Goal: Task Accomplishment & Management: Manage account settings

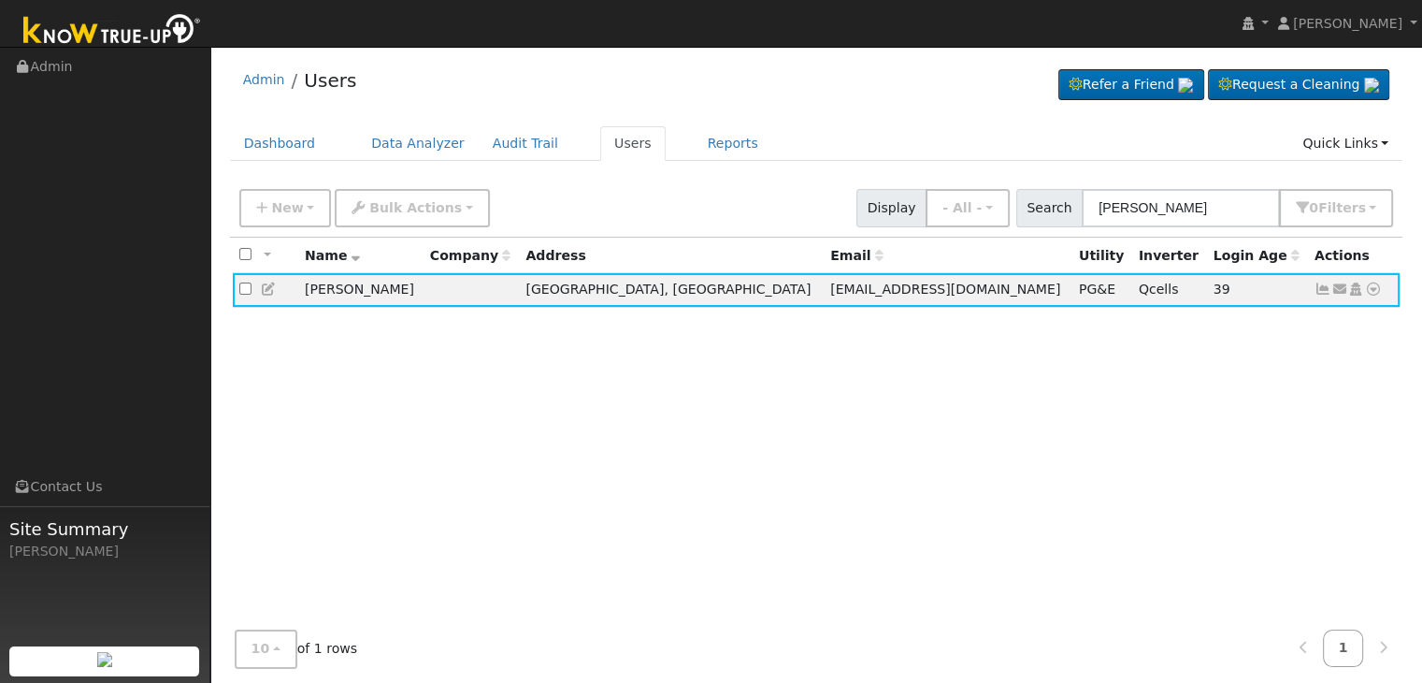
click at [1071, 460] on div "All None All on page None on page Name Company Address Email Utility Inverter L…" at bounding box center [817, 443] width 1174 height 410
click at [875, 457] on div "All None All on page None on page Name Company Address Email Utility Inverter L…" at bounding box center [817, 443] width 1174 height 410
drag, startPoint x: 769, startPoint y: 562, endPoint x: 1049, endPoint y: 447, distance: 303.2
click at [781, 543] on div "All None All on page None on page Name Company Address Email Utility Inverter L…" at bounding box center [817, 443] width 1174 height 410
click at [1036, 502] on div "All None All on page None on page Name Company Address Email Utility Inverter L…" at bounding box center [817, 443] width 1174 height 410
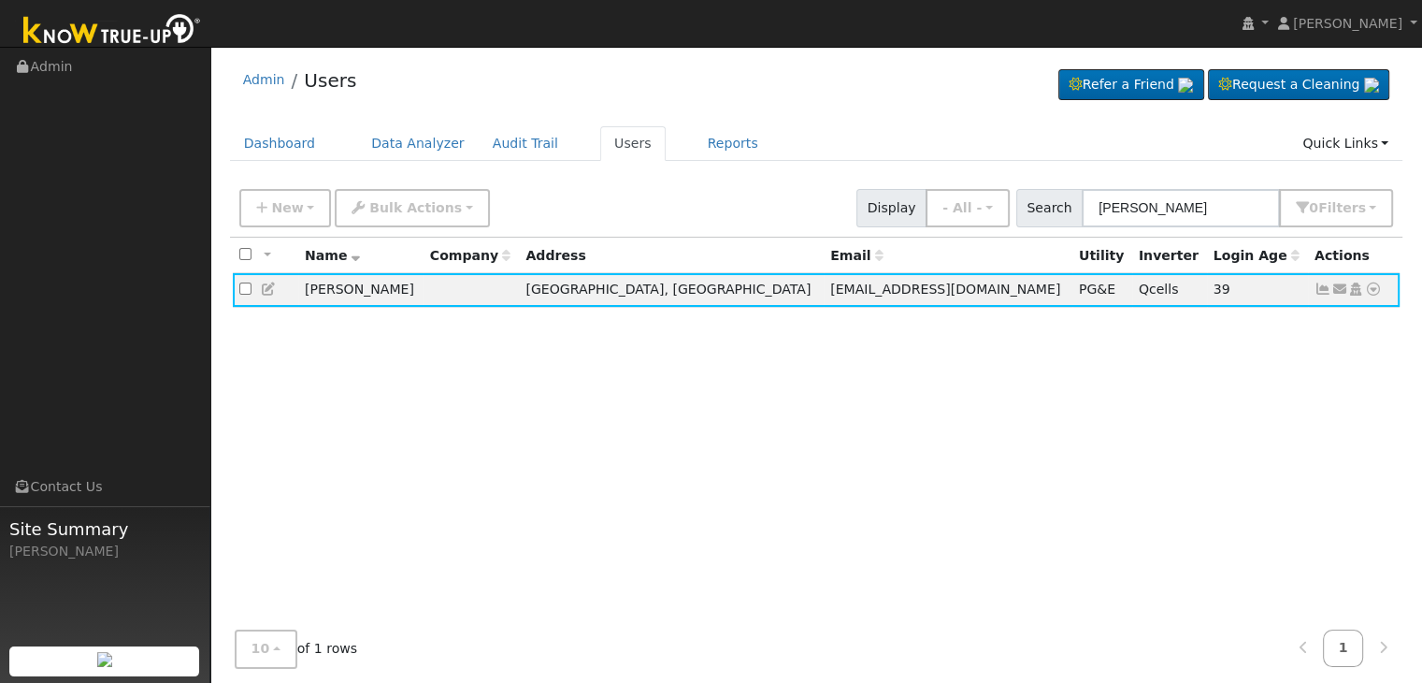
click at [1036, 502] on div "All None All on page None on page Name Company Address Email Utility Inverter L…" at bounding box center [817, 443] width 1174 height 410
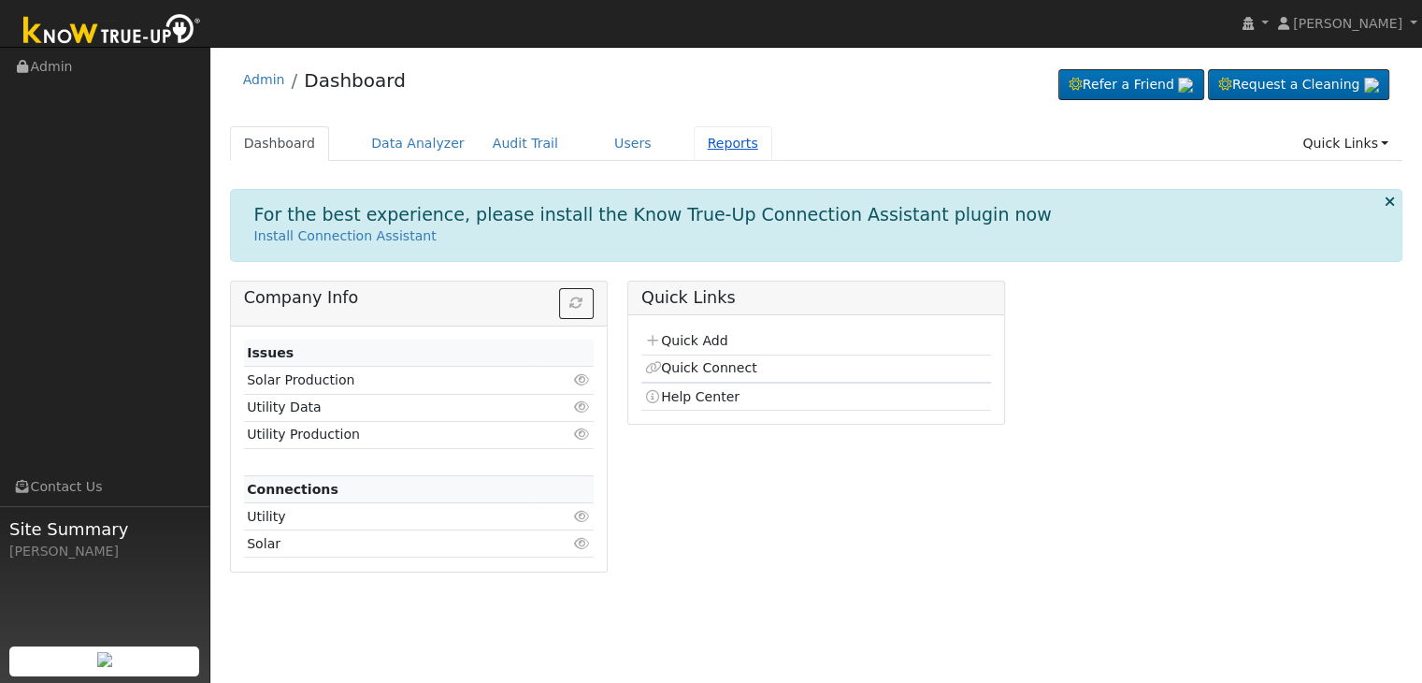
click at [694, 147] on link "Reports" at bounding box center [733, 143] width 79 height 35
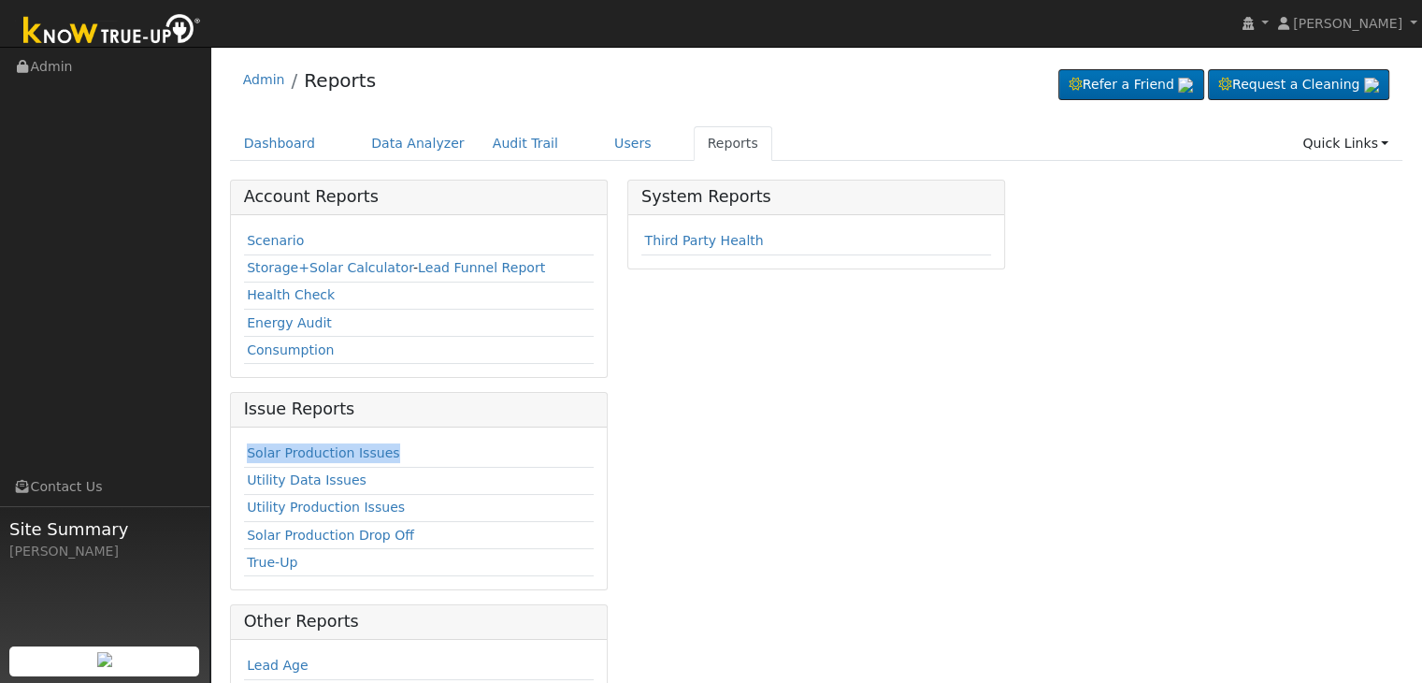
drag, startPoint x: 401, startPoint y: 448, endPoint x: 234, endPoint y: 448, distance: 167.4
click at [234, 448] on div "Solar Production Issues Utility Data Issues Utility Production Issues Solar Pro…" at bounding box center [419, 508] width 376 height 163
click at [341, 453] on link "Solar Production Issues" at bounding box center [323, 452] width 152 height 15
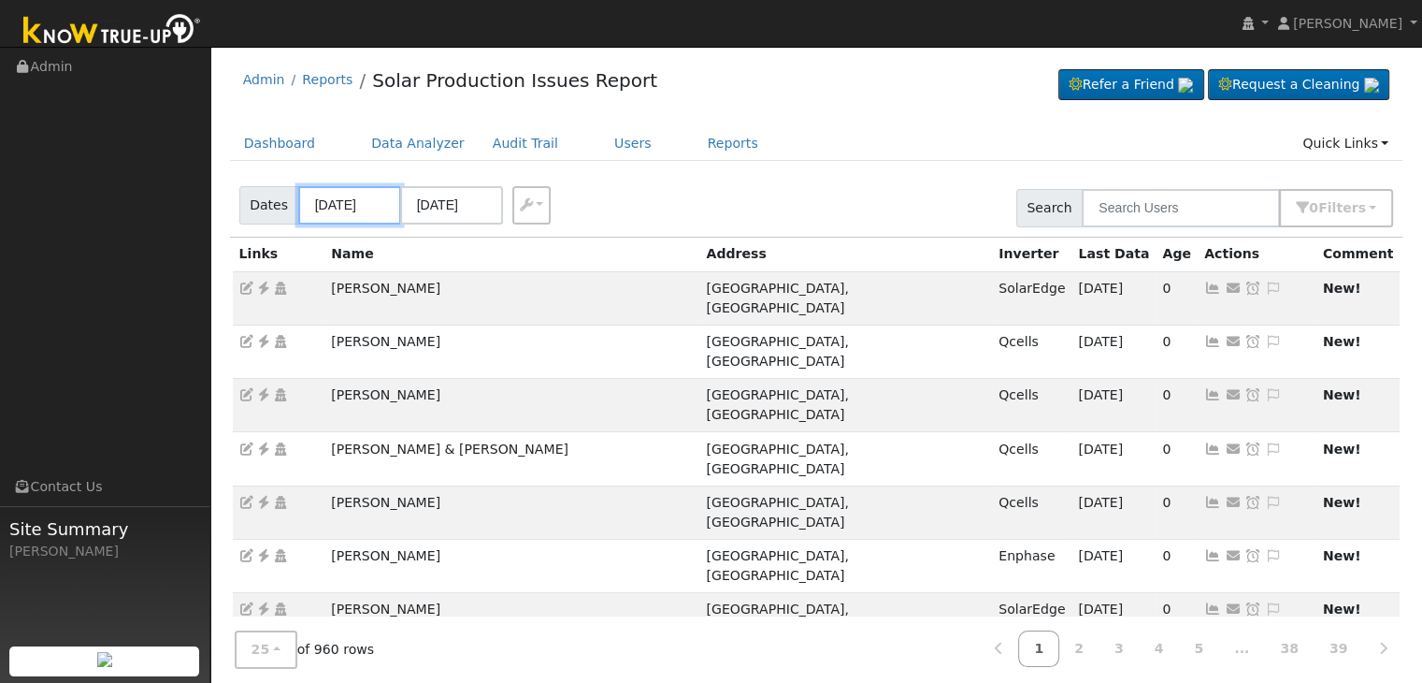
click at [346, 208] on input "08/14/2025" at bounding box center [349, 205] width 103 height 38
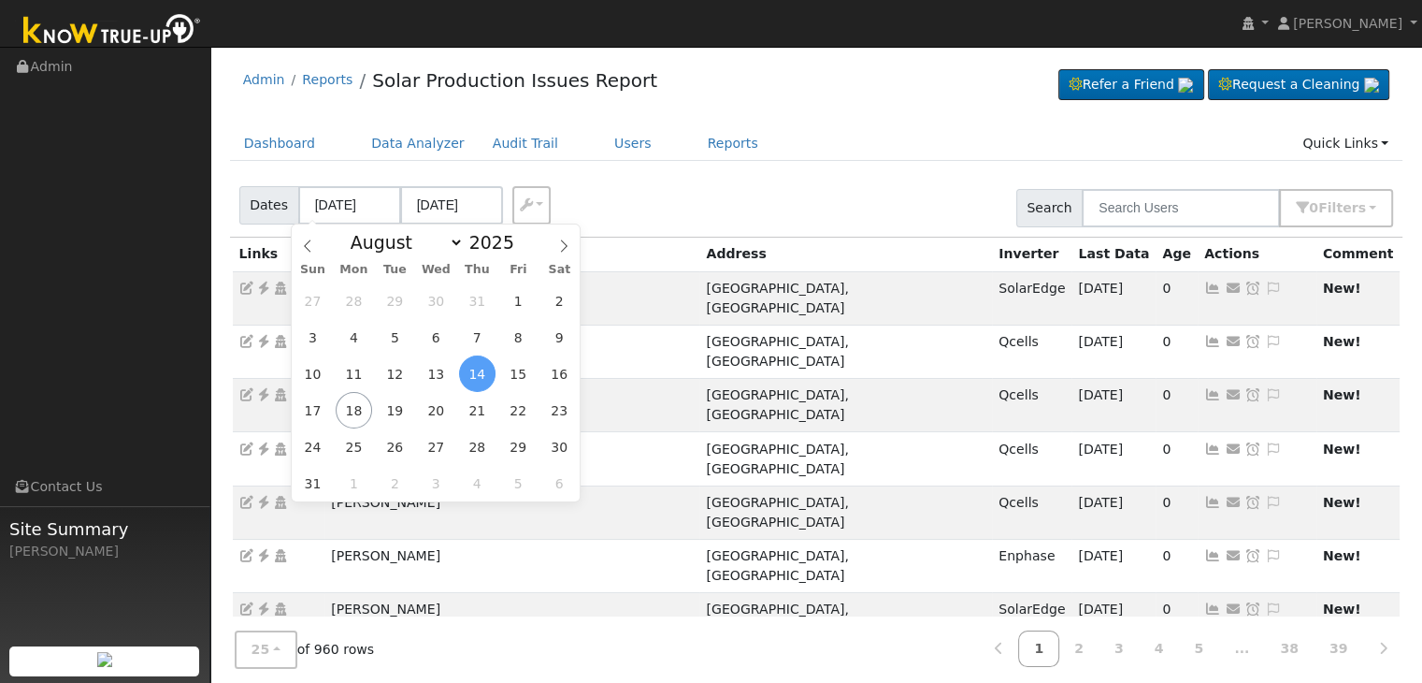
click at [828, 165] on div "Dashboard Data Analyzer Audit Trail Users Reports Quick Links Quick Add Quick C…" at bounding box center [817, 152] width 1174 height 53
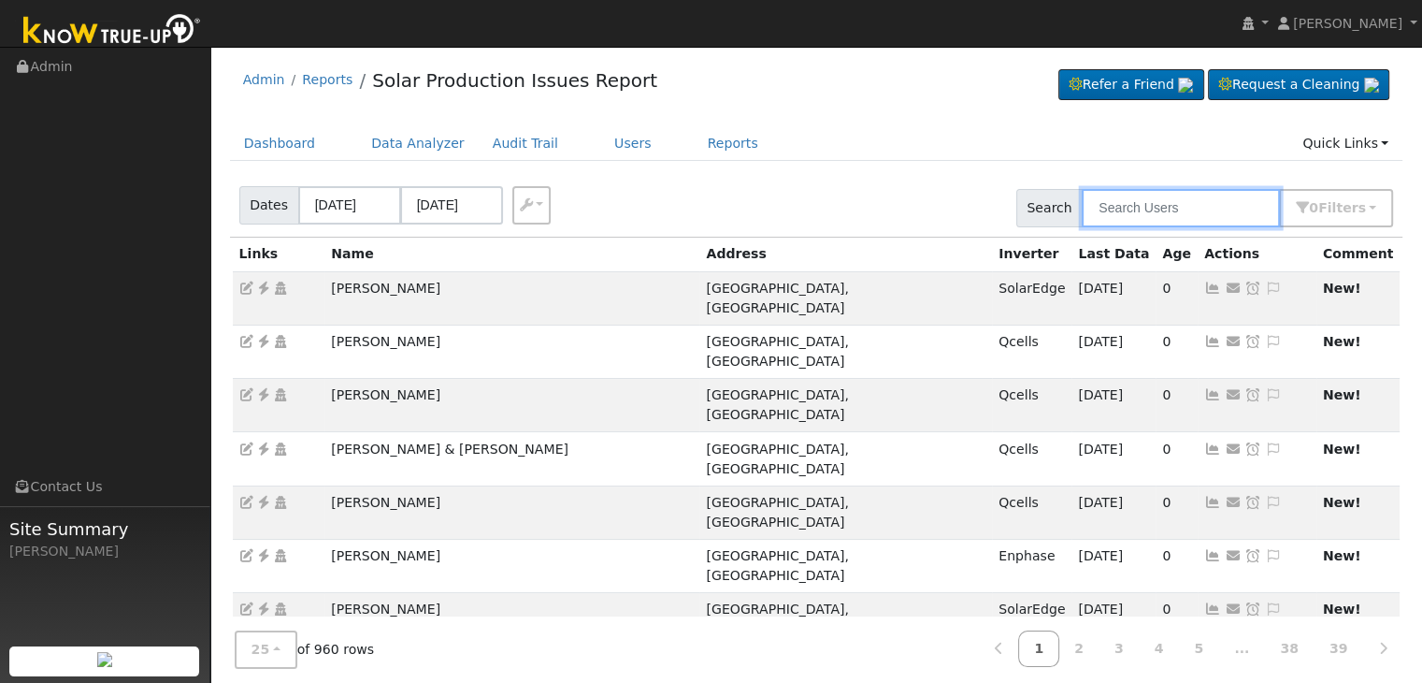
click at [1126, 209] on input "text" at bounding box center [1181, 208] width 198 height 38
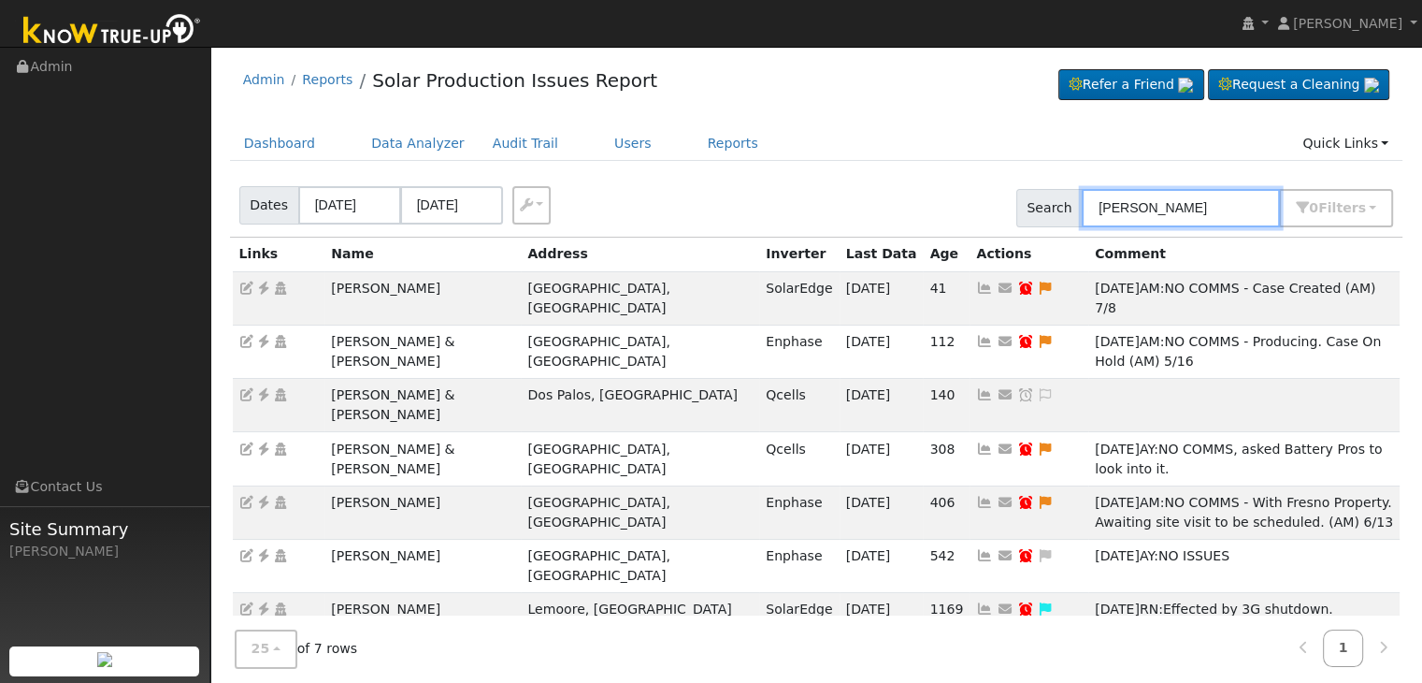
click at [1127, 216] on input "gonzalez" at bounding box center [1181, 208] width 198 height 38
type input "[PERSON_NAME]"
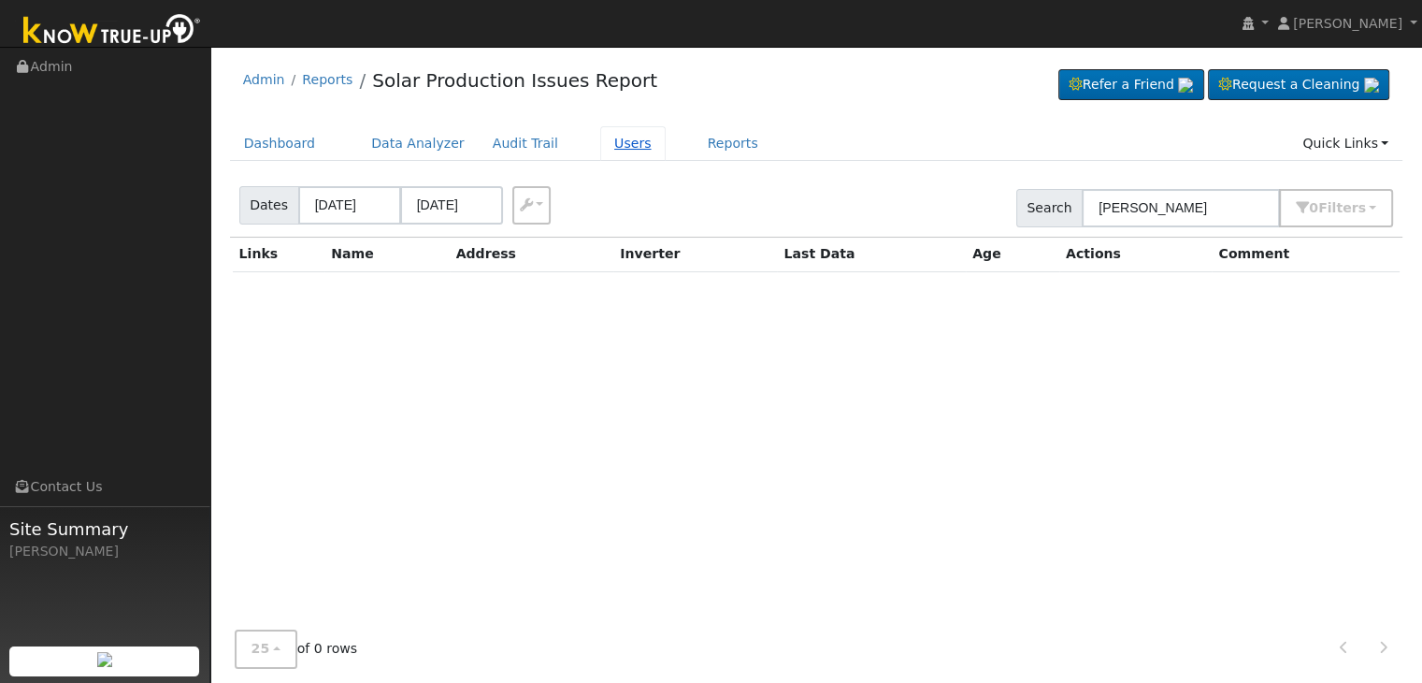
click at [604, 151] on link "Users" at bounding box center [632, 143] width 65 height 35
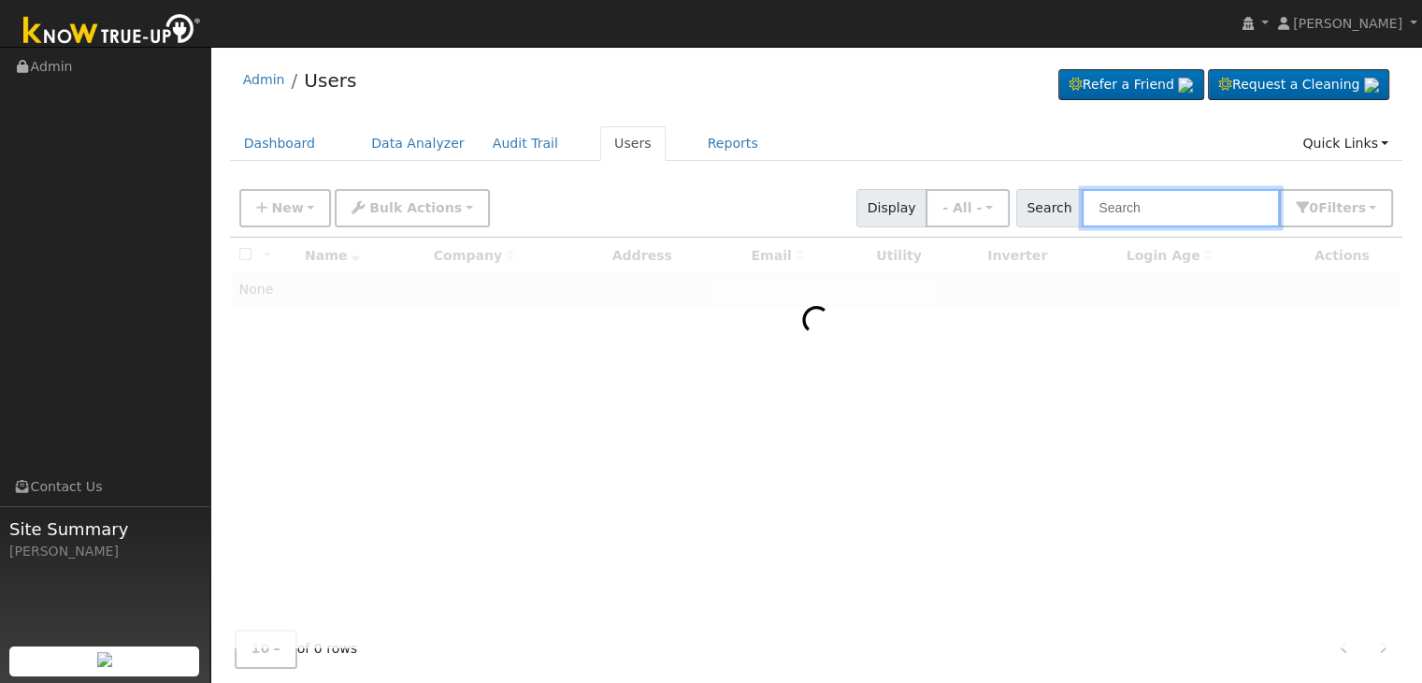
click at [1133, 209] on input "text" at bounding box center [1181, 208] width 198 height 38
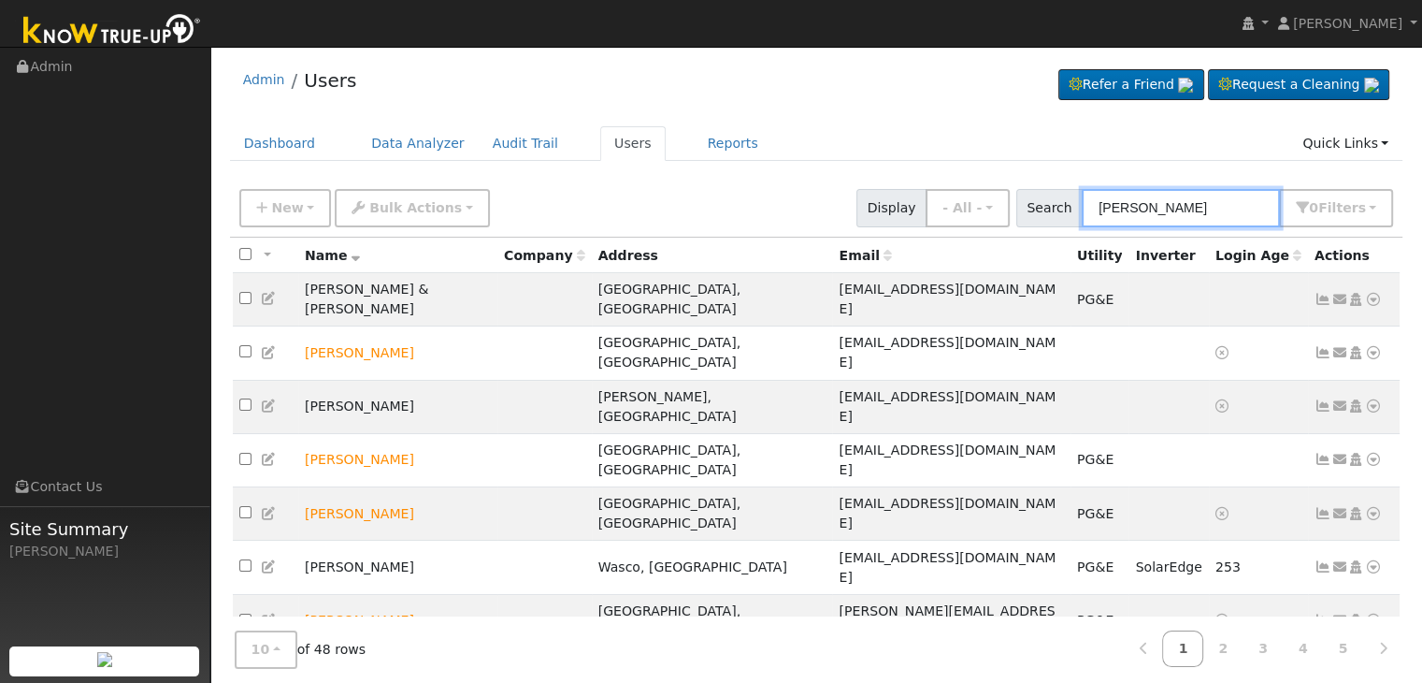
click at [1148, 220] on input "[PERSON_NAME]" at bounding box center [1181, 208] width 198 height 38
click at [1148, 220] on input "flores" at bounding box center [1181, 208] width 198 height 38
paste input "David and Jack Gonzalez-F"
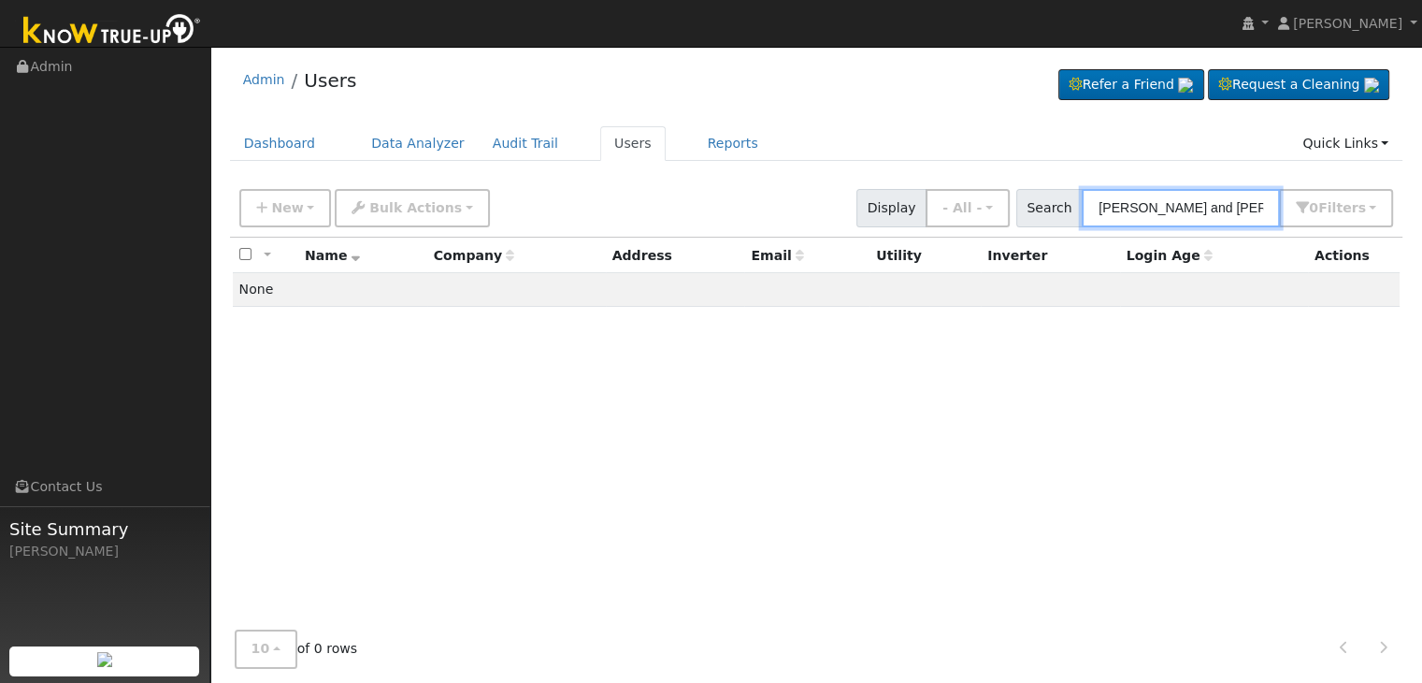
click at [1153, 207] on input "David and Jack Gonzalez-Flores" at bounding box center [1181, 208] width 198 height 38
click at [1152, 207] on input "David and Jack Gonzalez-Flores" at bounding box center [1181, 208] width 198 height 38
paste input "&"
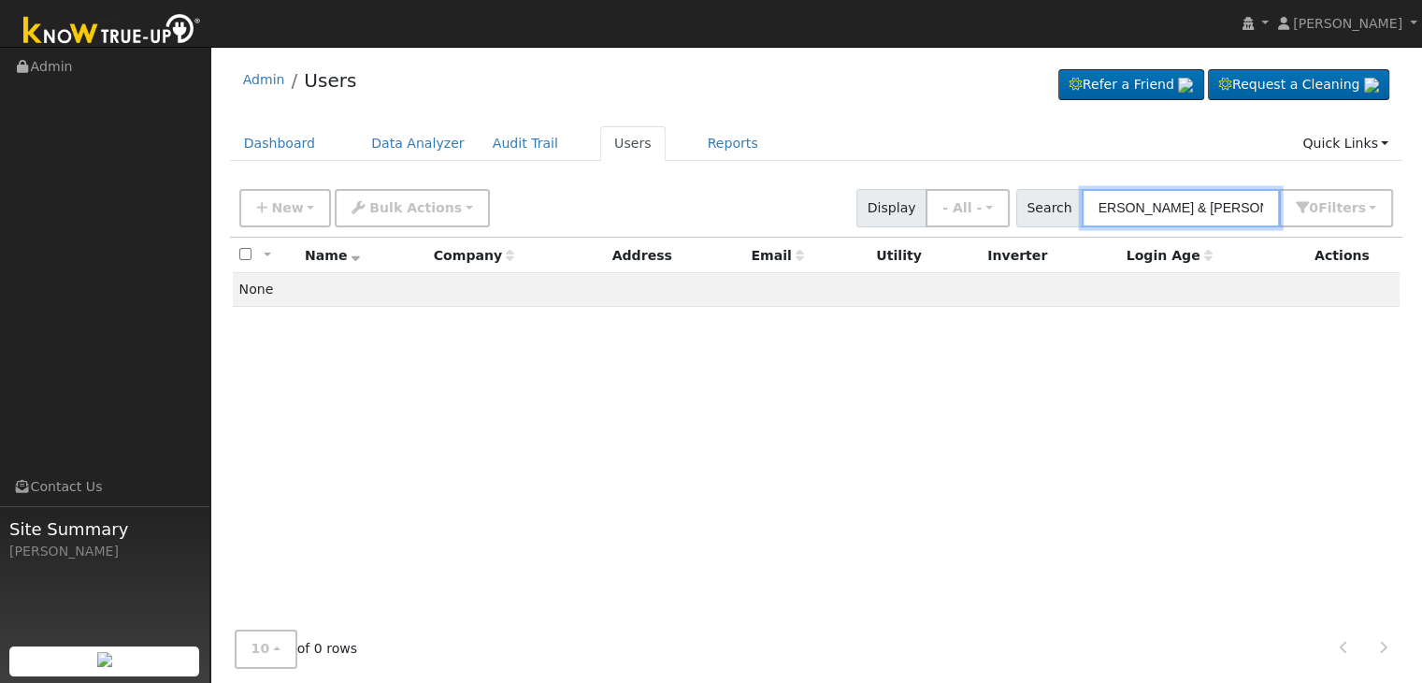
type input "[PERSON_NAME] & [PERSON_NAME]"
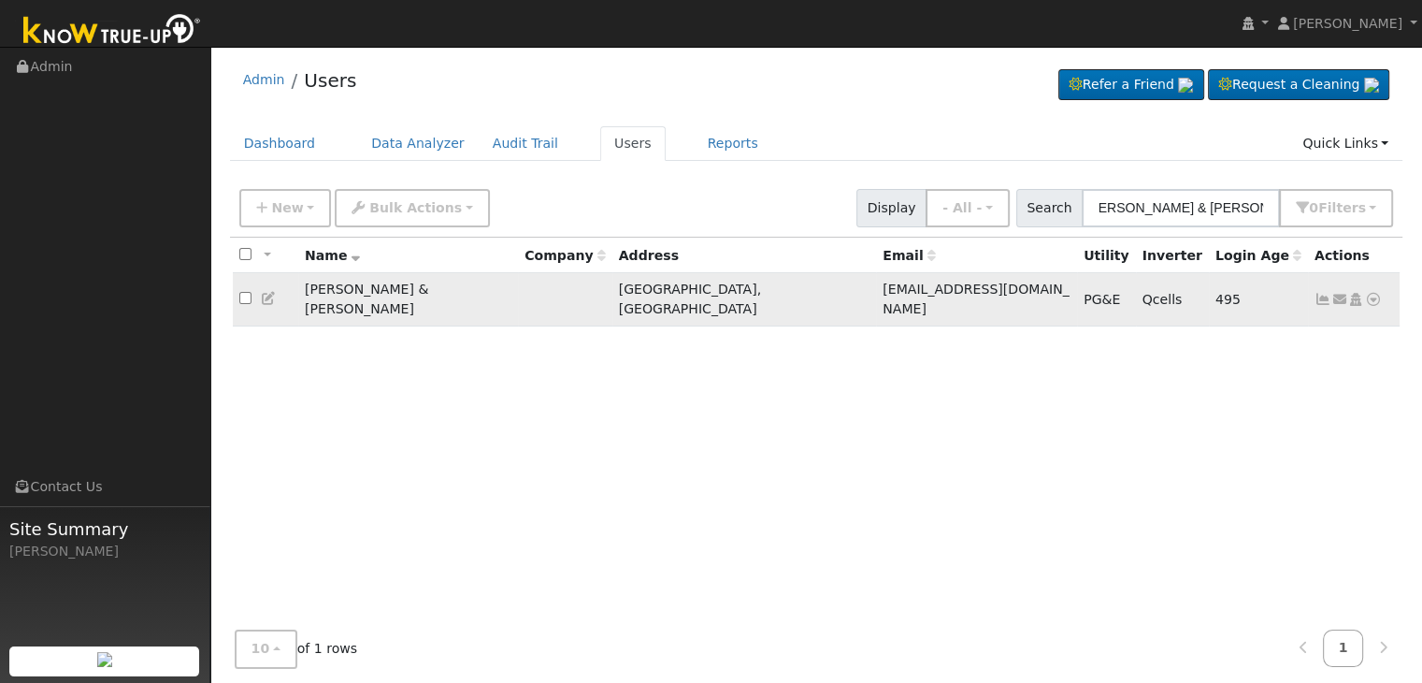
scroll to position [0, 0]
click at [1324, 293] on icon at bounding box center [1323, 299] width 17 height 13
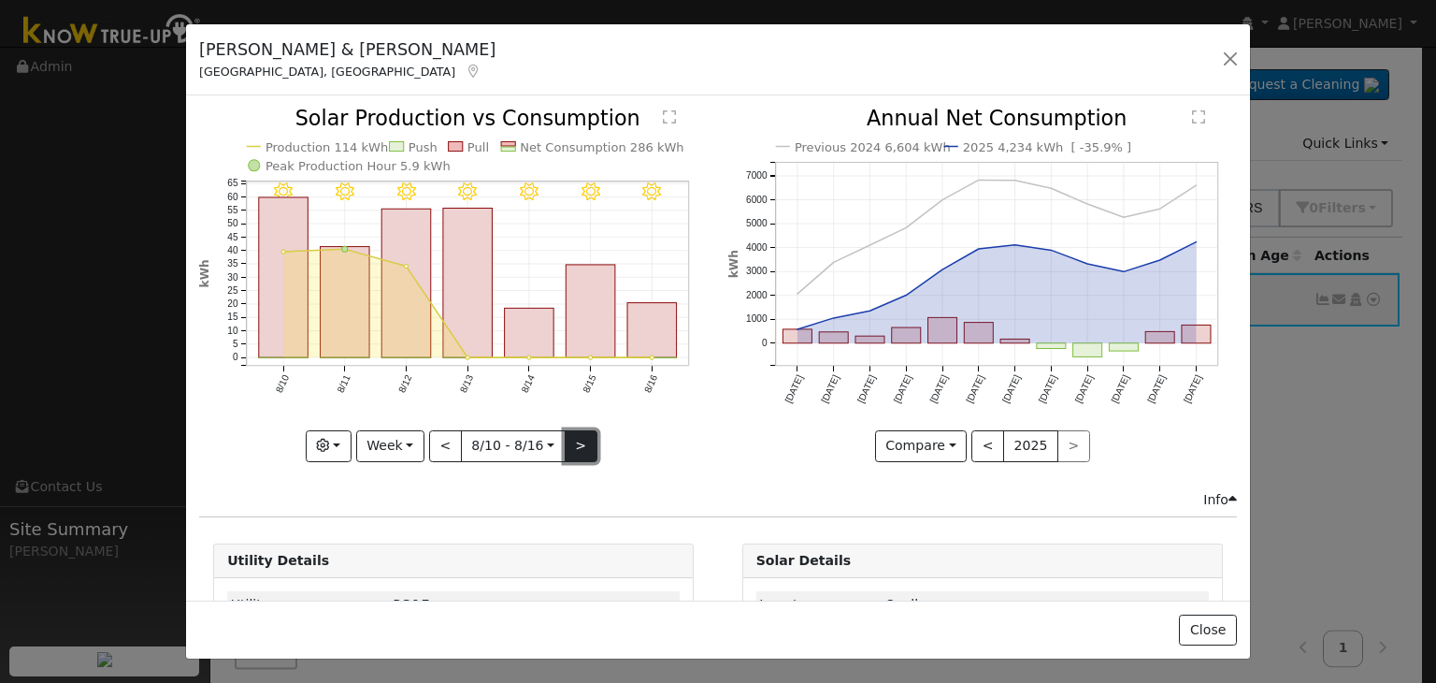
click at [578, 437] on button ">" at bounding box center [581, 446] width 33 height 32
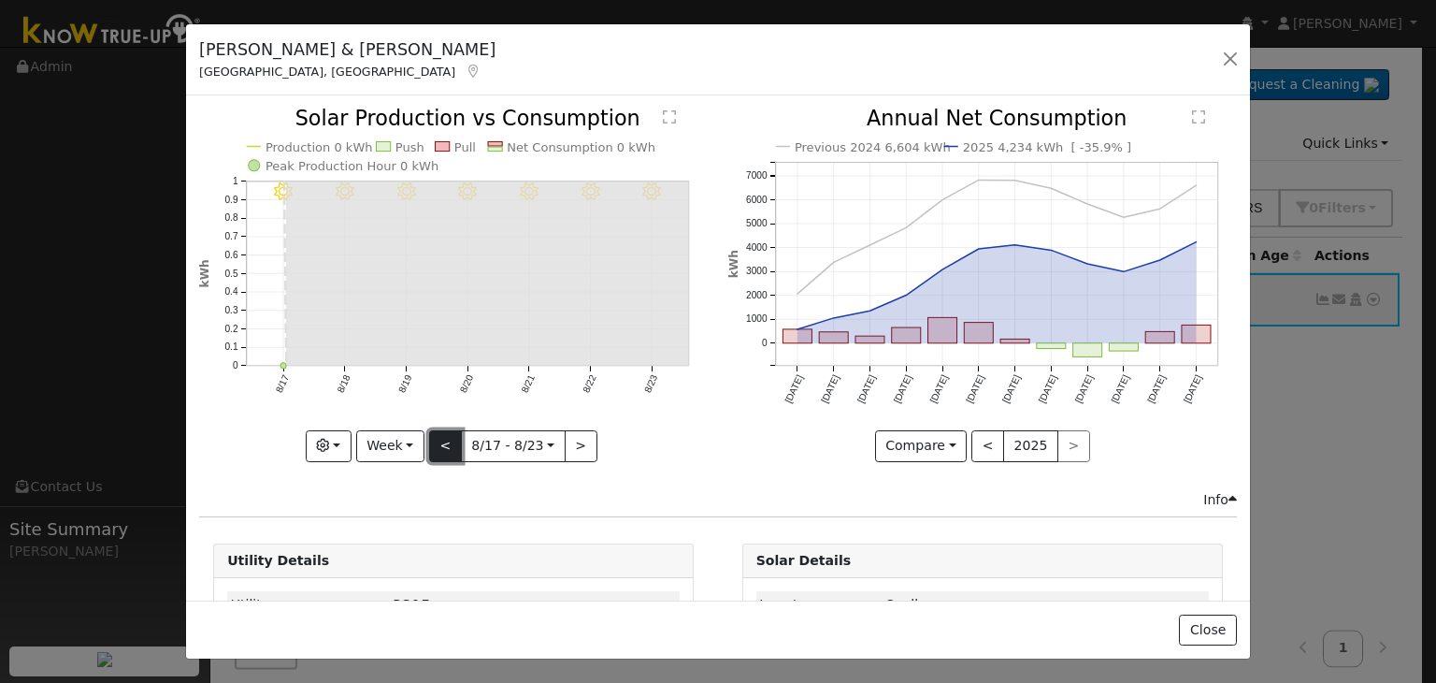
click at [437, 436] on button "<" at bounding box center [445, 446] width 33 height 32
type input "2025-08-10"
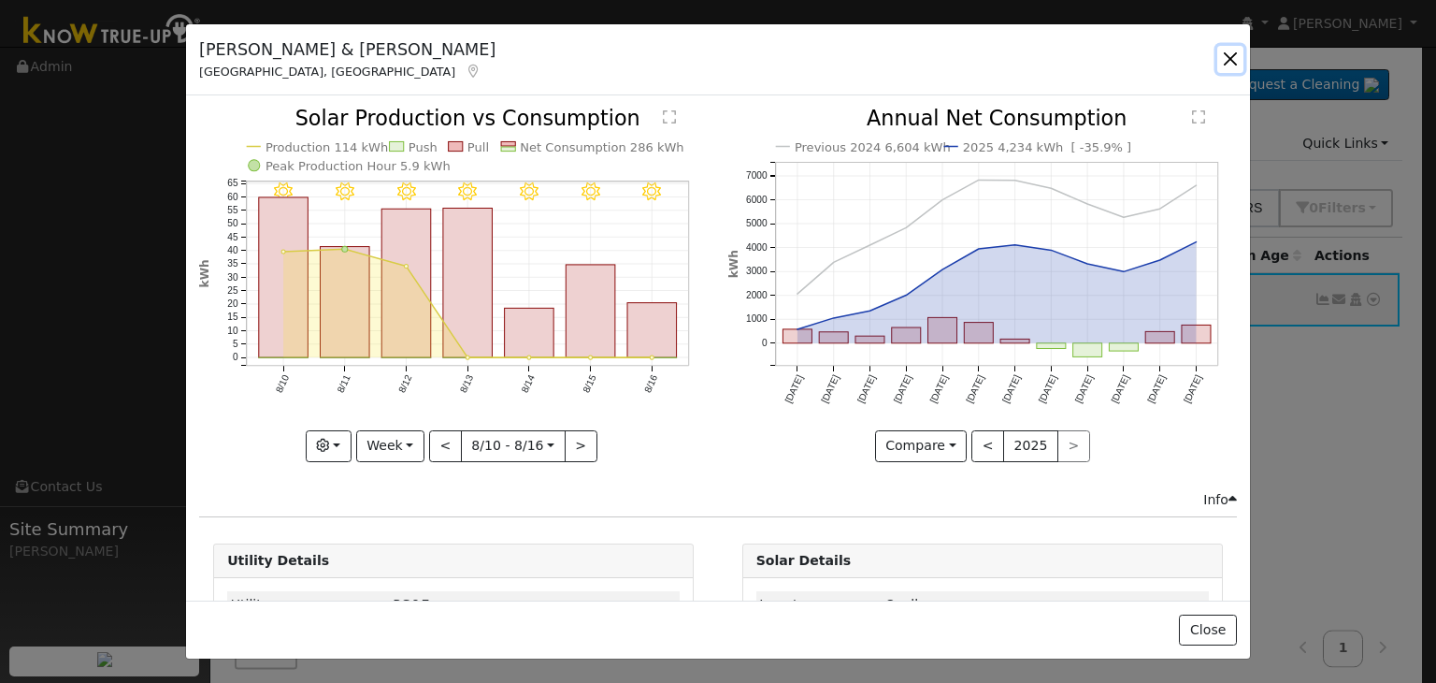
click at [1226, 53] on button "button" at bounding box center [1231, 59] width 26 height 26
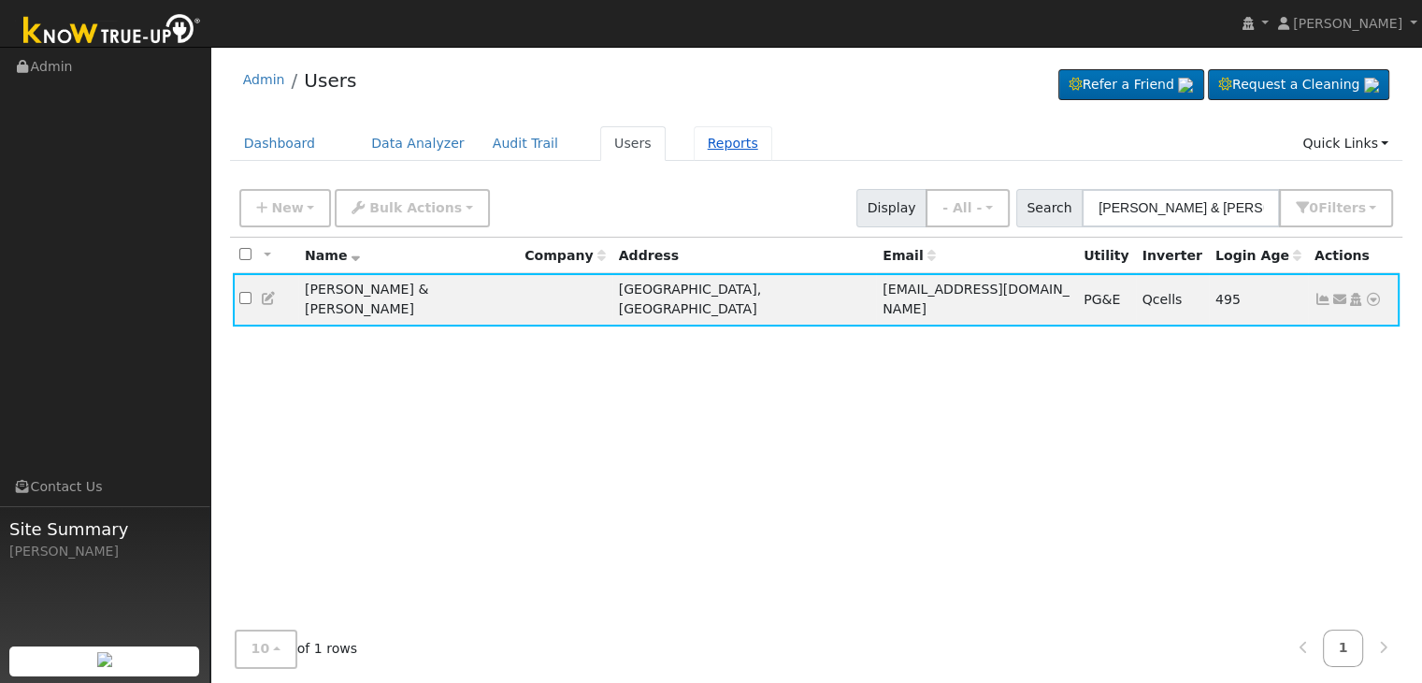
click at [719, 144] on link "Reports" at bounding box center [733, 143] width 79 height 35
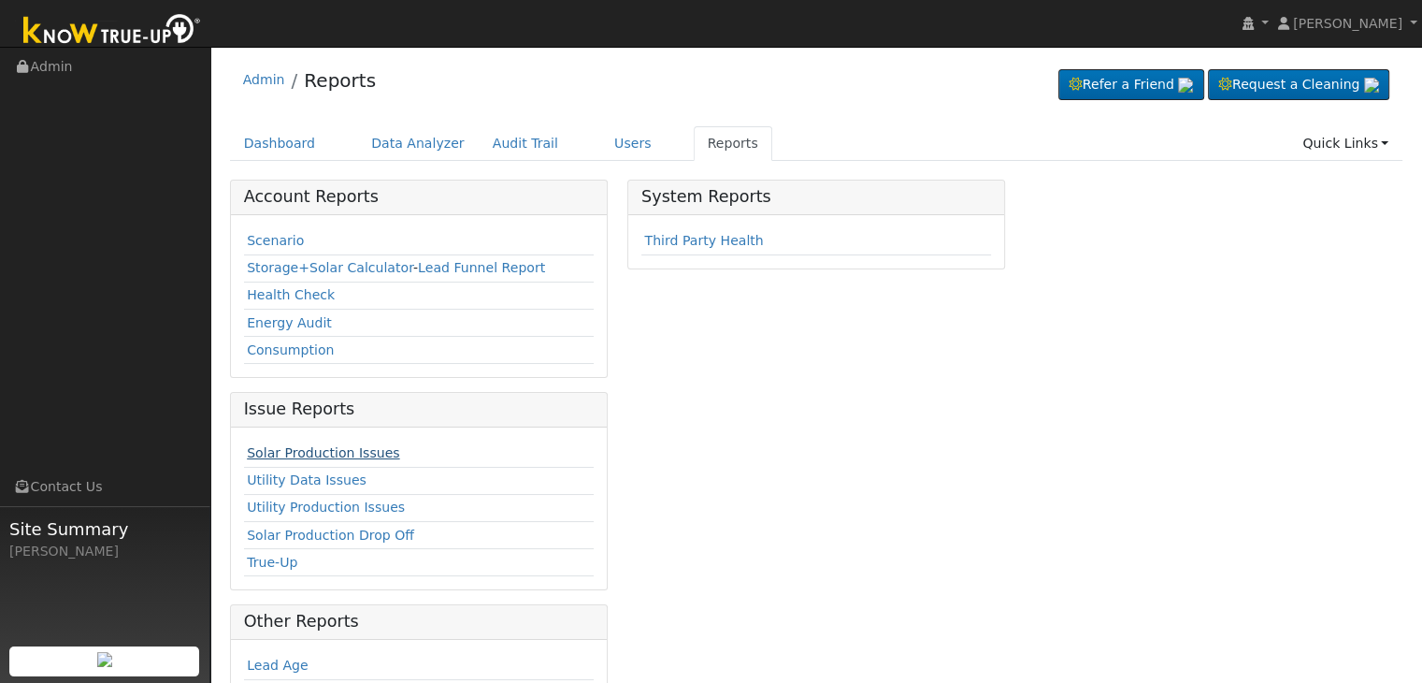
click at [303, 447] on link "Solar Production Issues" at bounding box center [323, 452] width 152 height 15
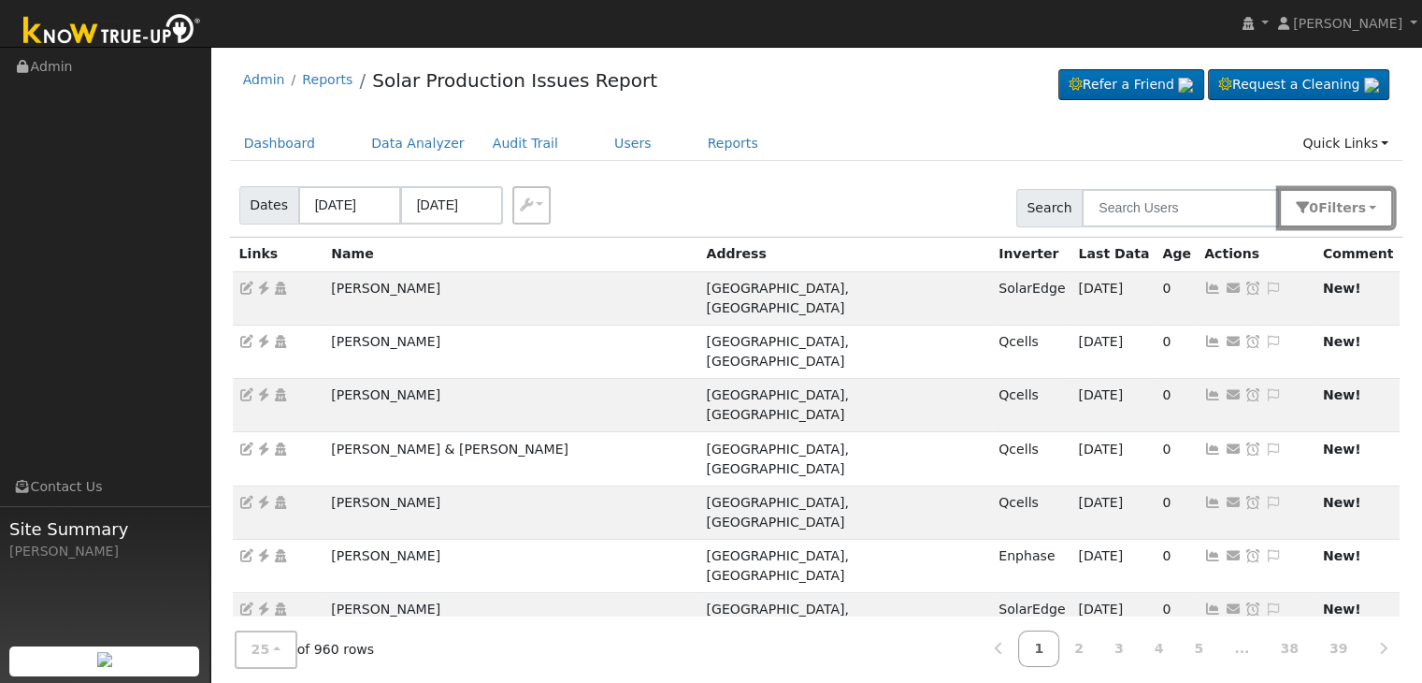
click at [1362, 212] on span "s" at bounding box center [1361, 207] width 7 height 15
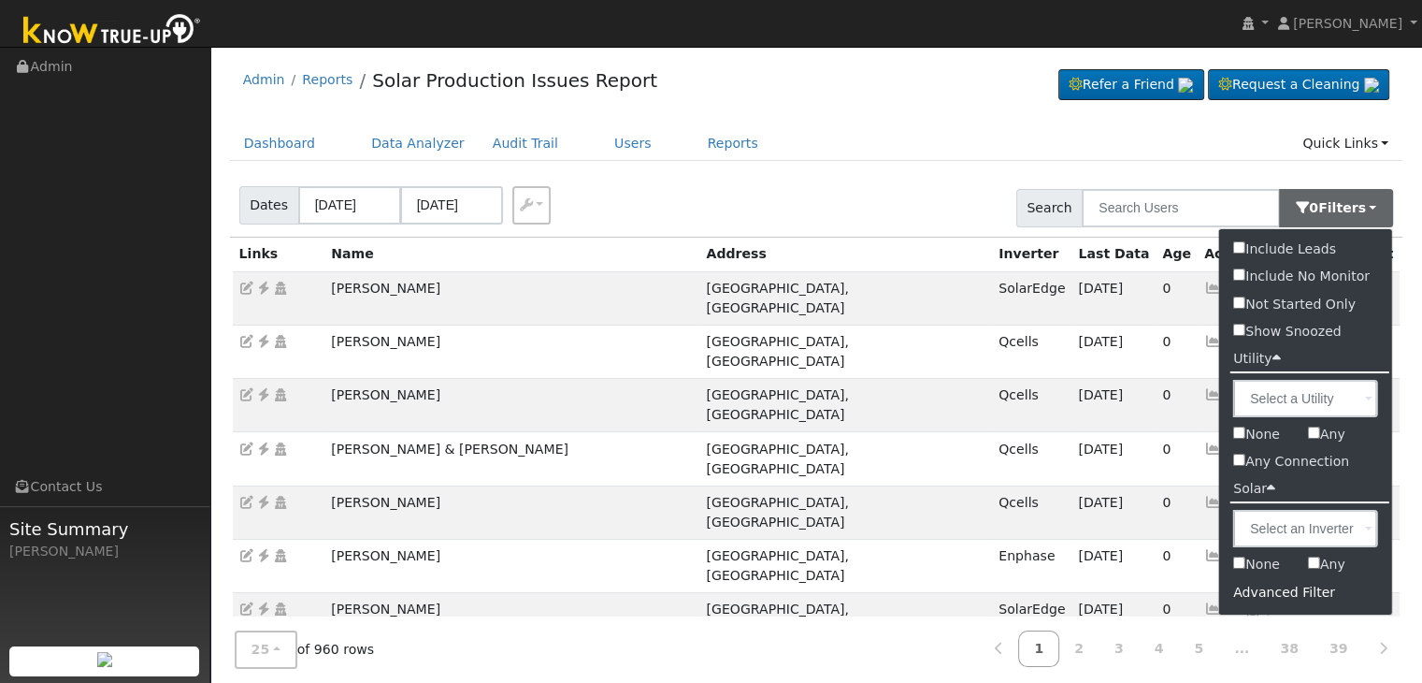
click at [1242, 329] on input "Show Snoozed" at bounding box center [1239, 330] width 12 height 12
checkbox input "true"
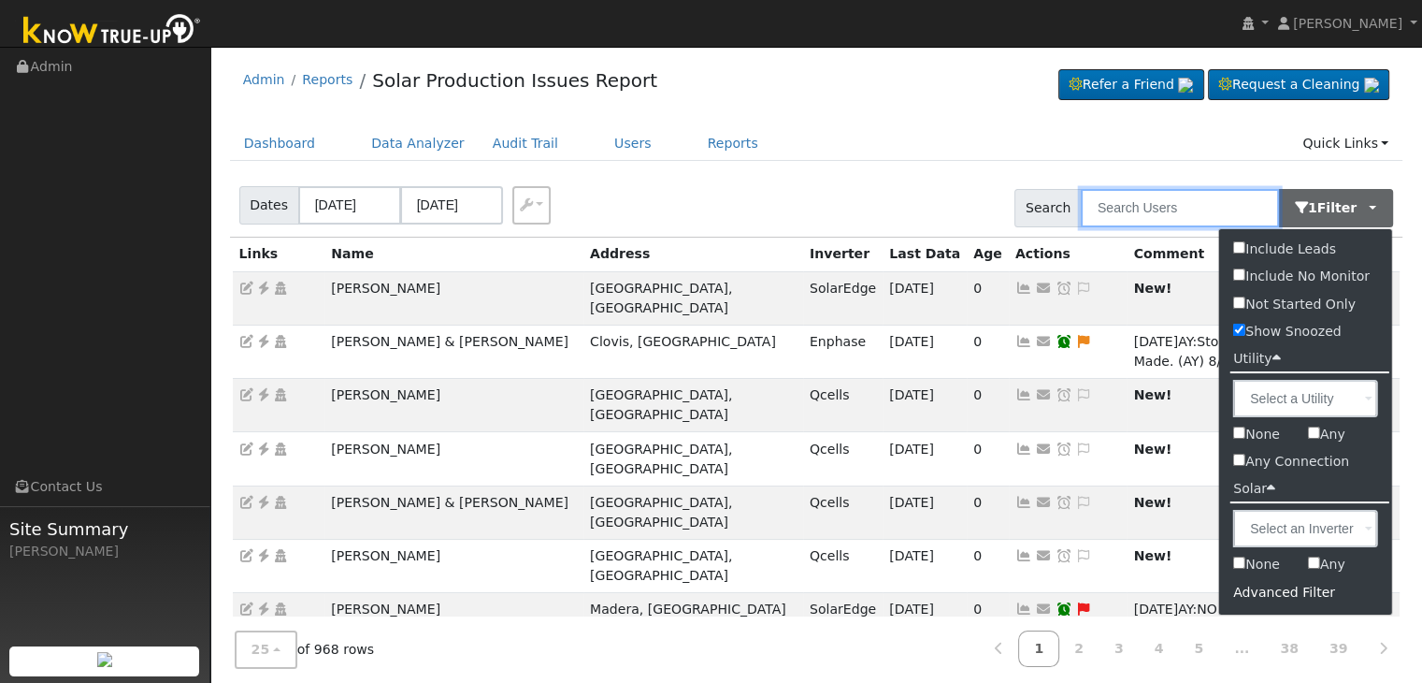
click at [1122, 210] on input "text" at bounding box center [1180, 208] width 198 height 38
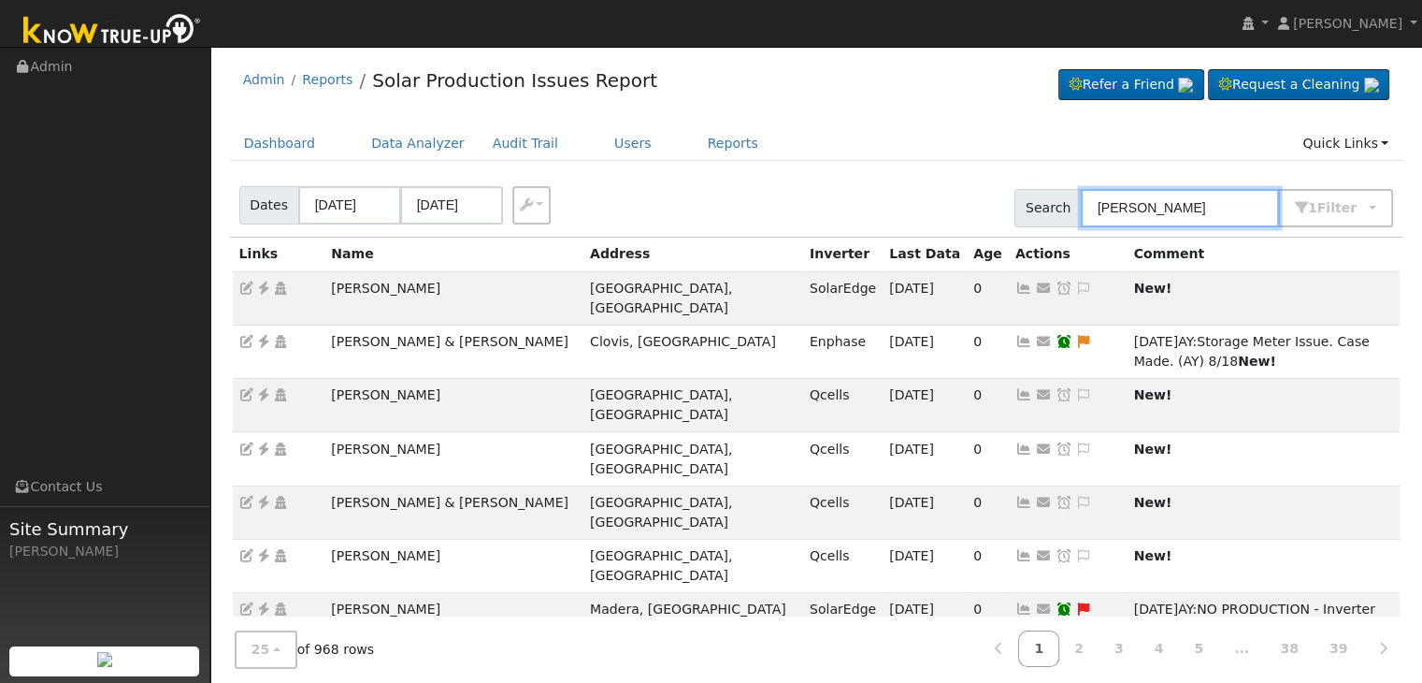
type input "flores"
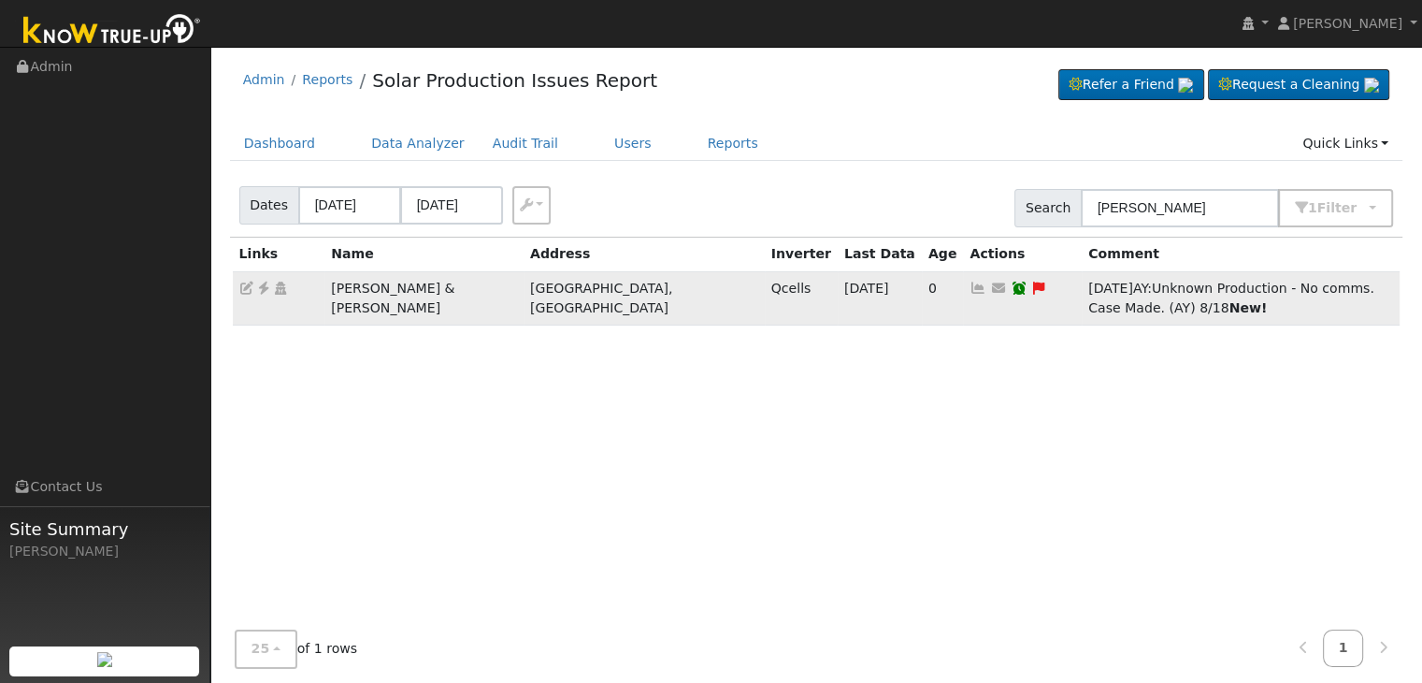
click at [1088, 291] on span "Unknown Production - No comms. Case Made. (AY) 8/18" at bounding box center [1231, 298] width 286 height 35
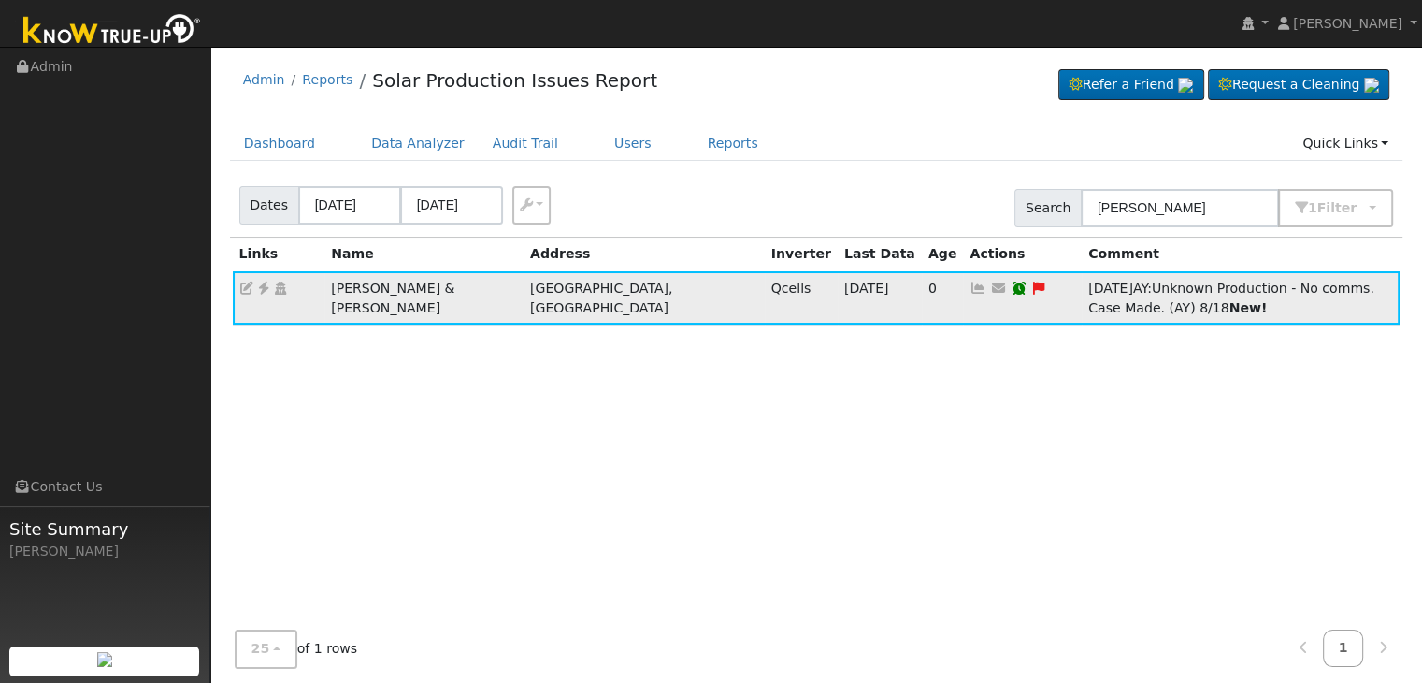
click at [1088, 285] on span "Unknown Production - No comms. Case Made. (AY) 8/18" at bounding box center [1231, 298] width 286 height 35
click at [946, 472] on div "Solar Production Issue Flag: Date By Flag Comment Type No Issue History Links N…" at bounding box center [817, 443] width 1174 height 410
click at [1030, 282] on icon at bounding box center [1038, 287] width 17 height 13
type textarea "Unknown Production - No comms. Case Made. (AY) 8/18"
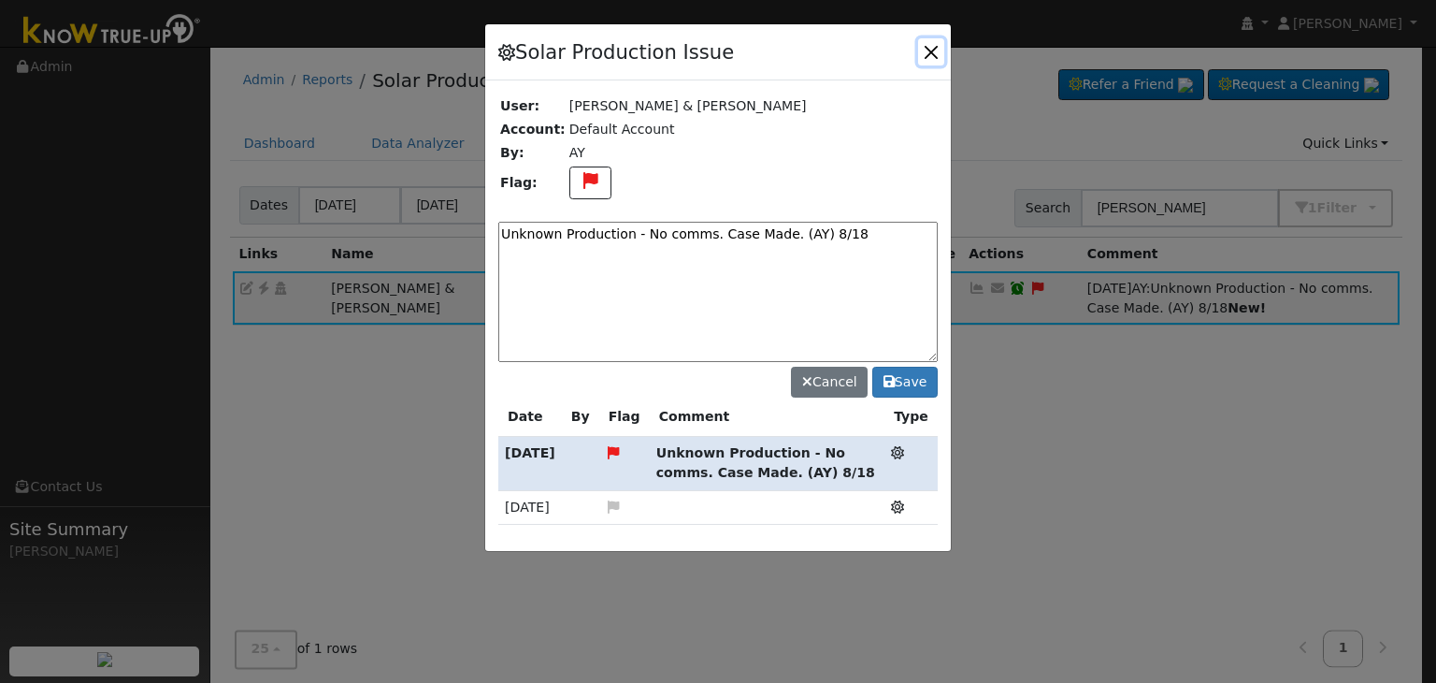
click at [931, 51] on button "button" at bounding box center [931, 51] width 26 height 26
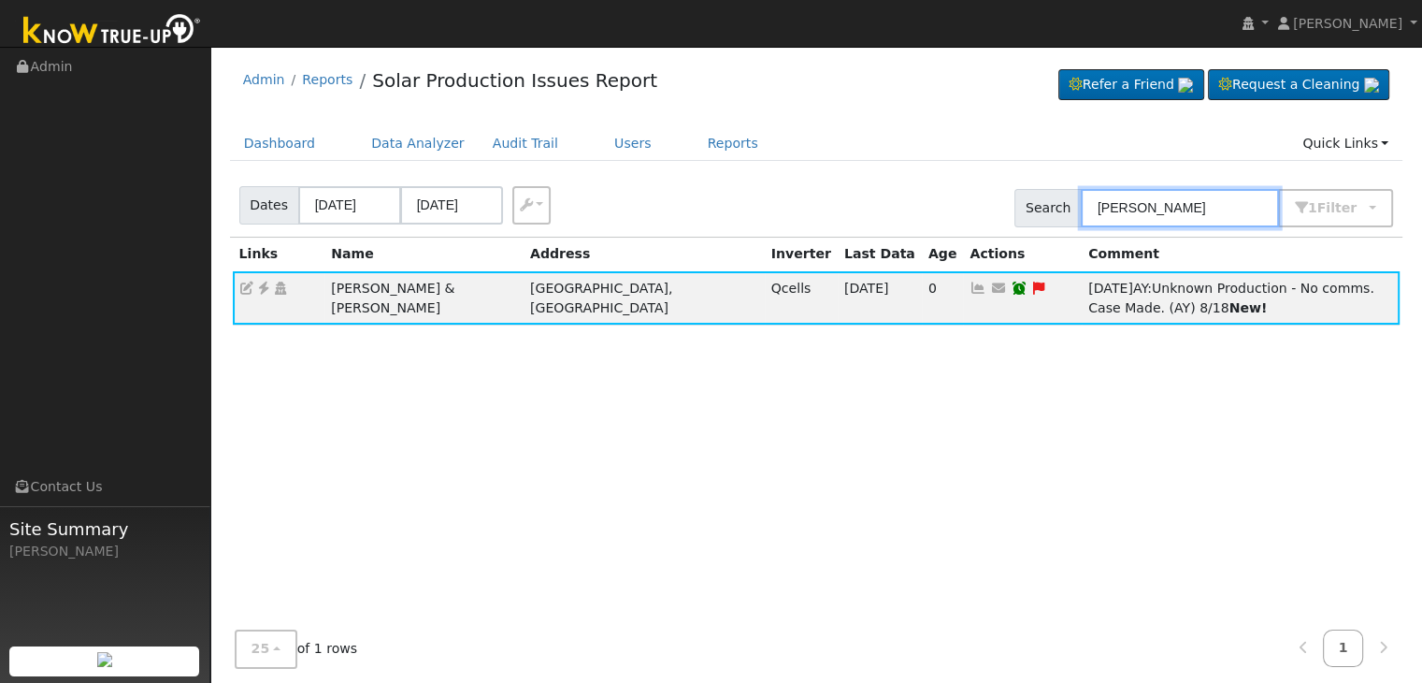
click at [1116, 204] on input "flores" at bounding box center [1180, 208] width 198 height 38
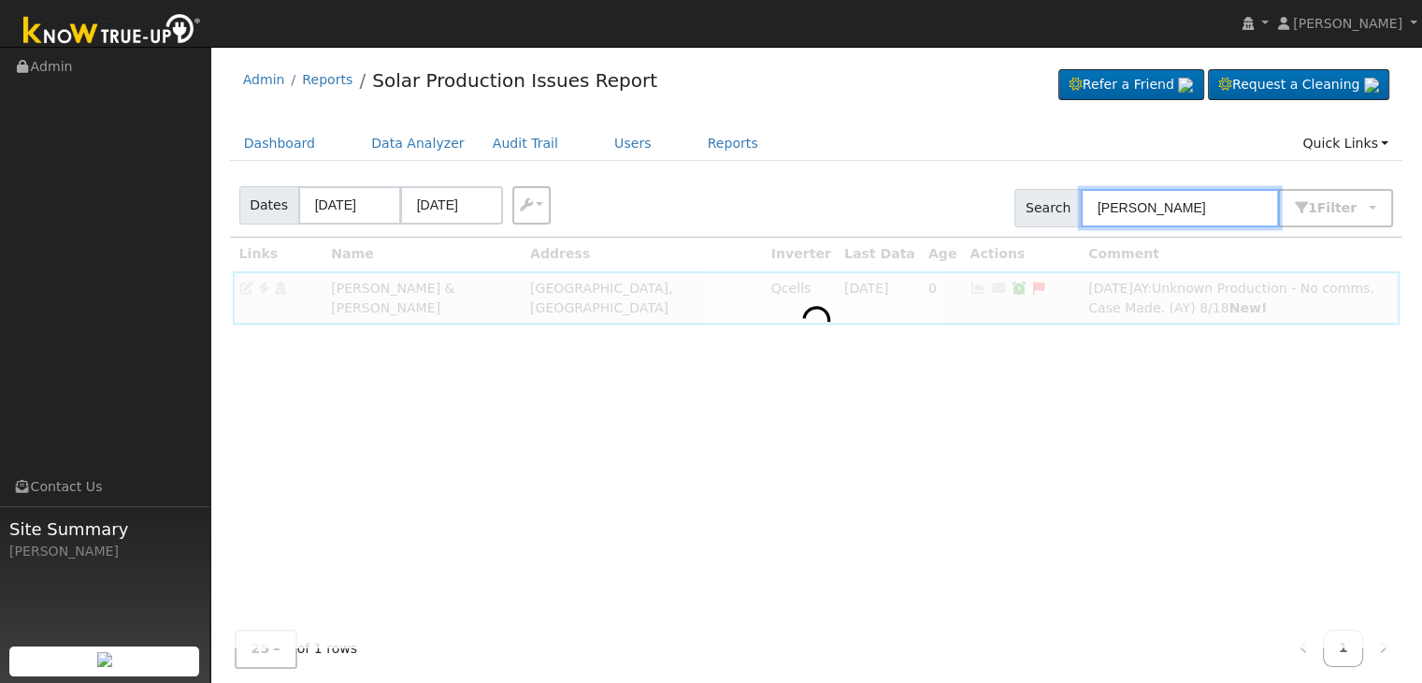
type input "mark davis"
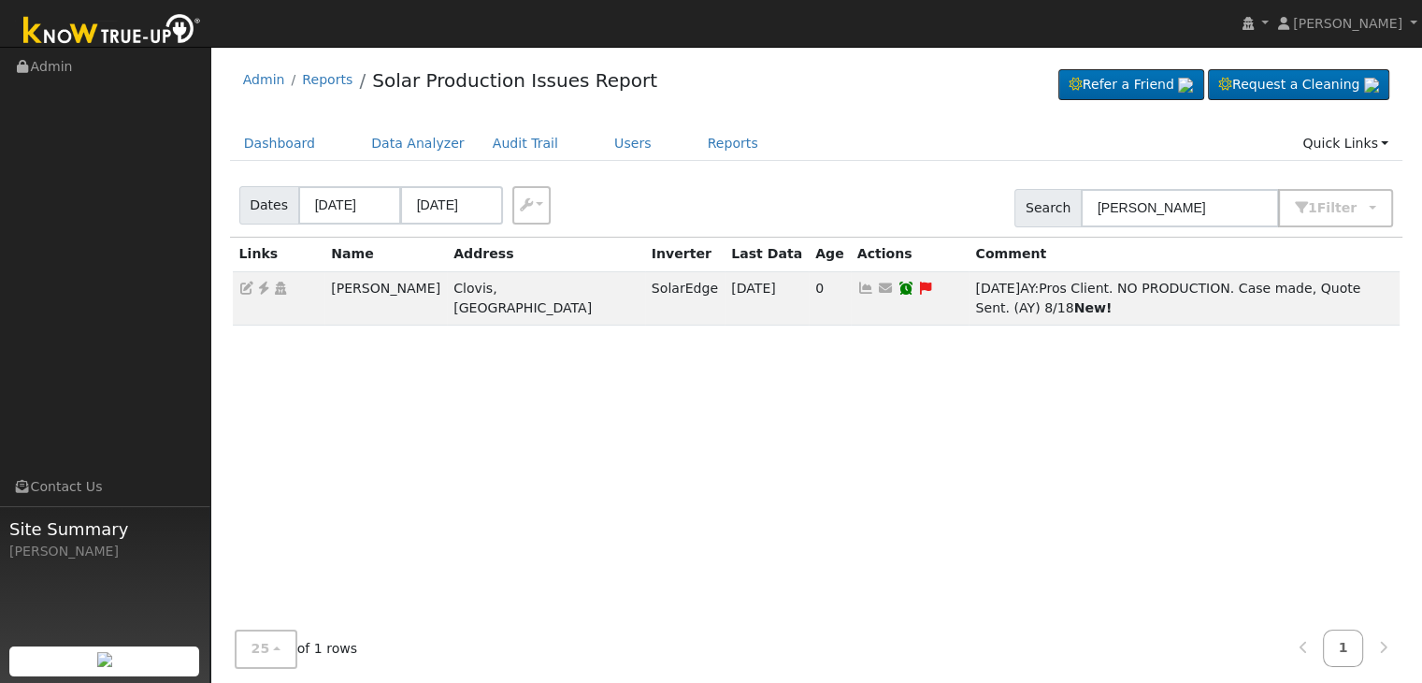
click at [975, 296] on div "08/18/25 AY: Pros Client. NO PRODUCTION. Case made, Quote Sent. (AY) 8/18 New!" at bounding box center [1184, 298] width 418 height 39
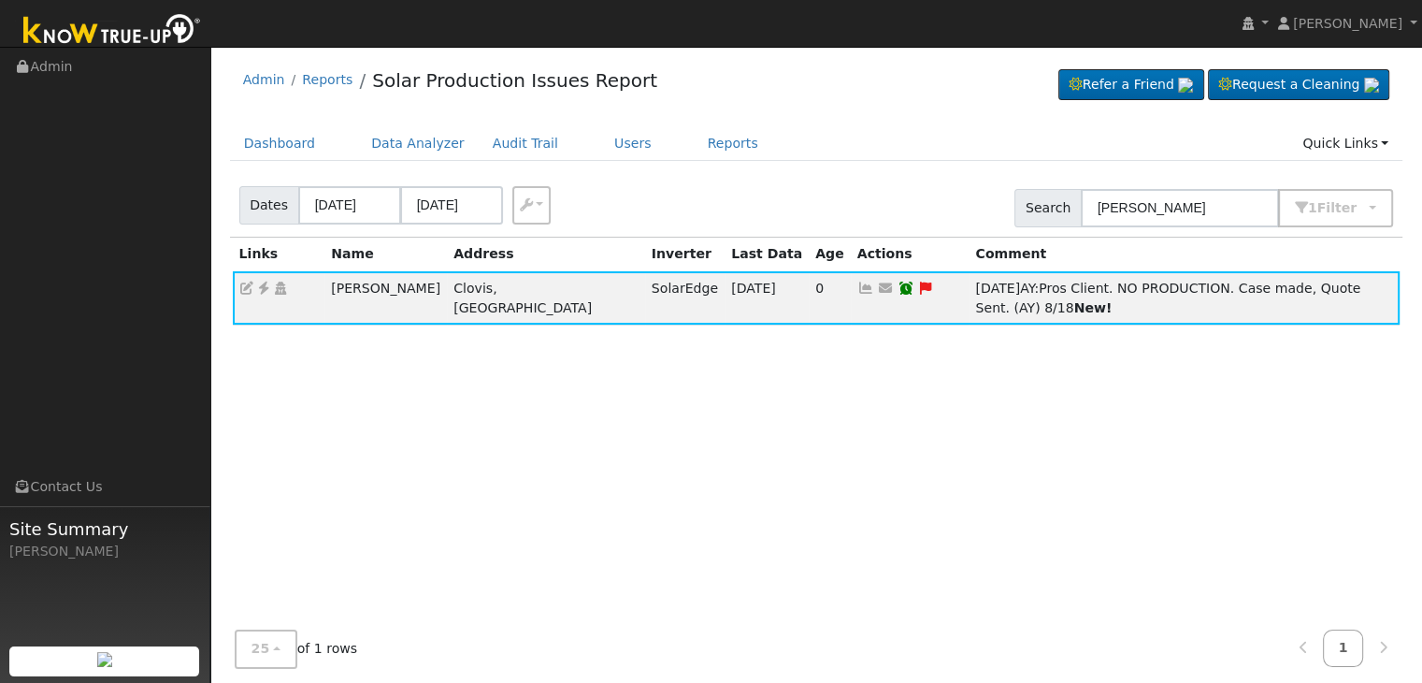
click at [917, 282] on icon at bounding box center [925, 287] width 17 height 13
type textarea "Pros Client. NO PRODUCTION. Case made, Quote Sent. (AY) 8/18"
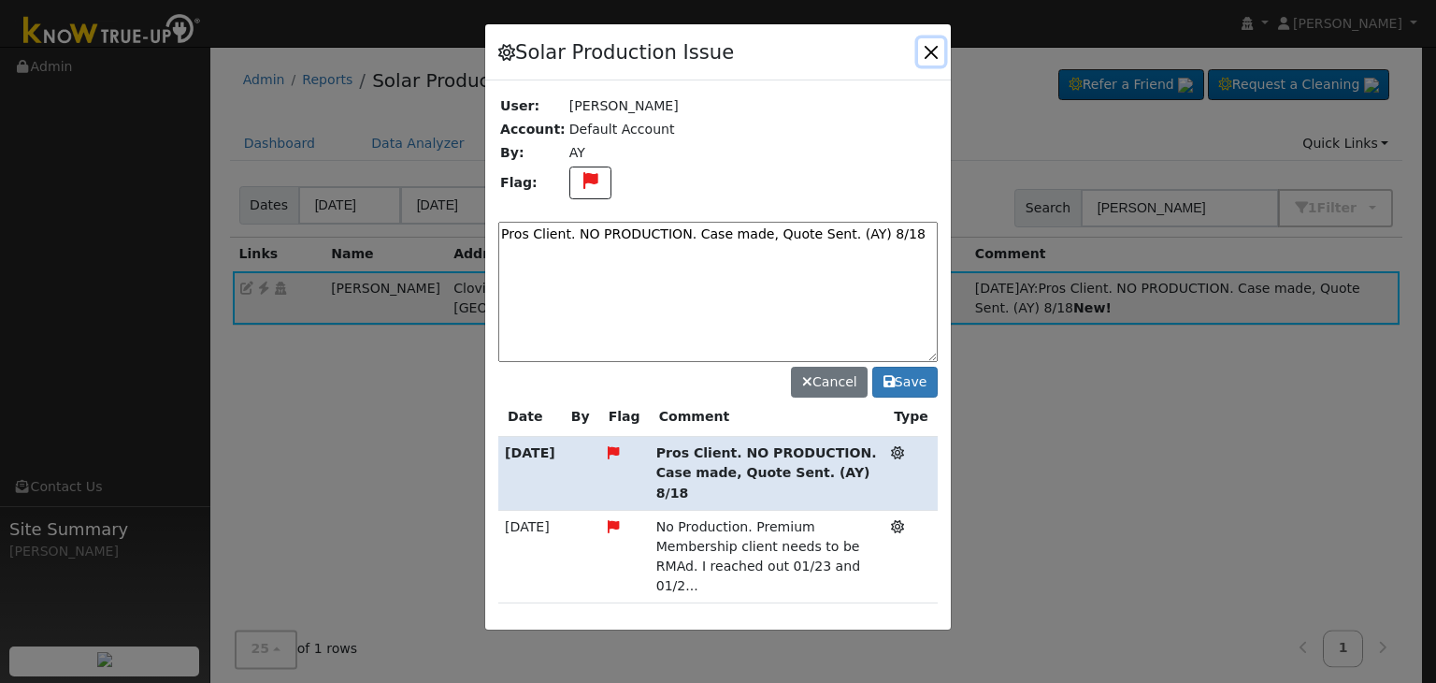
drag, startPoint x: 926, startPoint y: 51, endPoint x: 788, endPoint y: 143, distance: 165.2
click at [926, 51] on button "button" at bounding box center [931, 51] width 26 height 26
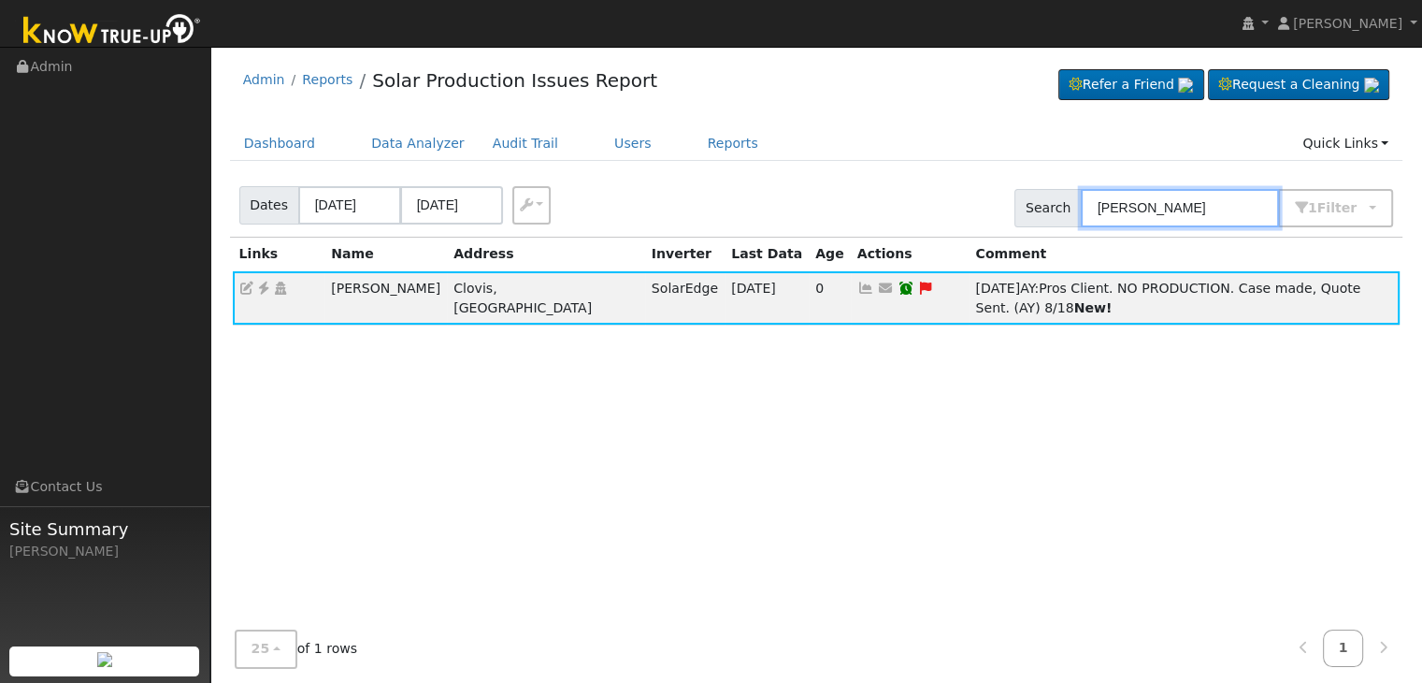
click at [1150, 210] on input "mark davis" at bounding box center [1180, 208] width 198 height 38
type input "woodard"
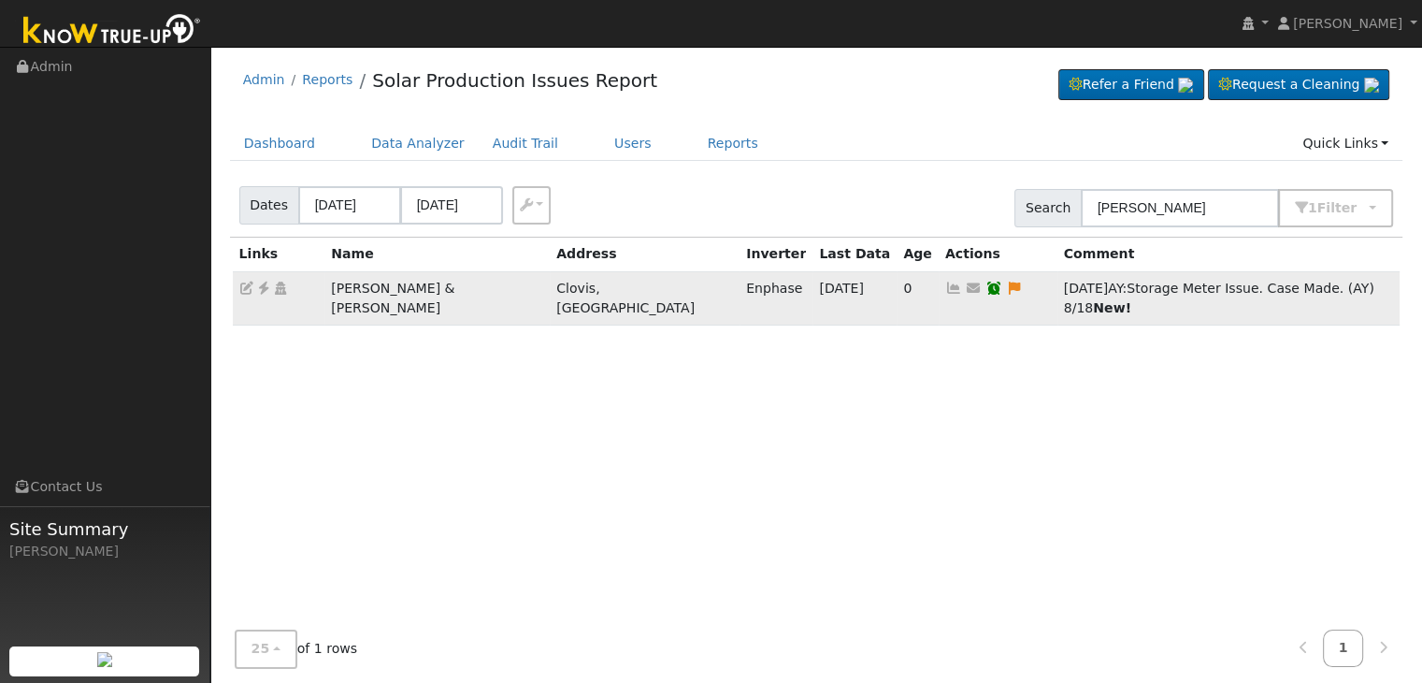
click at [1006, 286] on icon at bounding box center [1014, 287] width 17 height 13
type textarea "Storage Meter Issue. Case Made. (AY) 8/18"
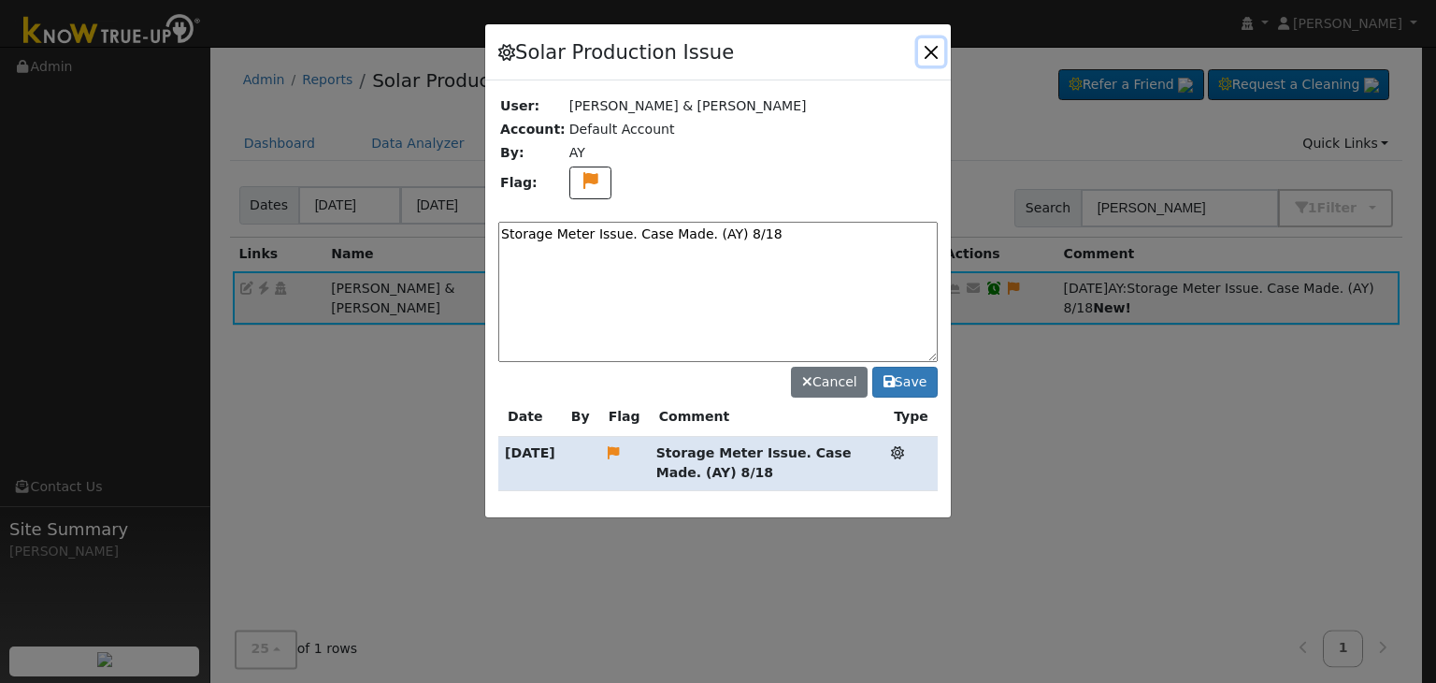
click at [931, 51] on button "button" at bounding box center [931, 51] width 26 height 26
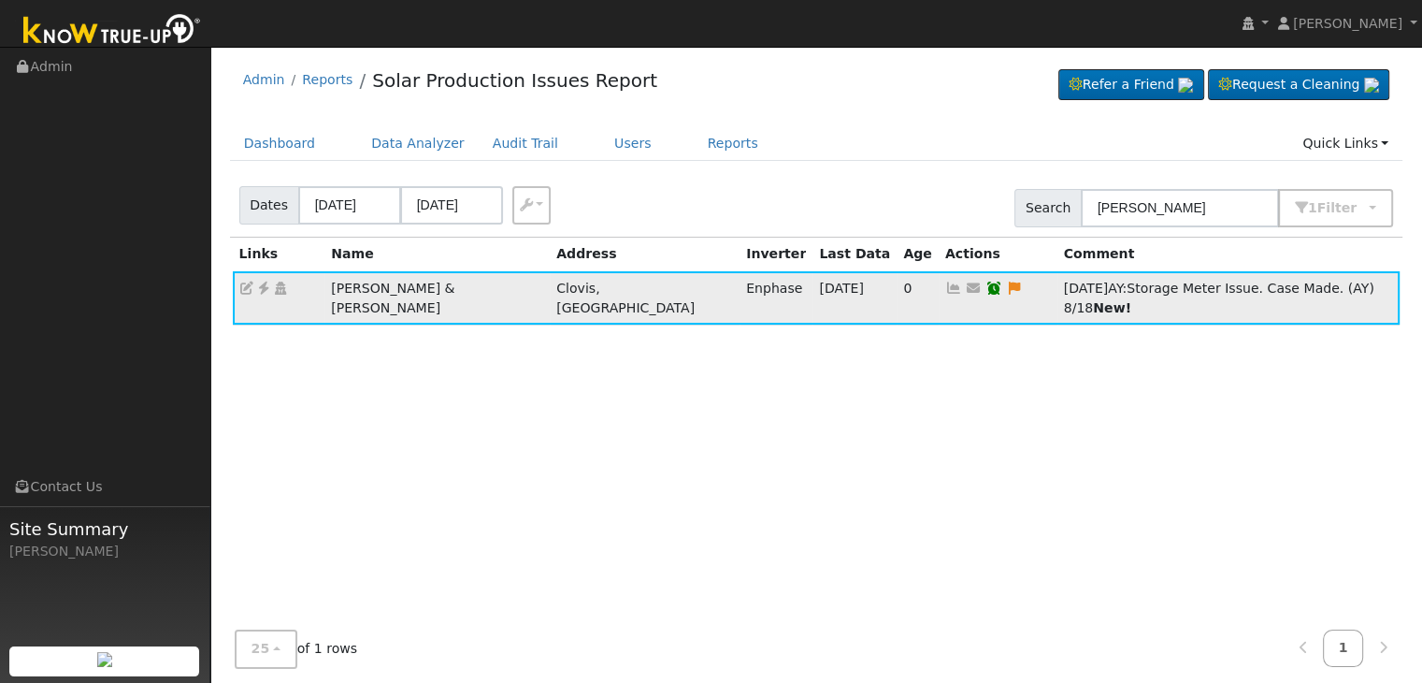
click at [265, 281] on icon at bounding box center [263, 287] width 17 height 13
click at [1157, 195] on input "woodard" at bounding box center [1180, 208] width 198 height 38
click at [1144, 204] on input "woodard" at bounding box center [1180, 208] width 198 height 38
paste input "Charles Caposino"
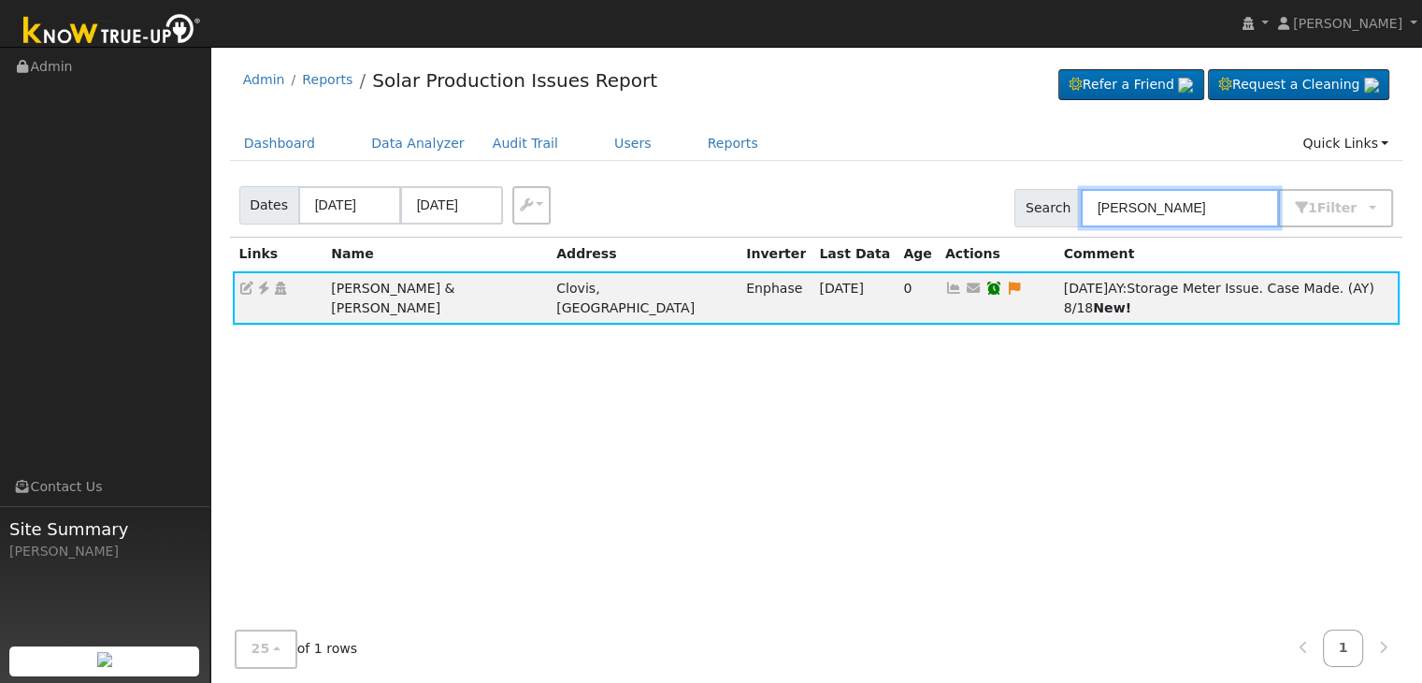
type input "Charles Caposino"
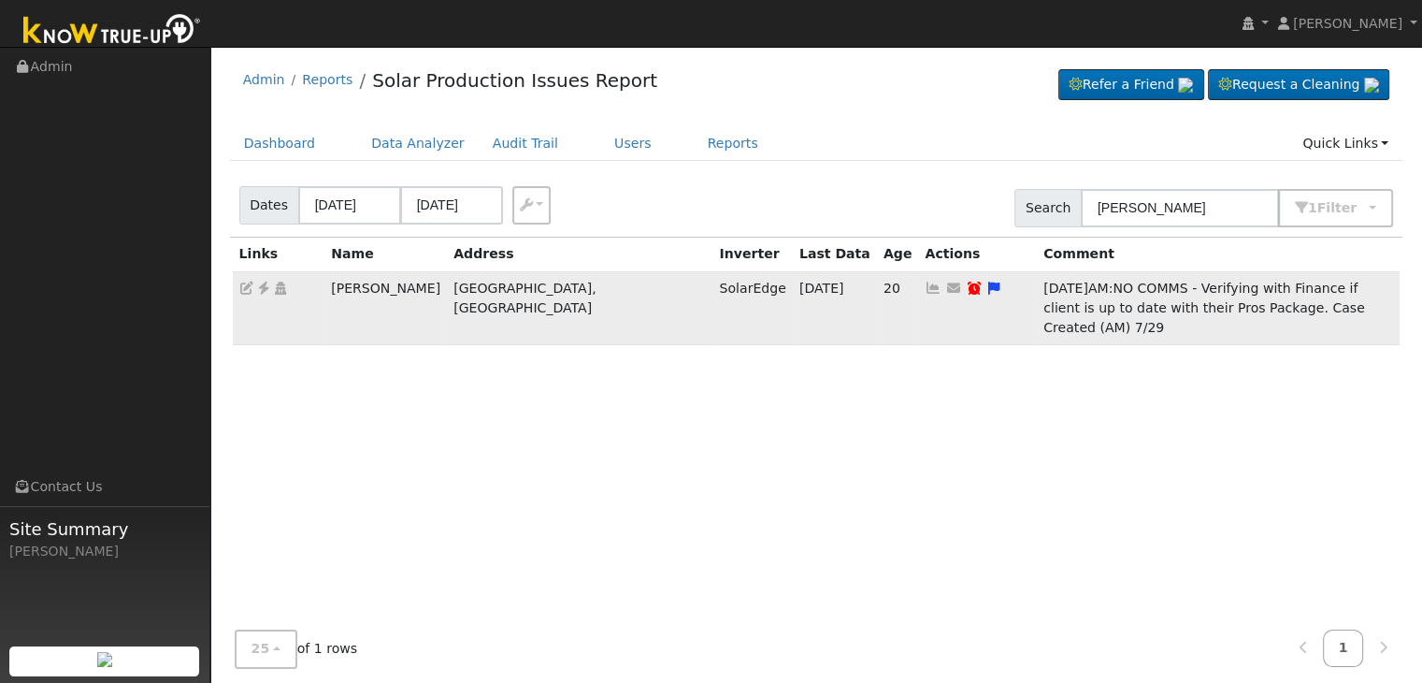
click at [1044, 285] on span "NO COMMS - Verifying with Finance if client is up to date with their Pros Packa…" at bounding box center [1205, 308] width 322 height 54
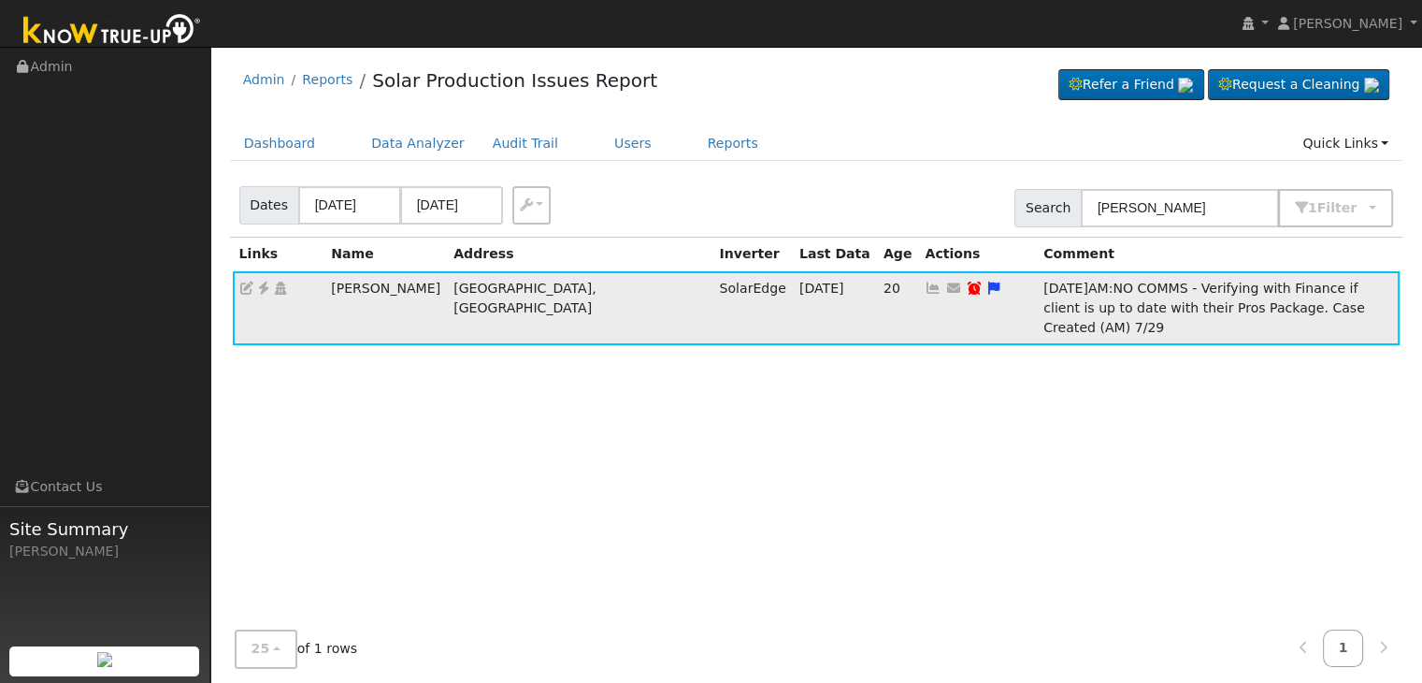
click at [1044, 302] on span "NO COMMS - Verifying with Finance if client is up to date with their Pros Packa…" at bounding box center [1205, 308] width 322 height 54
click at [986, 285] on icon at bounding box center [994, 287] width 17 height 13
type textarea "NO COMMS - Verifying with Finance if client is up to date with their Pros Packa…"
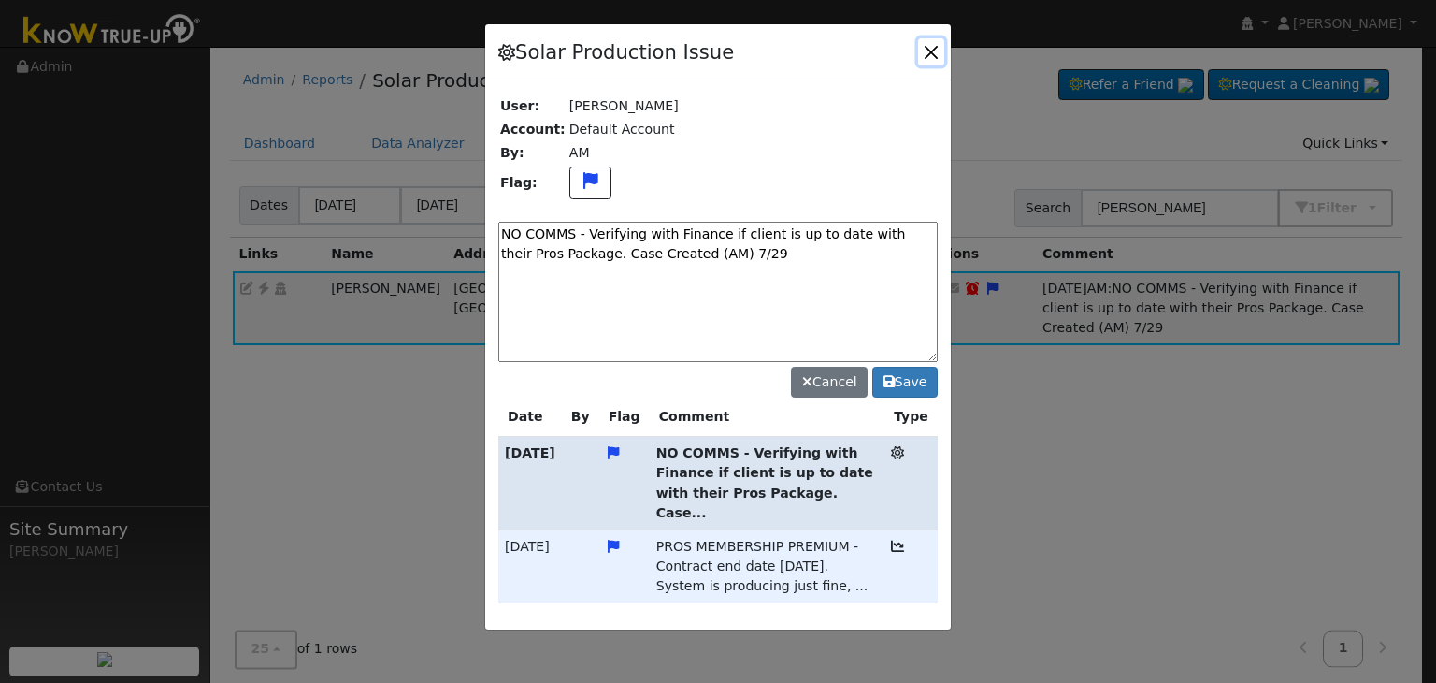
click at [934, 43] on button "button" at bounding box center [931, 51] width 26 height 26
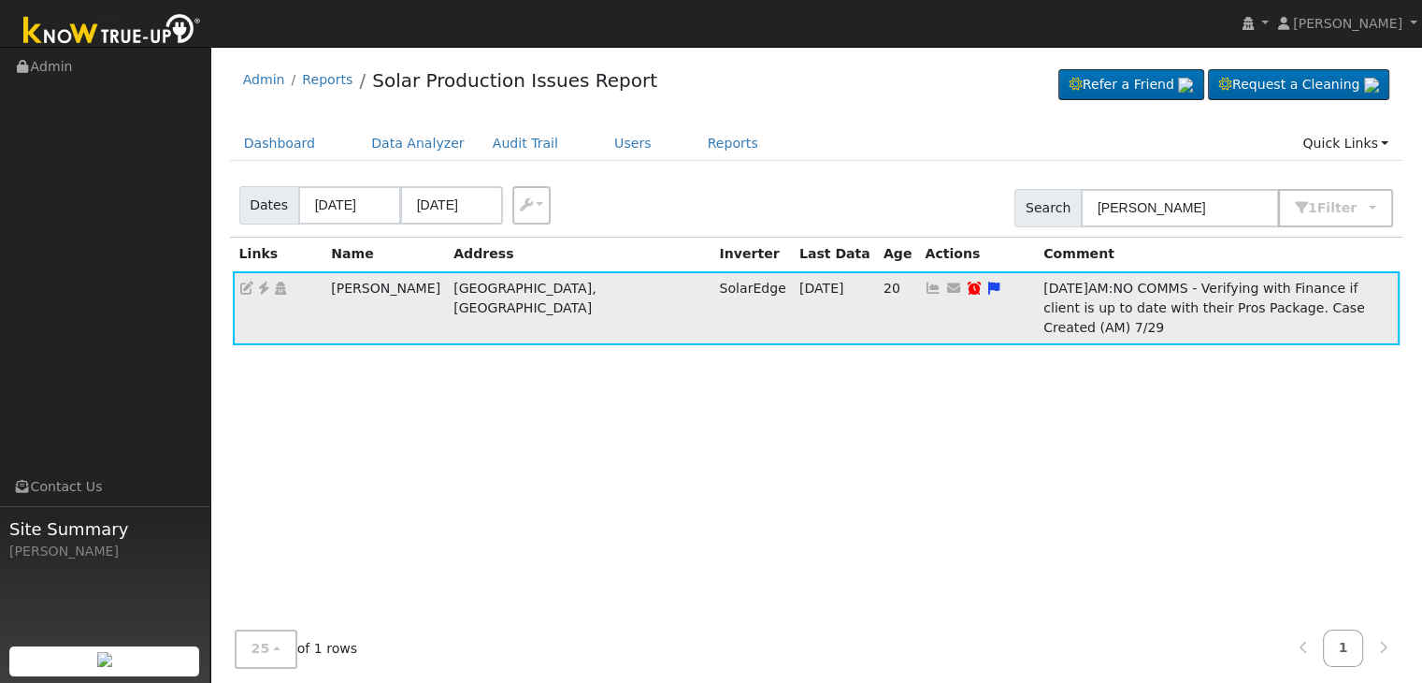
click at [263, 292] on icon at bounding box center [263, 287] width 17 height 13
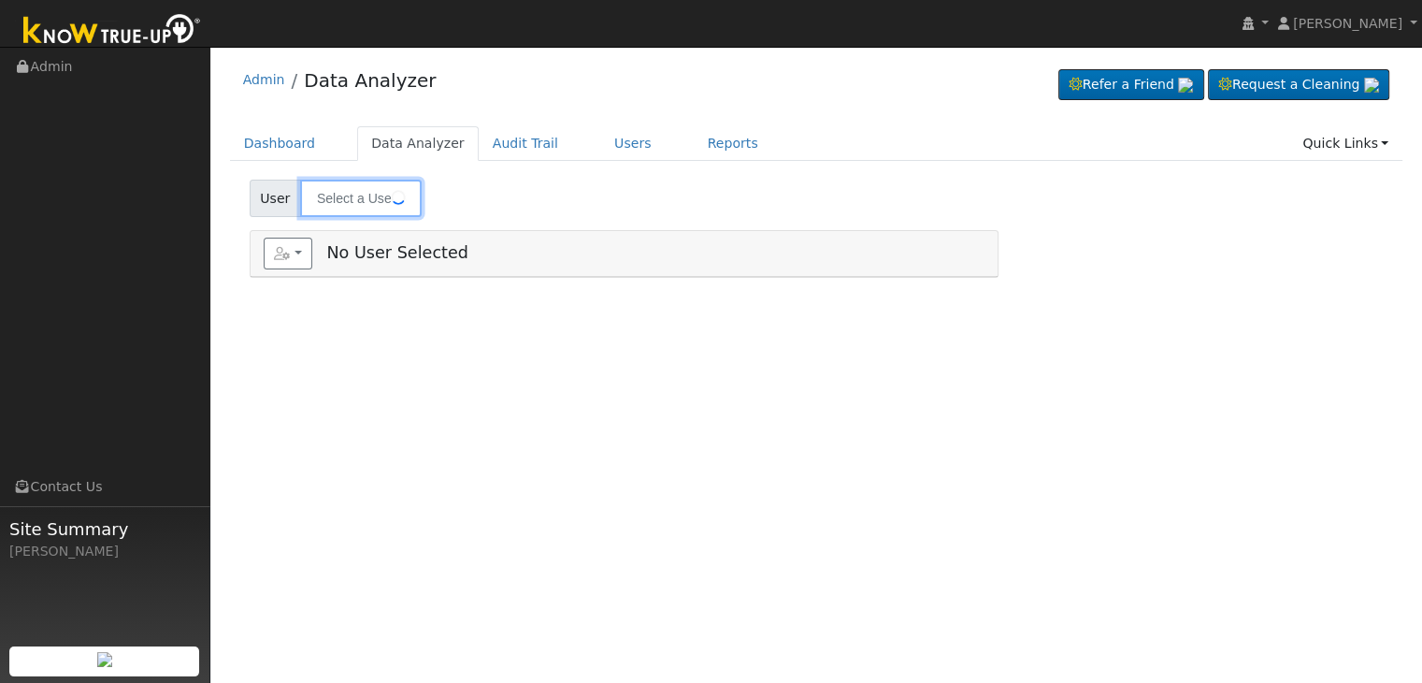
type input "[PERSON_NAME] & [PERSON_NAME]"
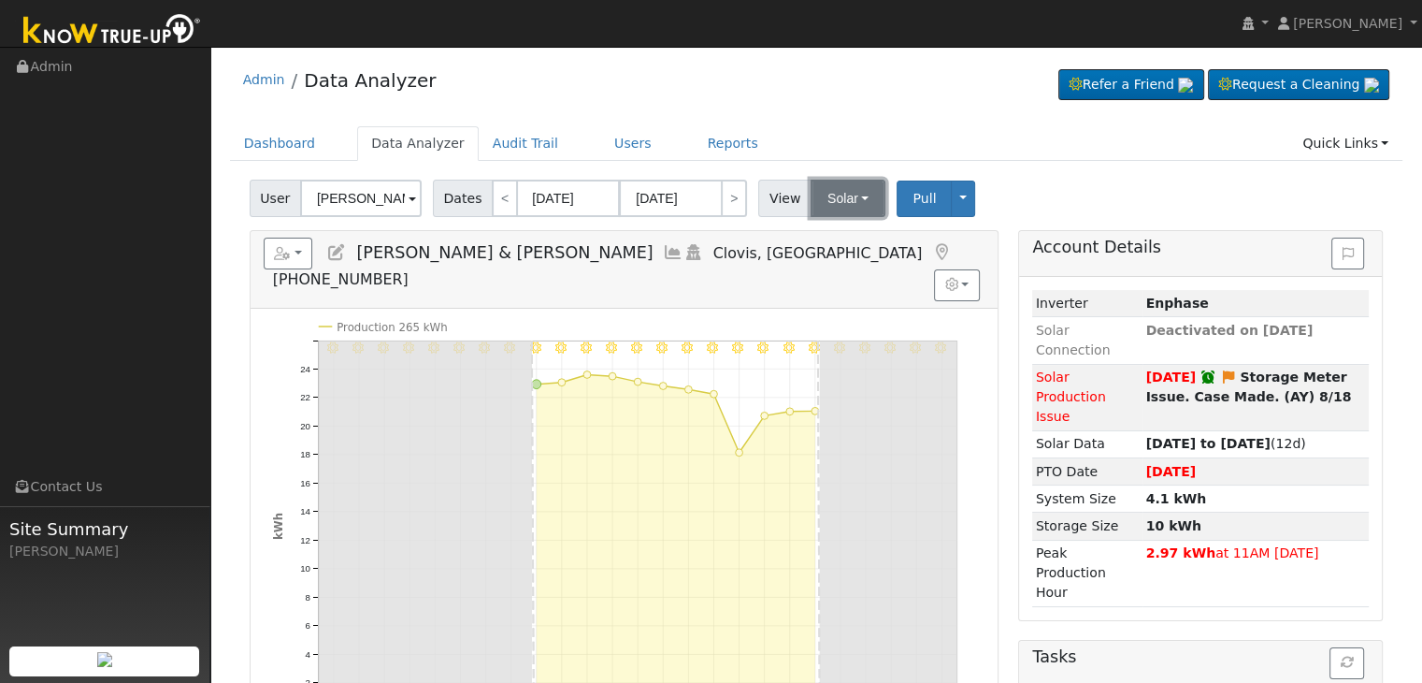
click at [854, 197] on button "Solar" at bounding box center [848, 198] width 75 height 37
click at [834, 238] on link "Utility" at bounding box center [872, 239] width 130 height 26
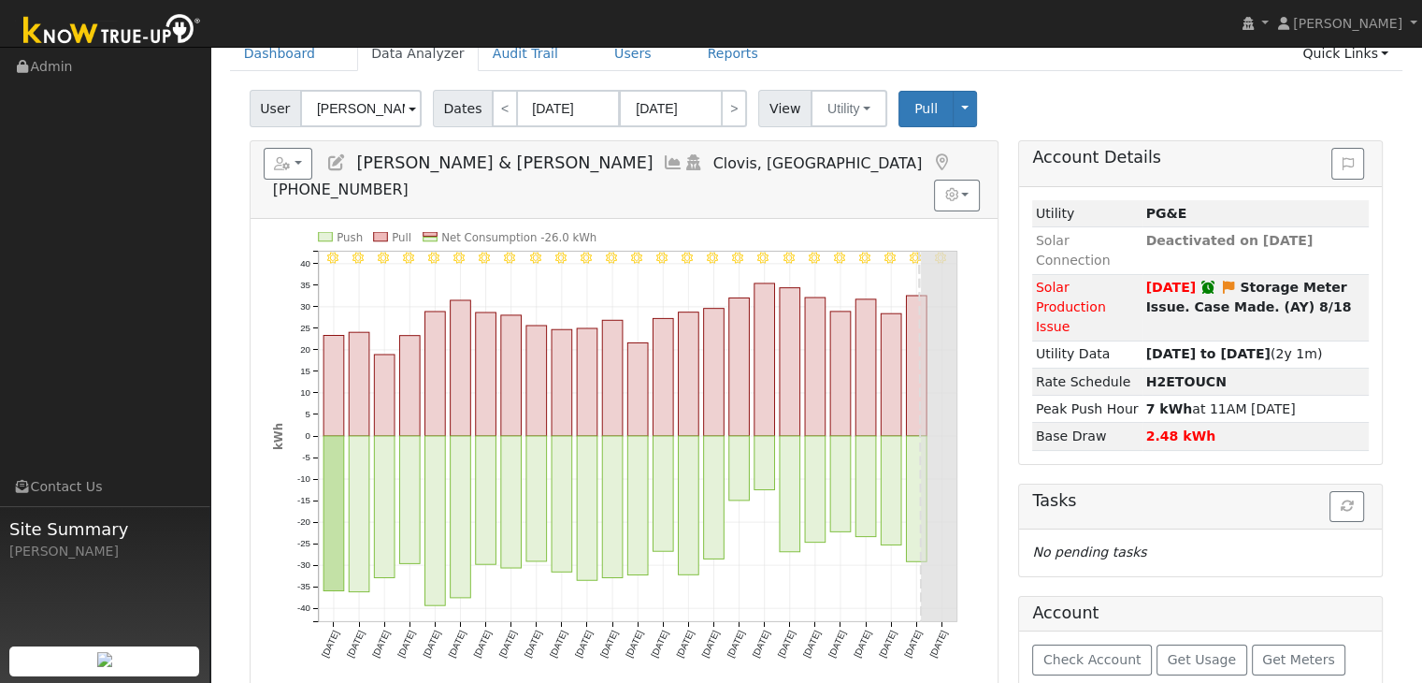
scroll to position [94, 0]
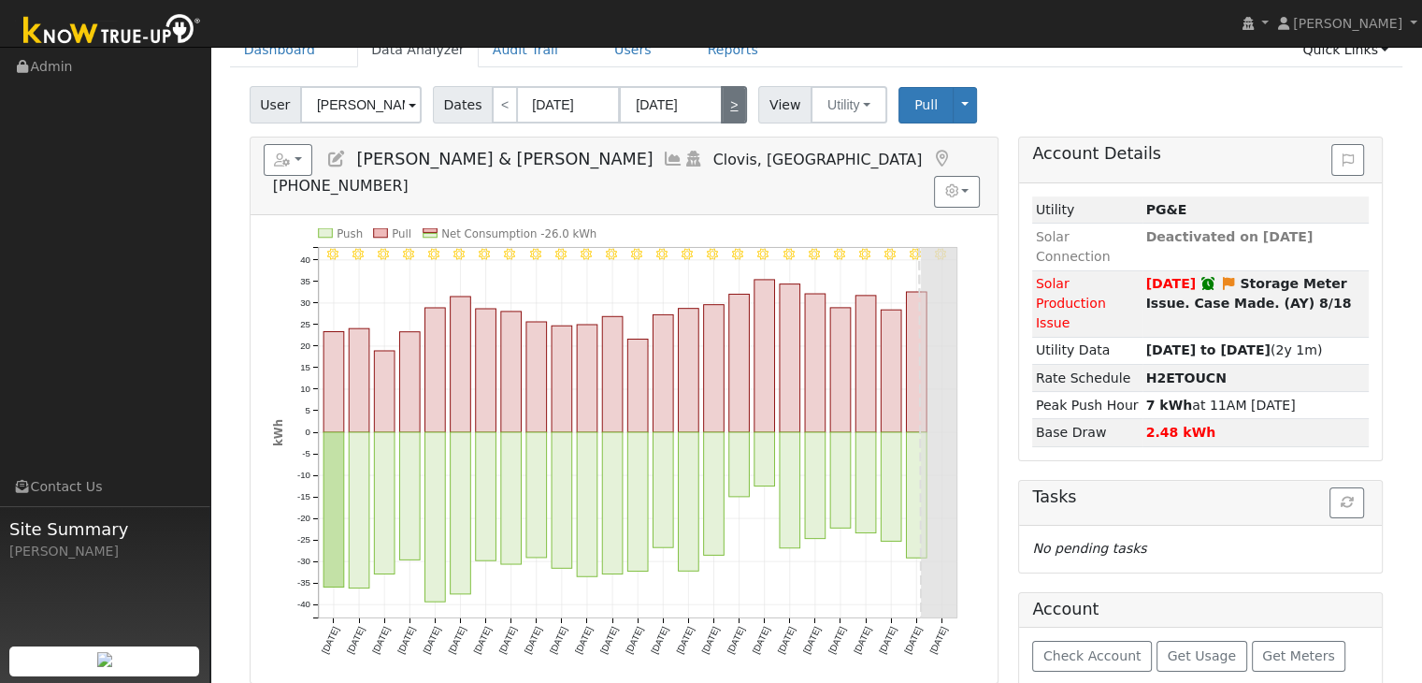
click at [723, 98] on link ">" at bounding box center [734, 104] width 26 height 37
type input "[DATE]"
type input "09/11/2025"
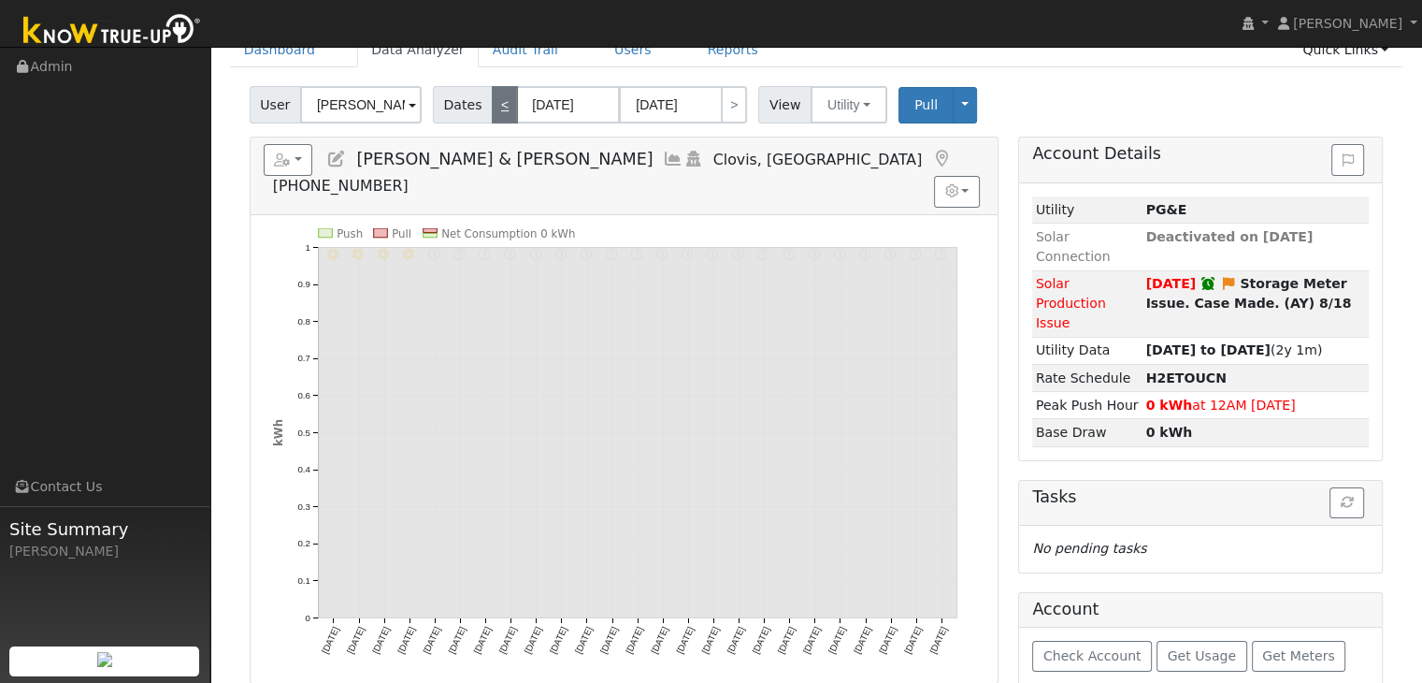
click at [492, 106] on link "<" at bounding box center [505, 104] width 26 height 37
type input "[DATE]"
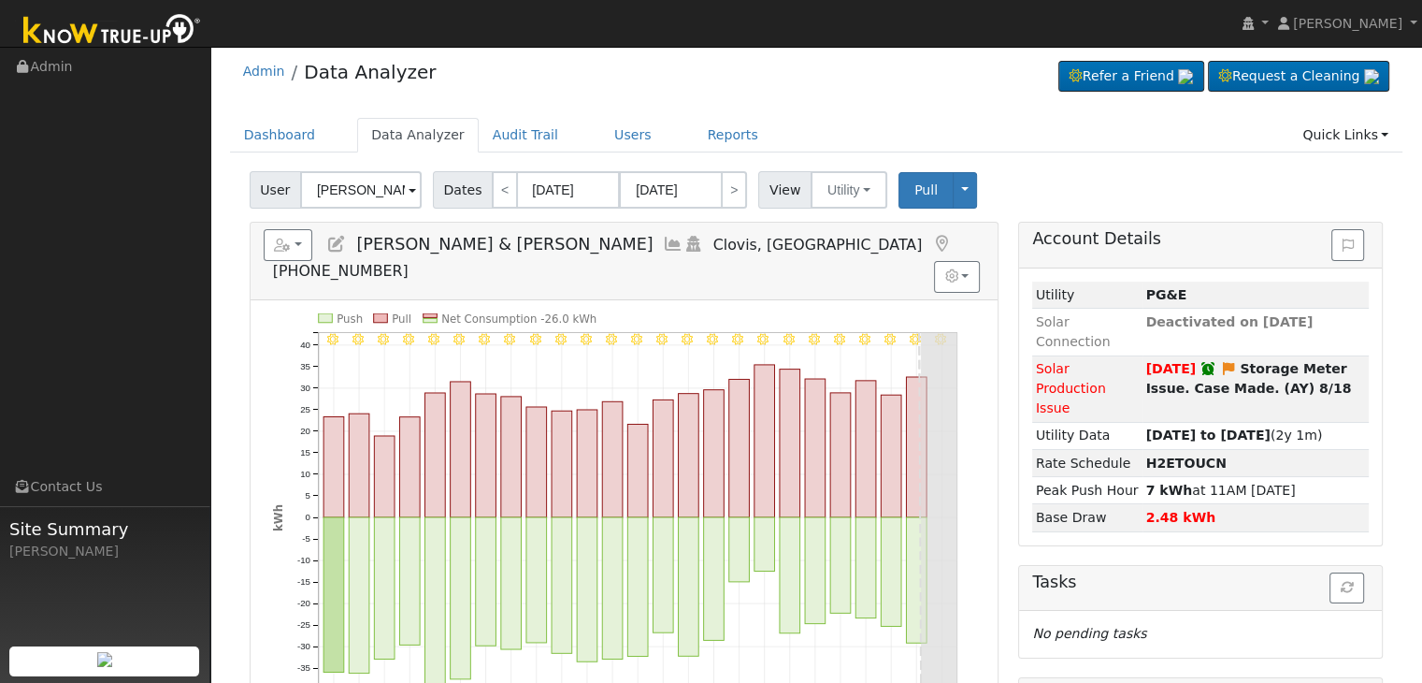
scroll to position [0, 0]
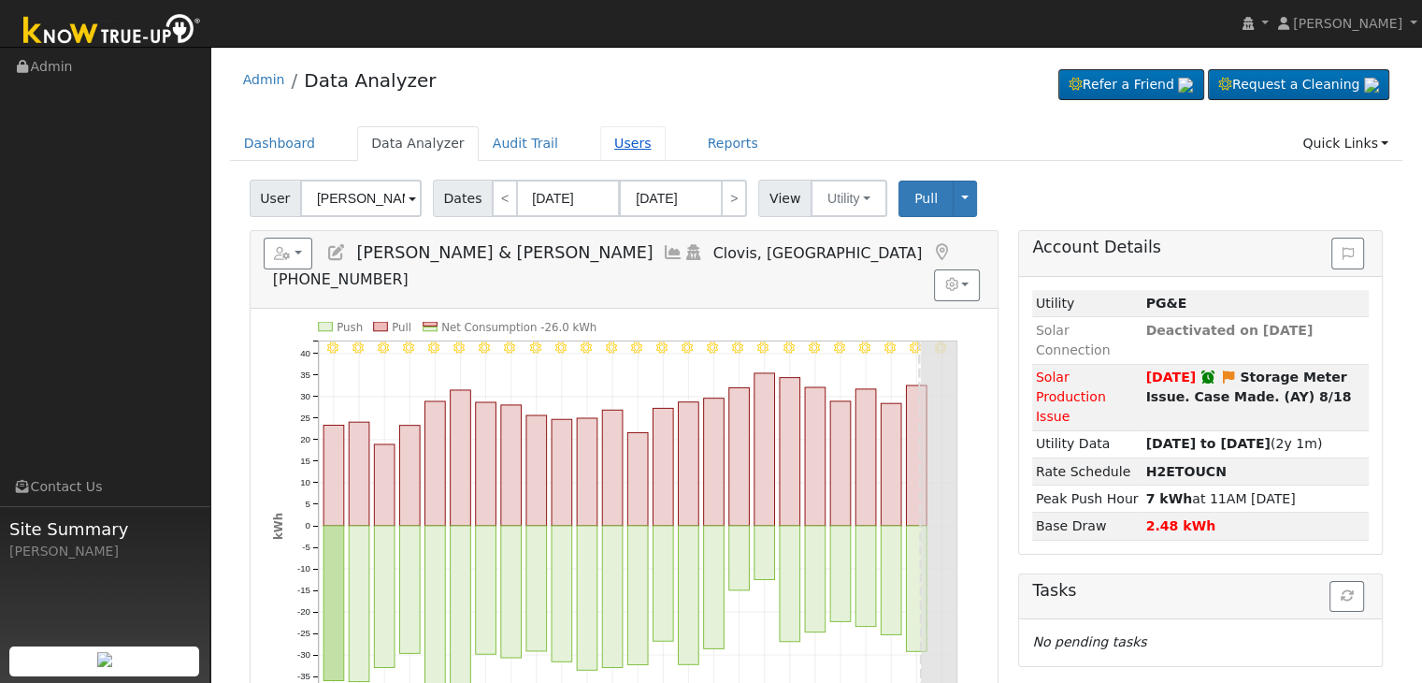
click at [602, 139] on link "Users" at bounding box center [632, 143] width 65 height 35
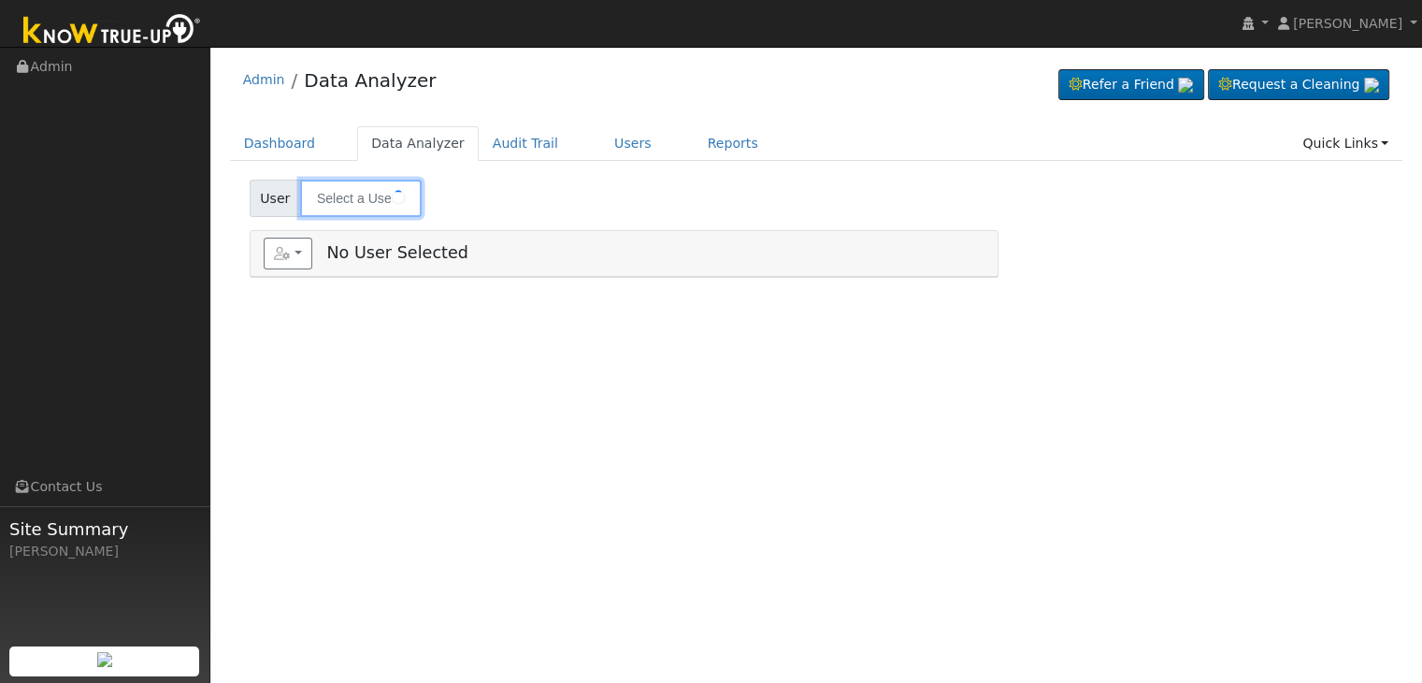
type input "[PERSON_NAME]"
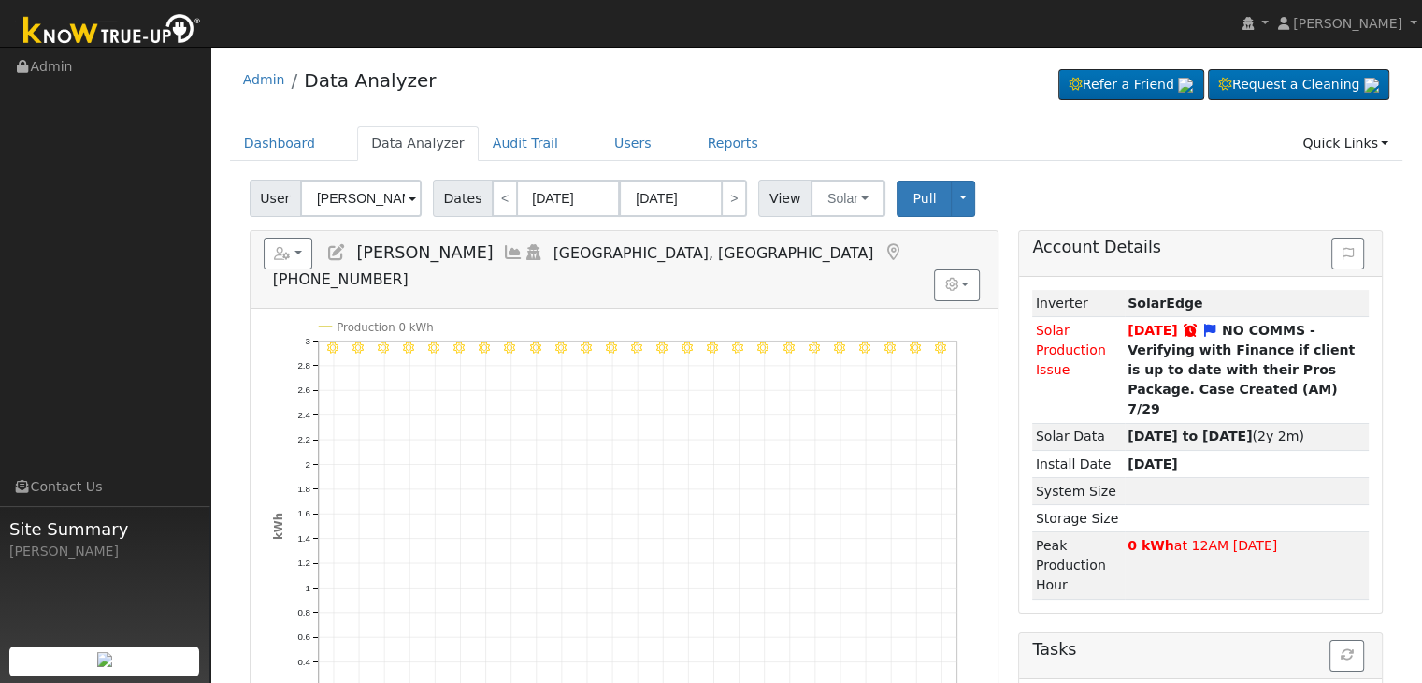
click at [337, 252] on icon at bounding box center [336, 252] width 21 height 17
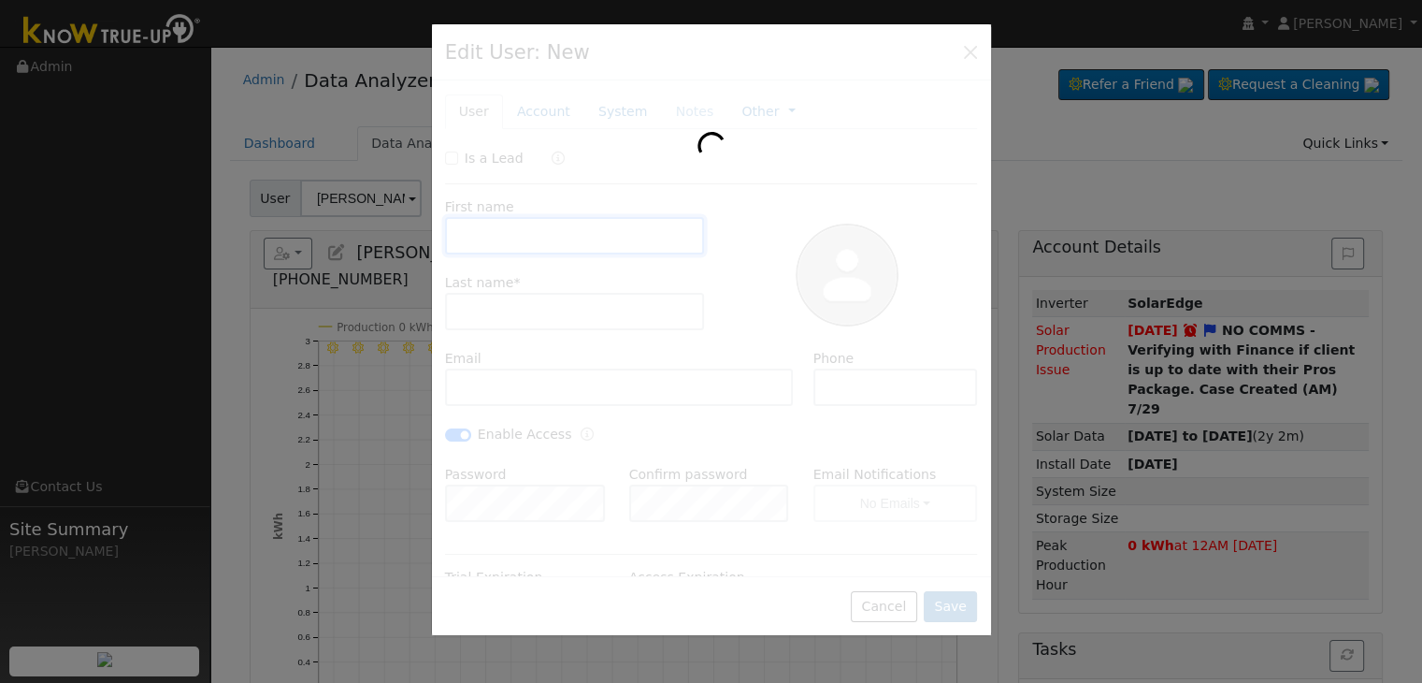
type input "[PERSON_NAME]"
type input "Caposino"
type input "[EMAIL_ADDRESS][DOMAIN_NAME]"
type input "[PHONE_NUMBER]"
checkbox input "true"
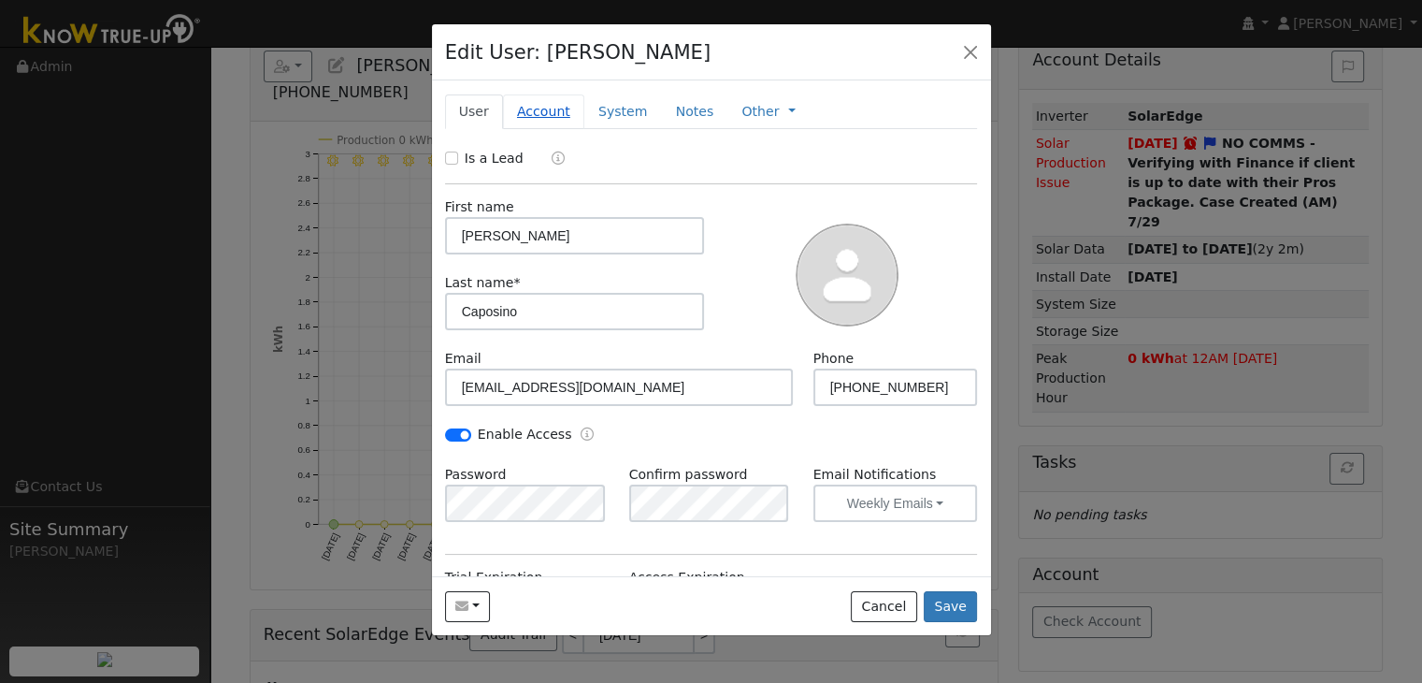
click at [531, 110] on link "Account" at bounding box center [543, 111] width 81 height 35
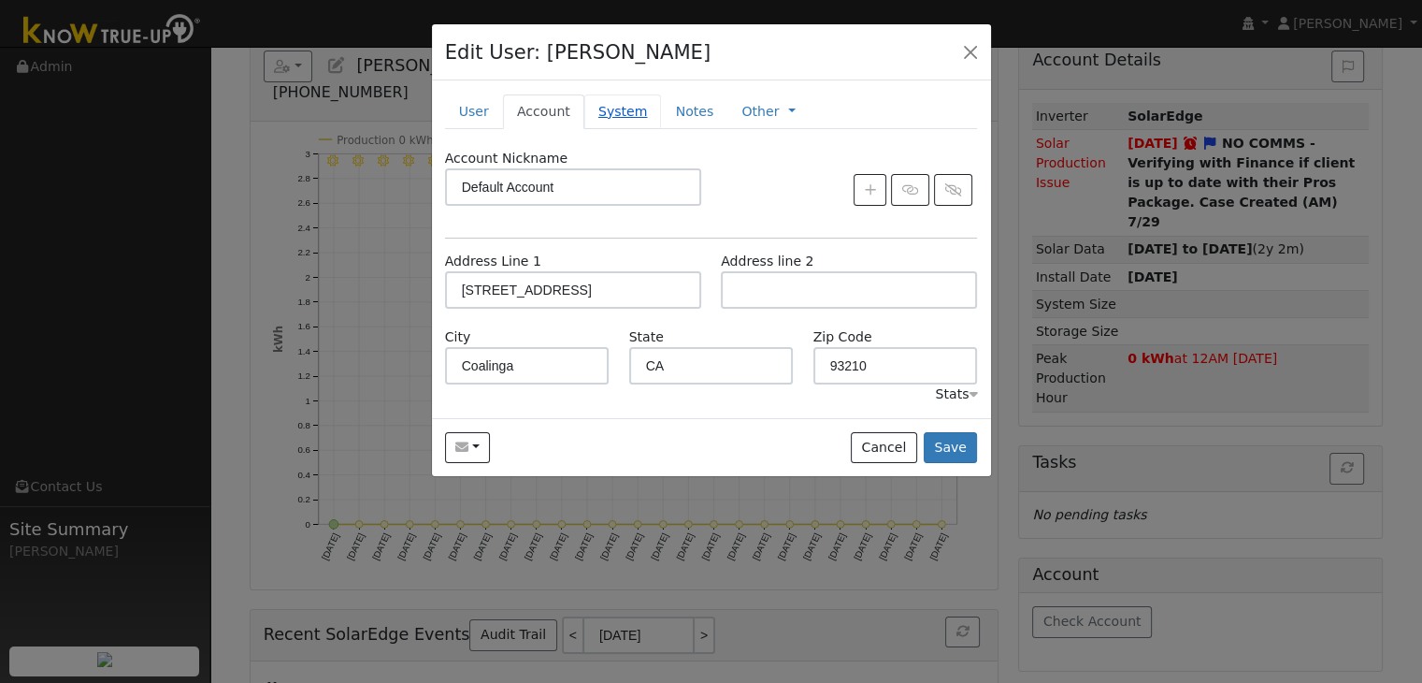
click at [597, 109] on link "System" at bounding box center [623, 111] width 78 height 35
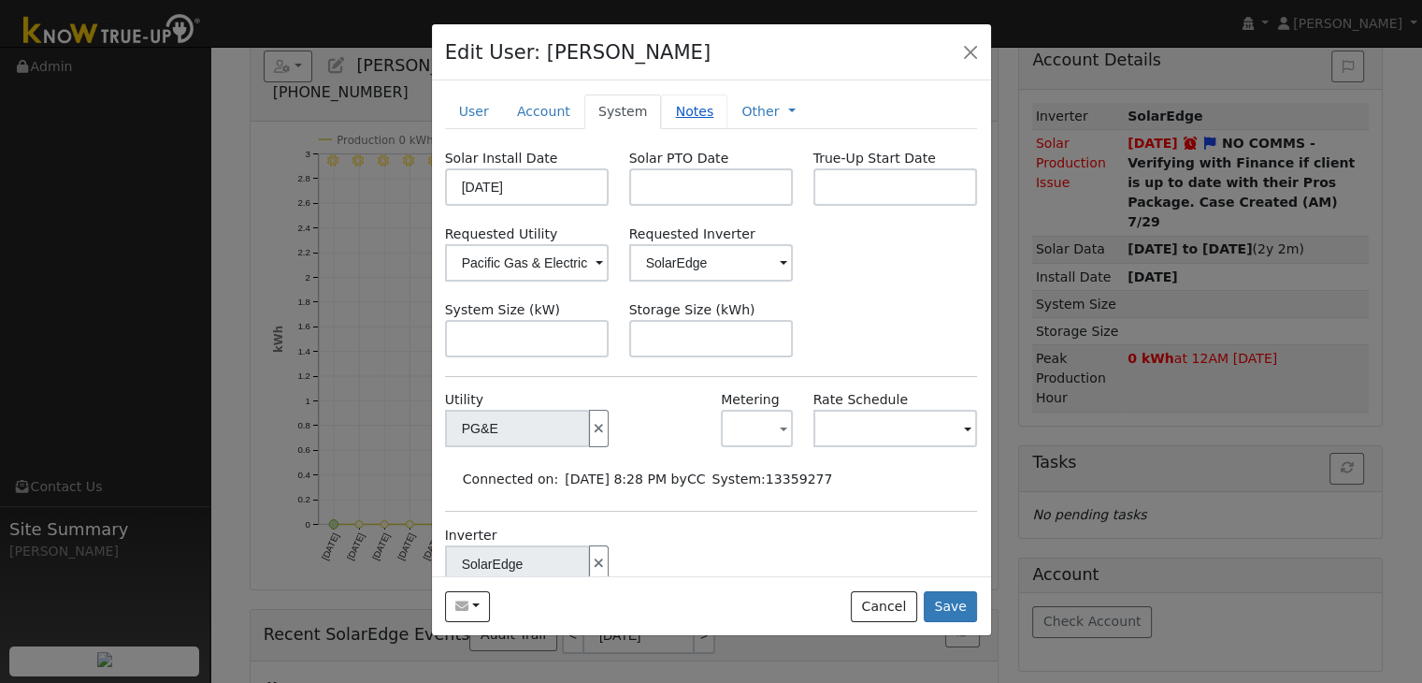
click at [676, 100] on link "Notes" at bounding box center [694, 111] width 66 height 35
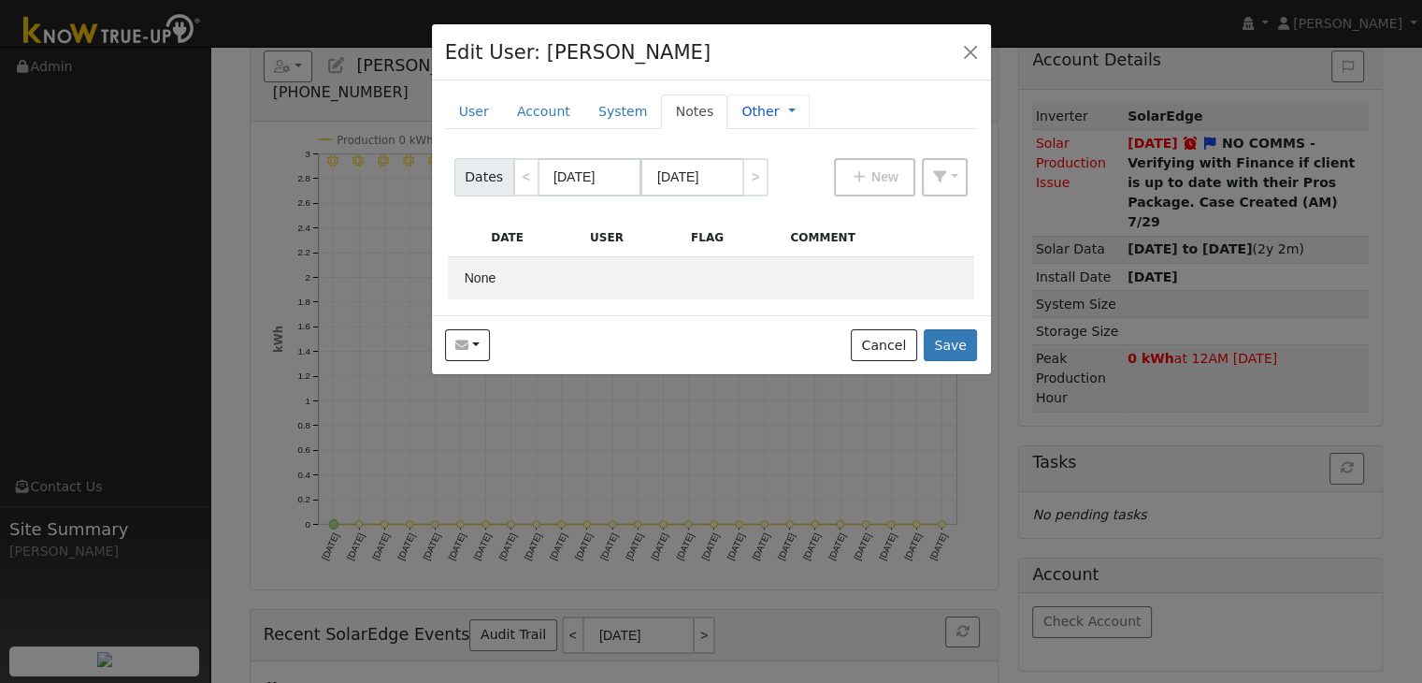
click at [742, 108] on link "Other" at bounding box center [760, 112] width 37 height 20
click at [969, 50] on button "button" at bounding box center [971, 51] width 26 height 26
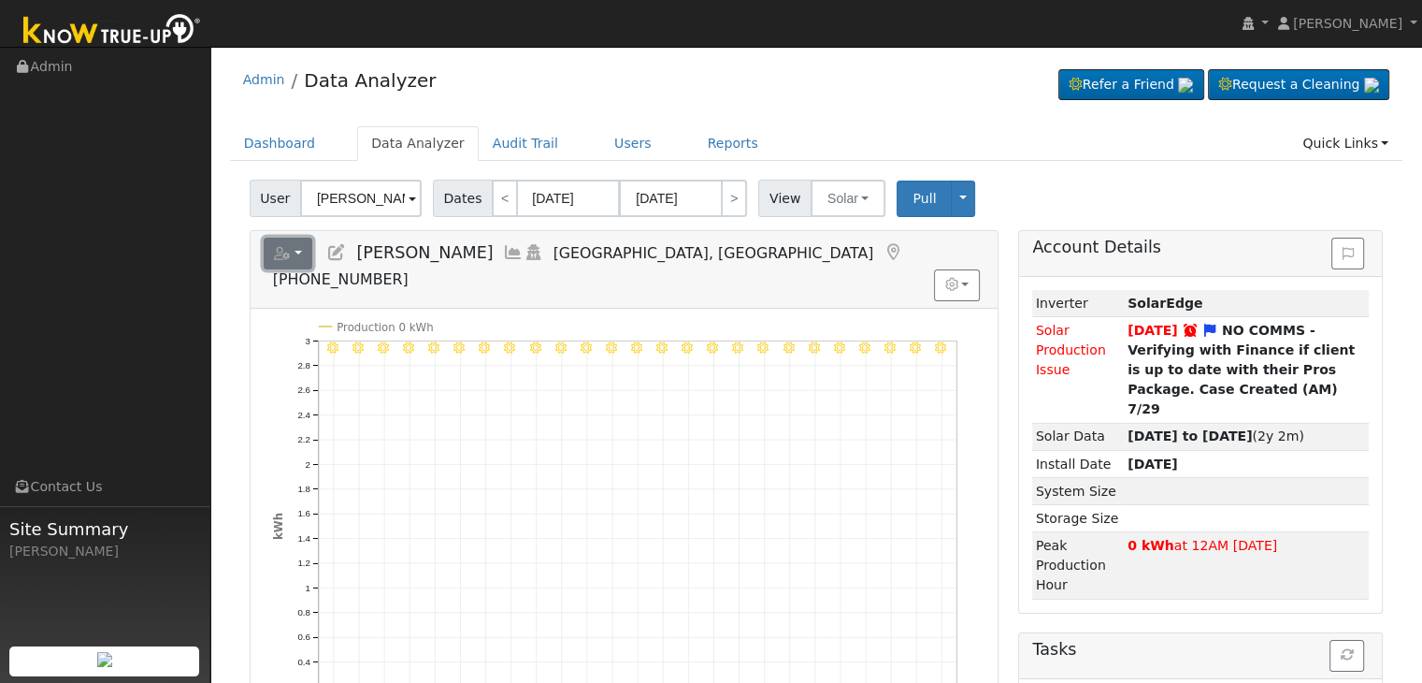
click at [279, 247] on icon "button" at bounding box center [282, 253] width 17 height 13
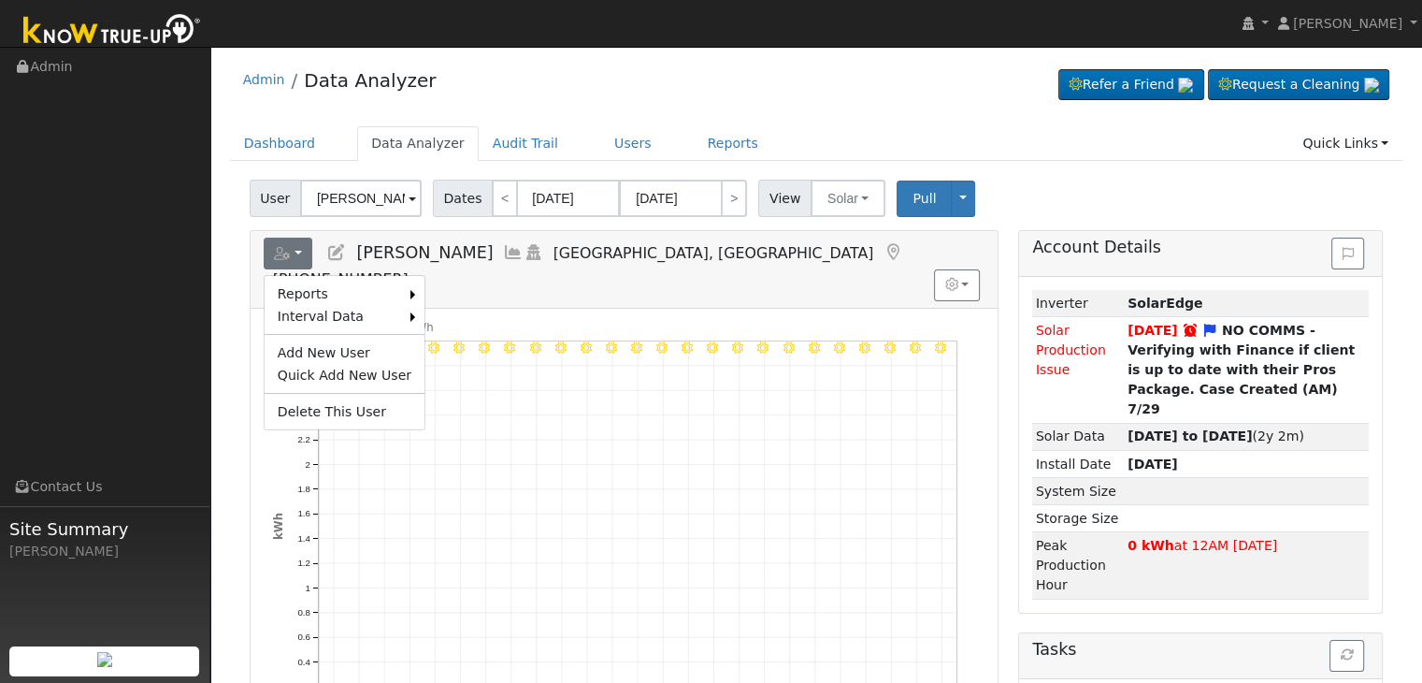
click at [333, 246] on icon at bounding box center [336, 252] width 21 height 17
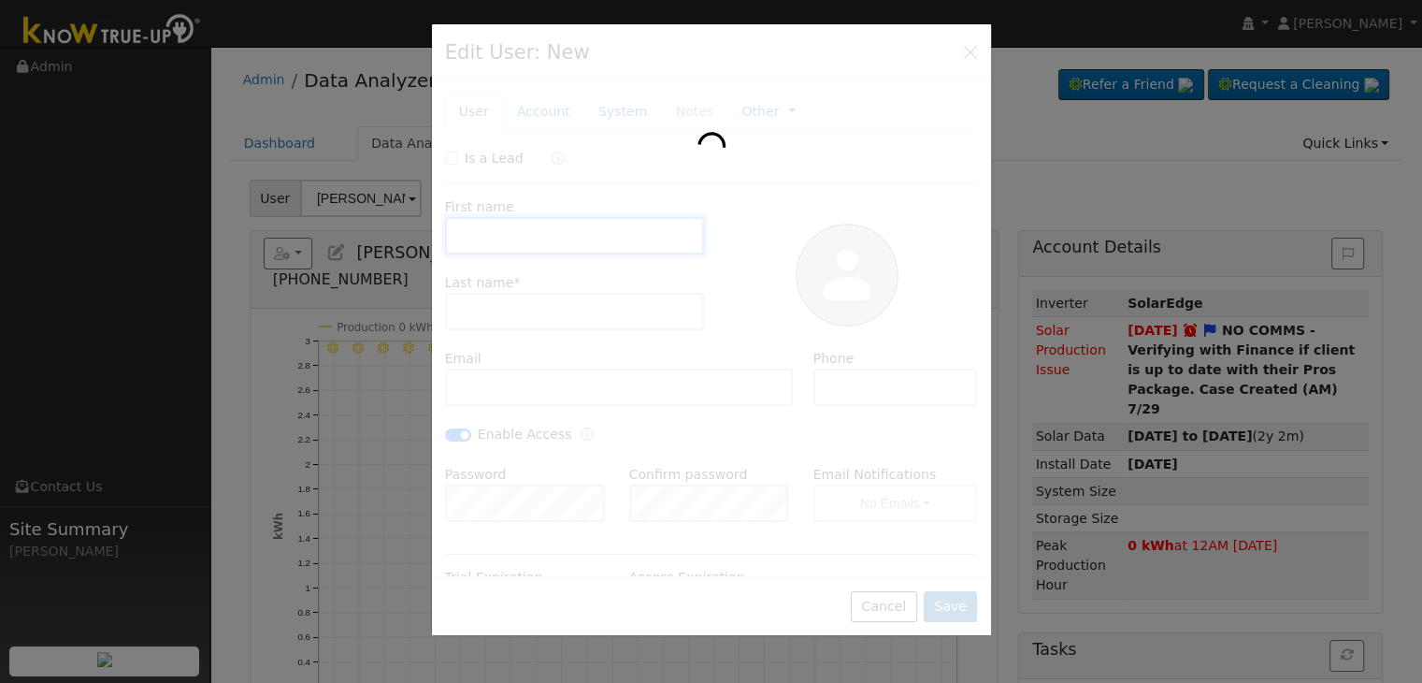
type input "Charles"
type input "Caposino"
type input "1gtpn@proton.me"
type input "559-935-4117"
checkbox input "true"
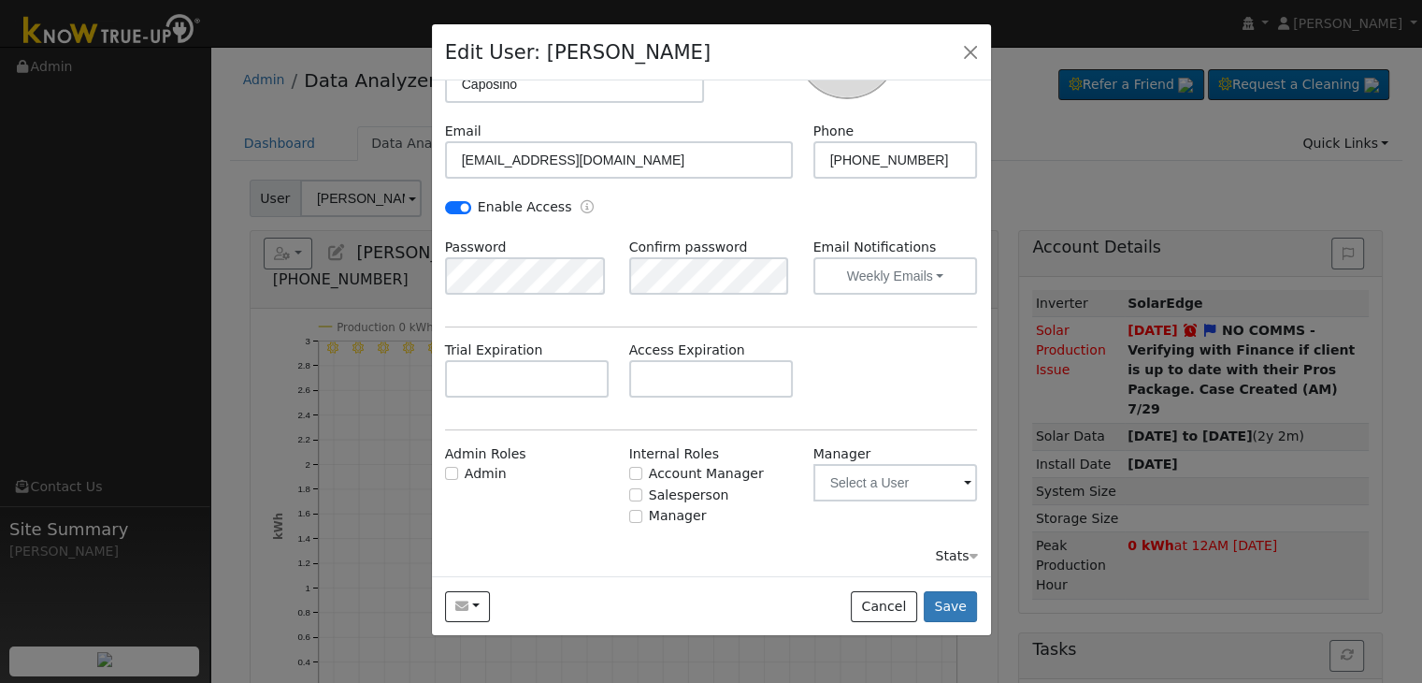
scroll to position [229, 0]
click at [916, 481] on input "text" at bounding box center [896, 480] width 165 height 37
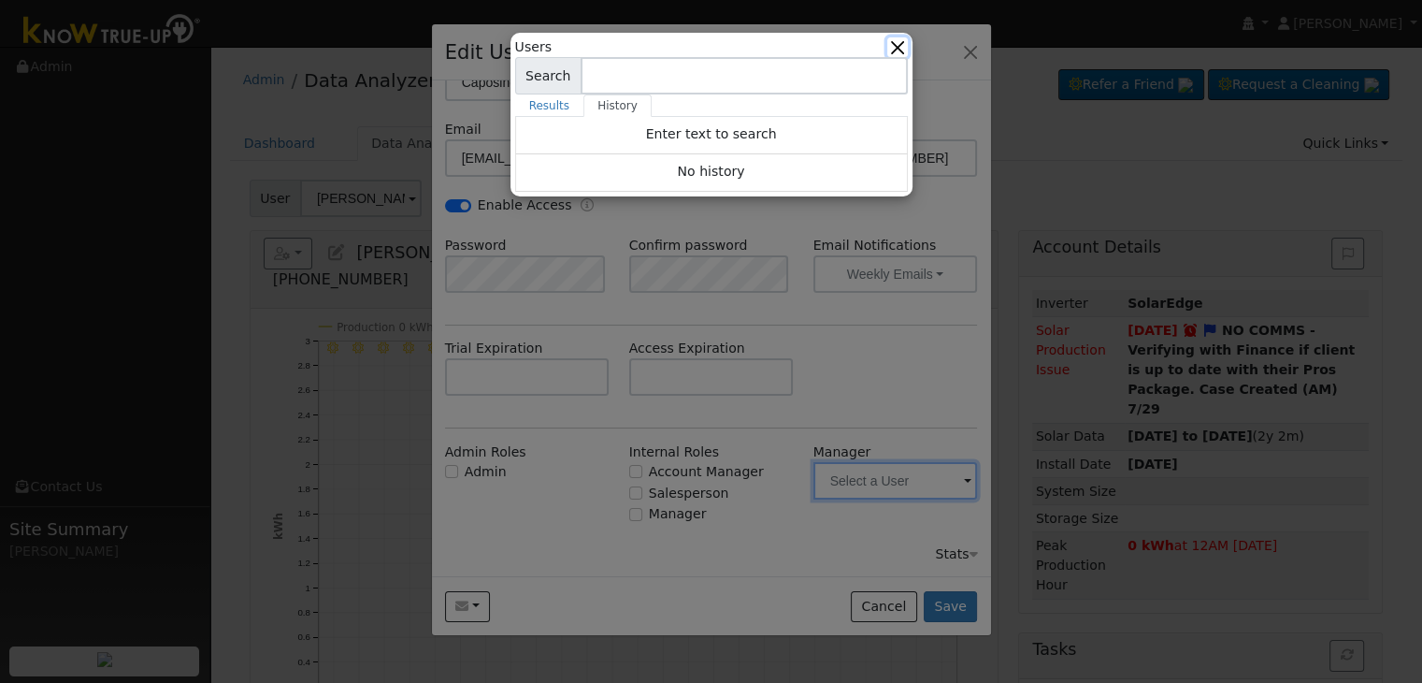
click at [891, 45] on button "button" at bounding box center [897, 47] width 20 height 20
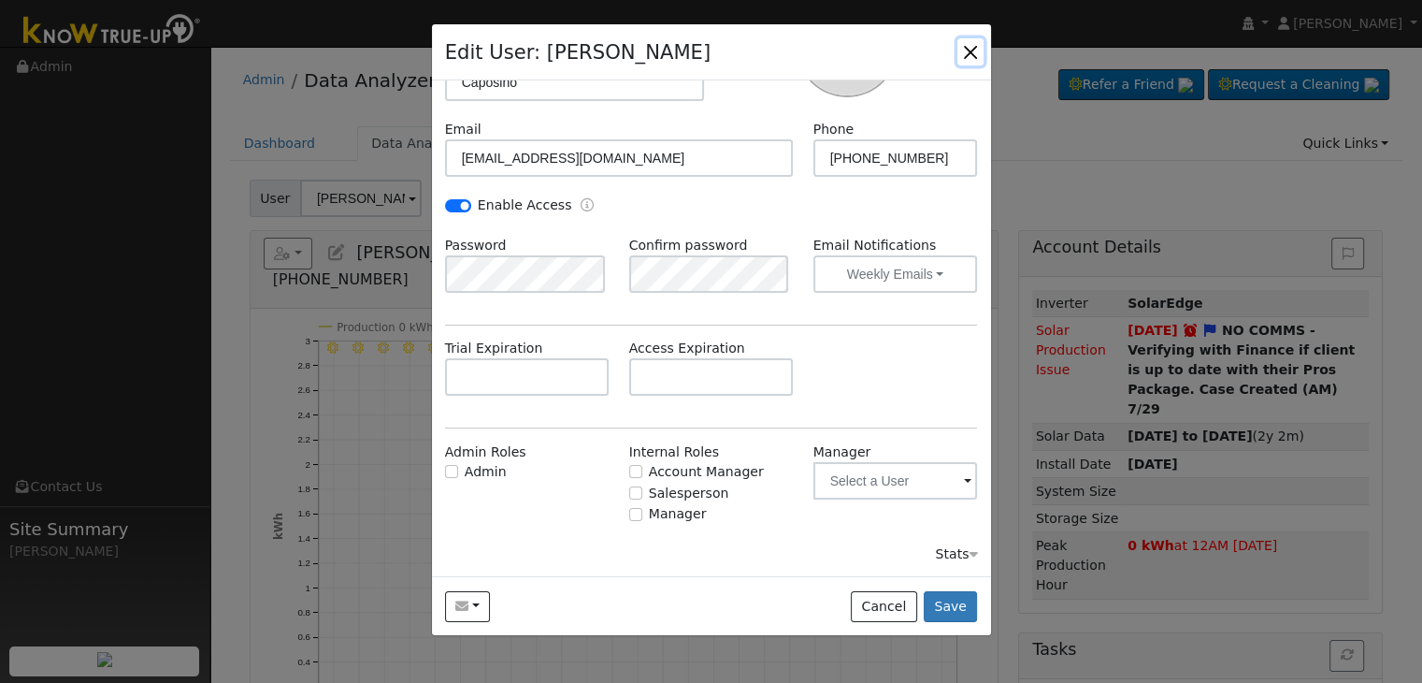
click at [968, 50] on button "button" at bounding box center [971, 51] width 26 height 26
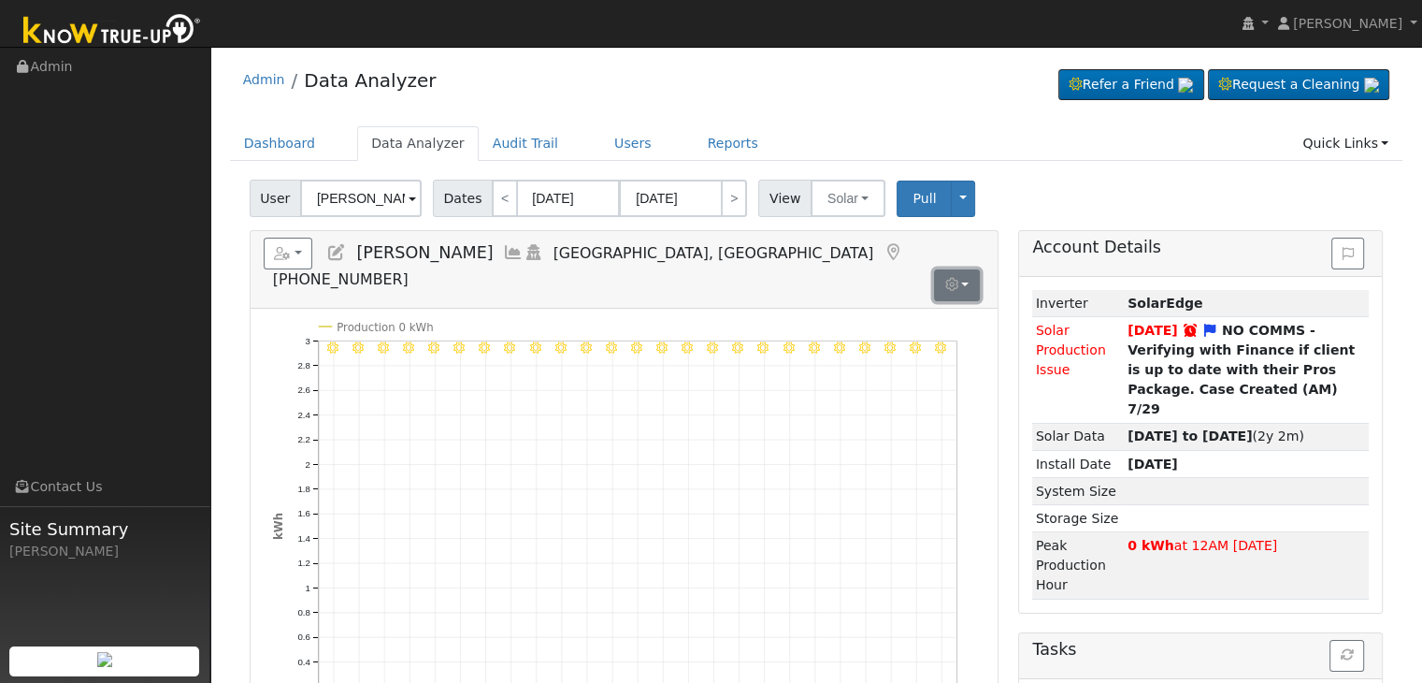
click at [969, 269] on button "button" at bounding box center [957, 285] width 46 height 32
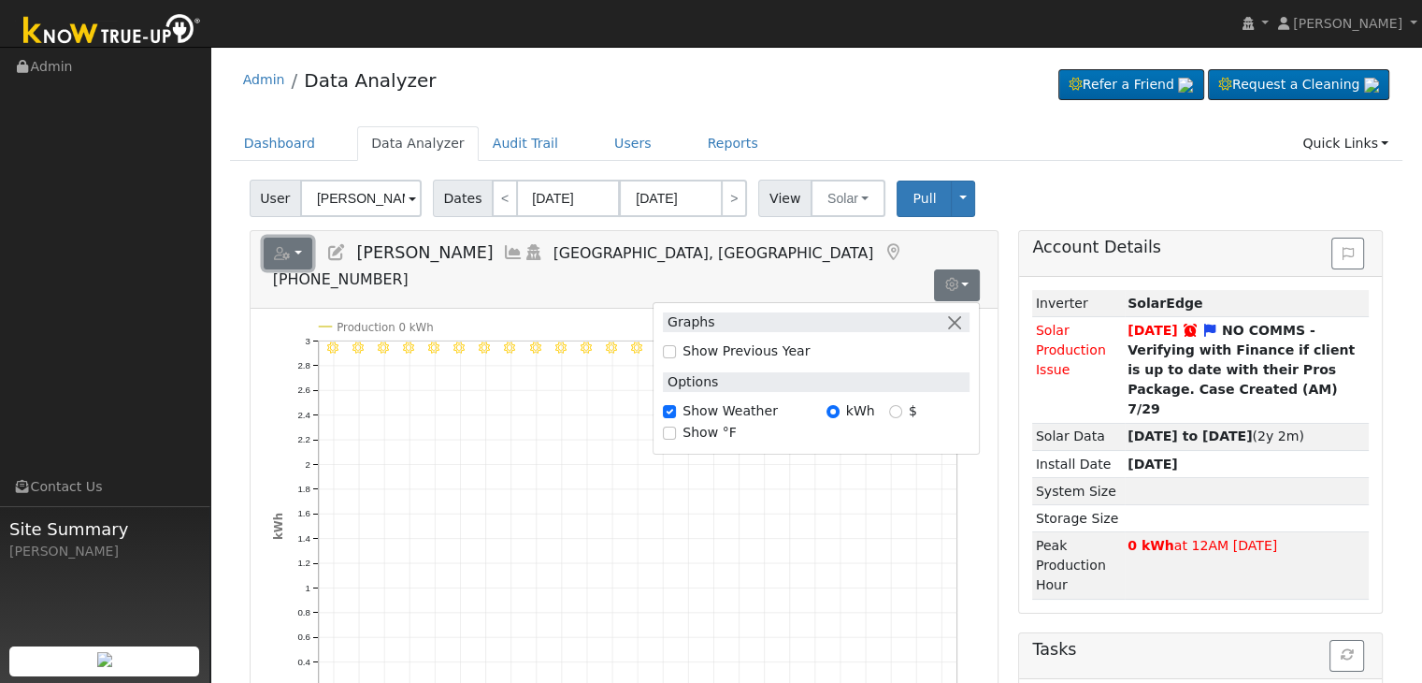
click at [293, 244] on button "button" at bounding box center [289, 254] width 50 height 32
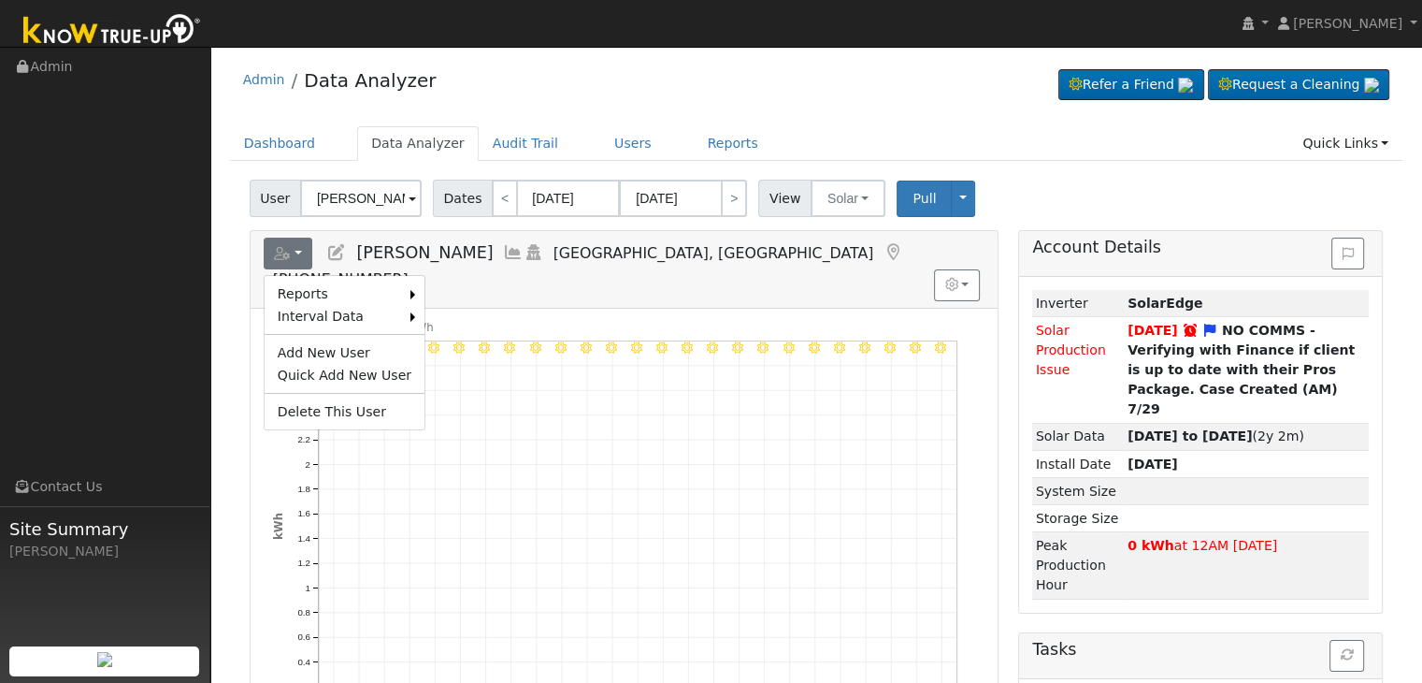
click at [333, 248] on icon at bounding box center [336, 252] width 21 height 17
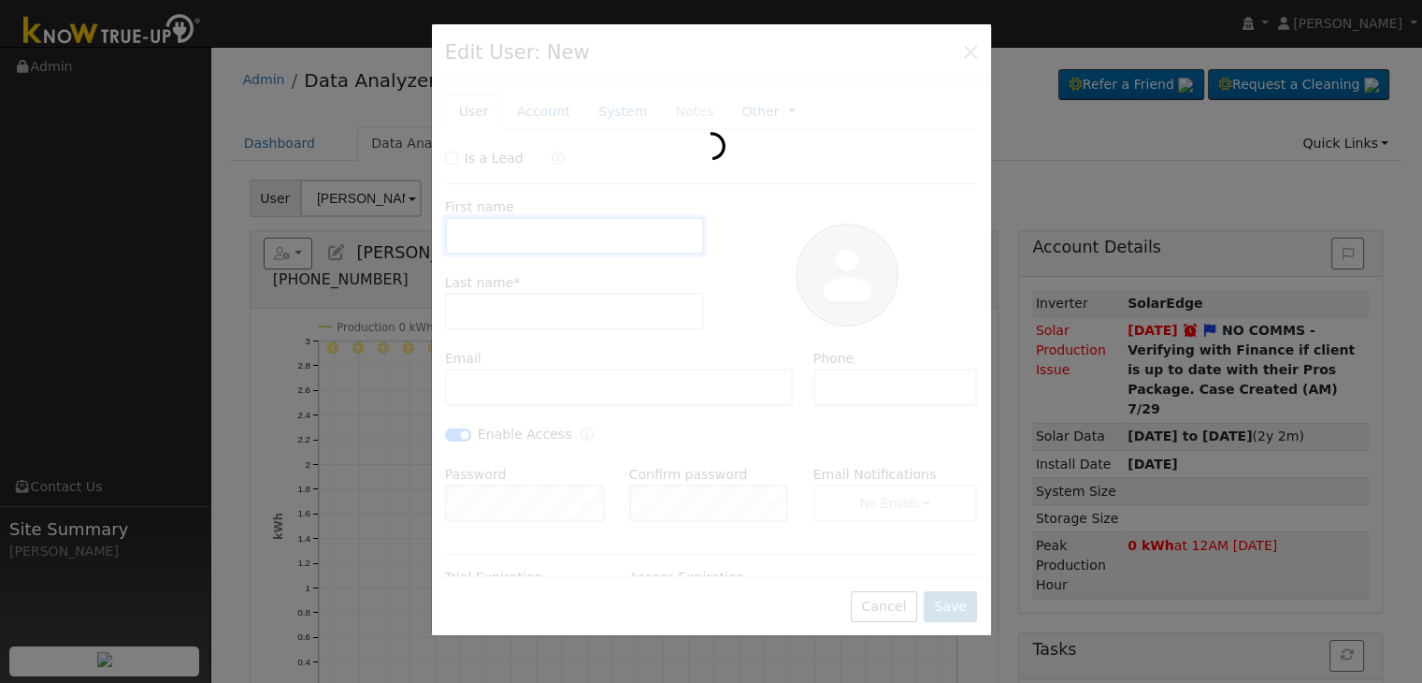
type input "Charles"
type input "Caposino"
type input "1gtpn@proton.me"
type input "559-935-4117"
checkbox input "true"
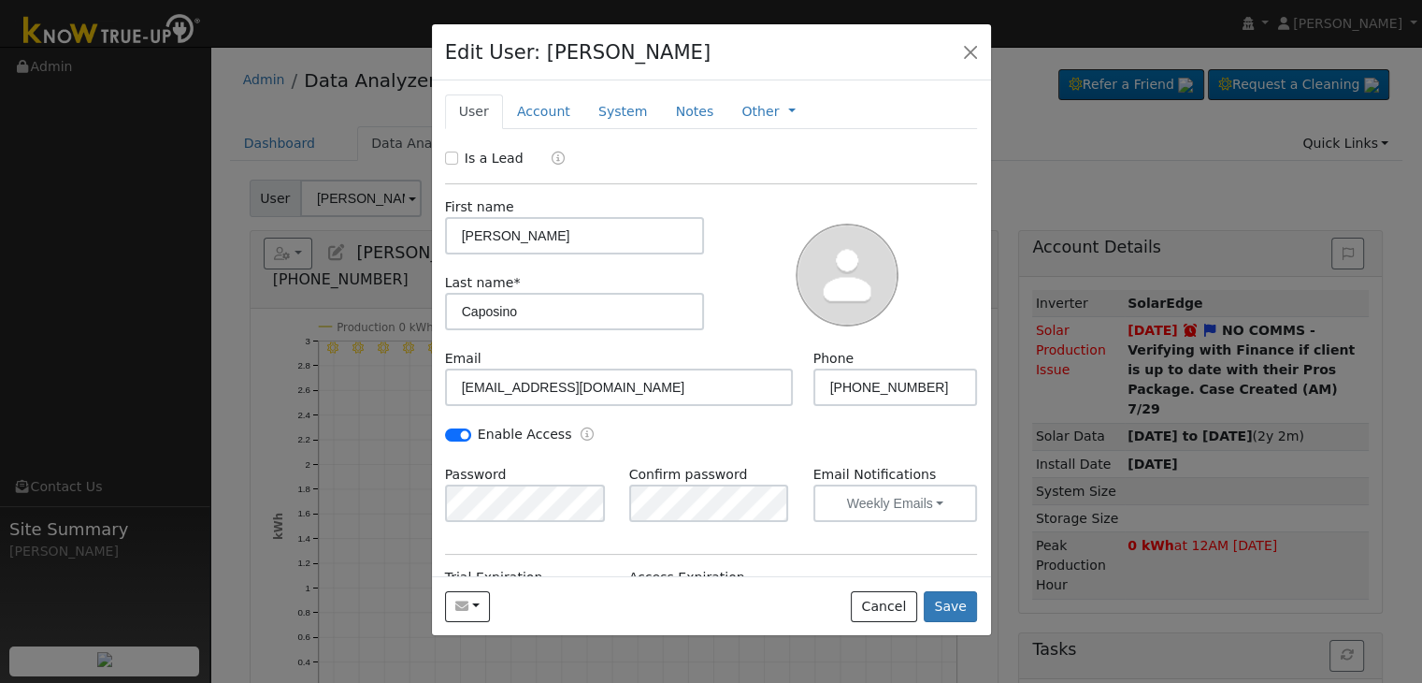
click at [964, 52] on div at bounding box center [711, 330] width 559 height 612
drag, startPoint x: 973, startPoint y: 48, endPoint x: 955, endPoint y: 56, distance: 19.7
click at [973, 48] on button "button" at bounding box center [971, 51] width 26 height 26
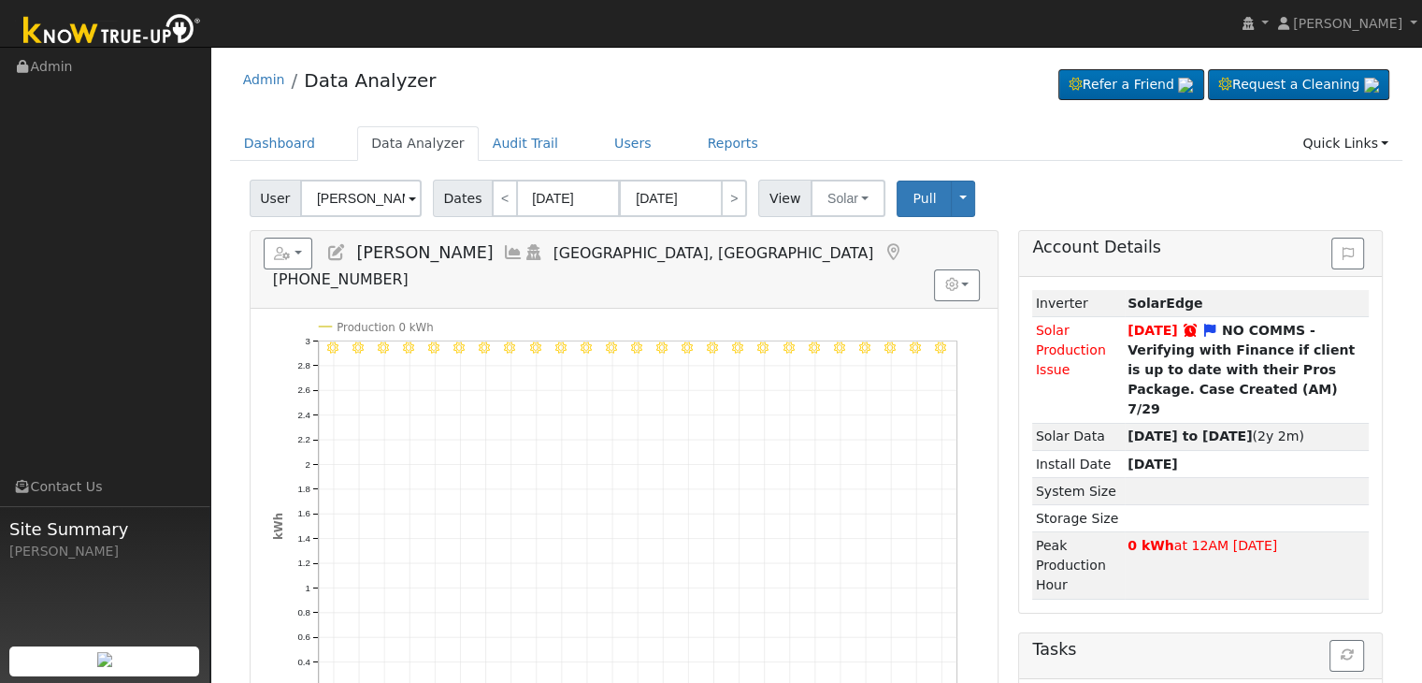
click at [508, 246] on icon at bounding box center [513, 252] width 21 height 17
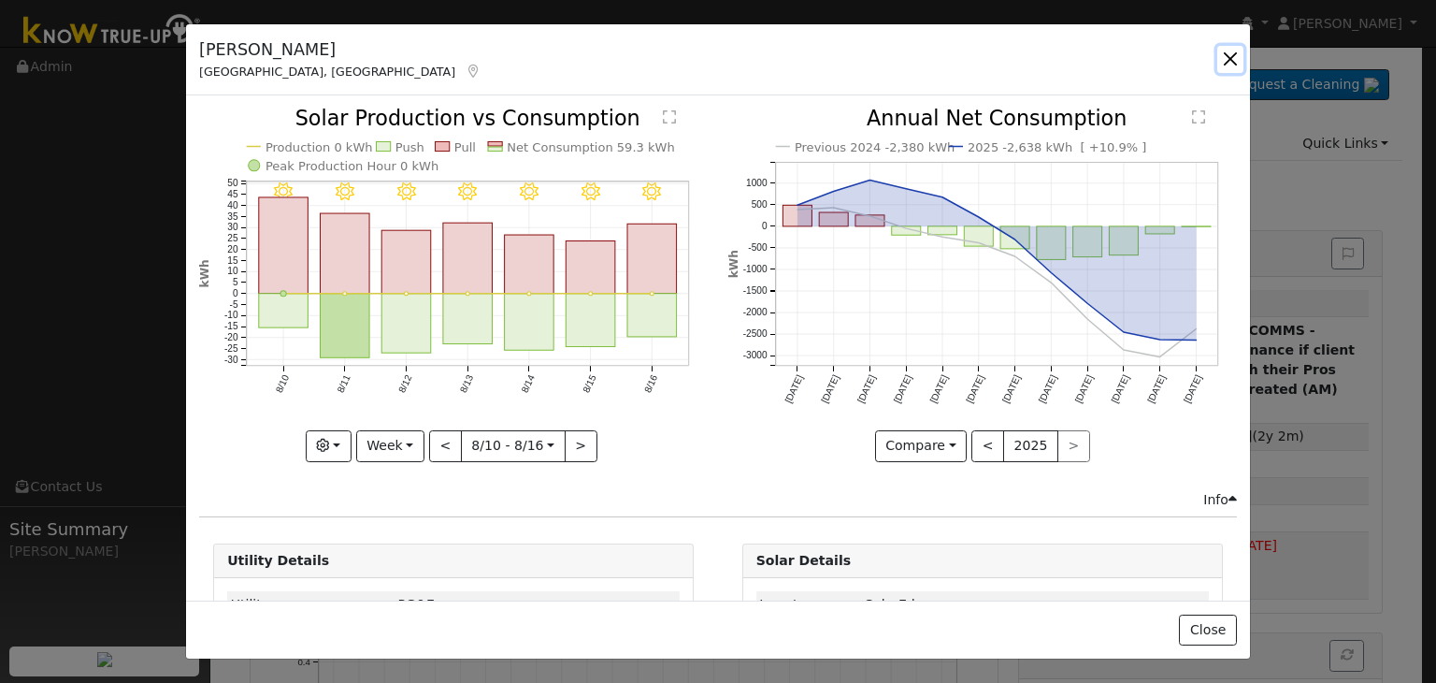
click at [1231, 51] on button "button" at bounding box center [1231, 59] width 26 height 26
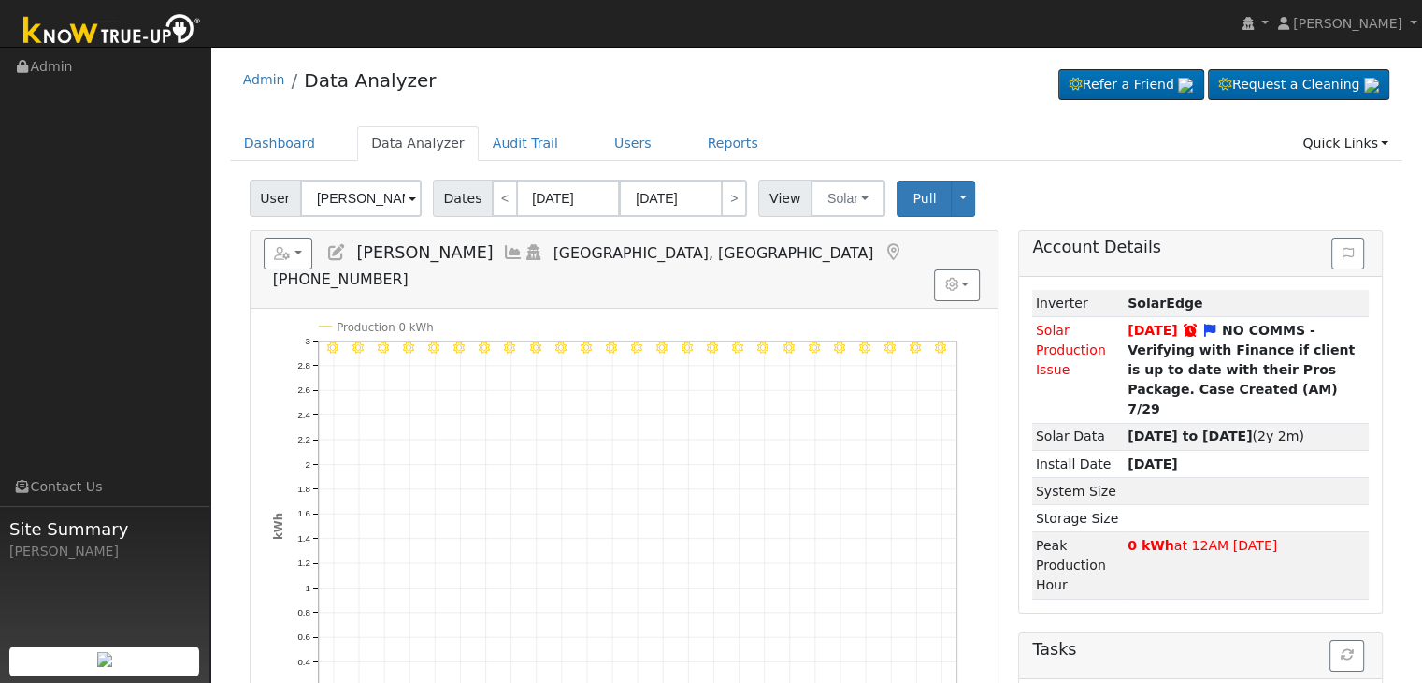
click at [342, 247] on icon at bounding box center [336, 252] width 21 height 17
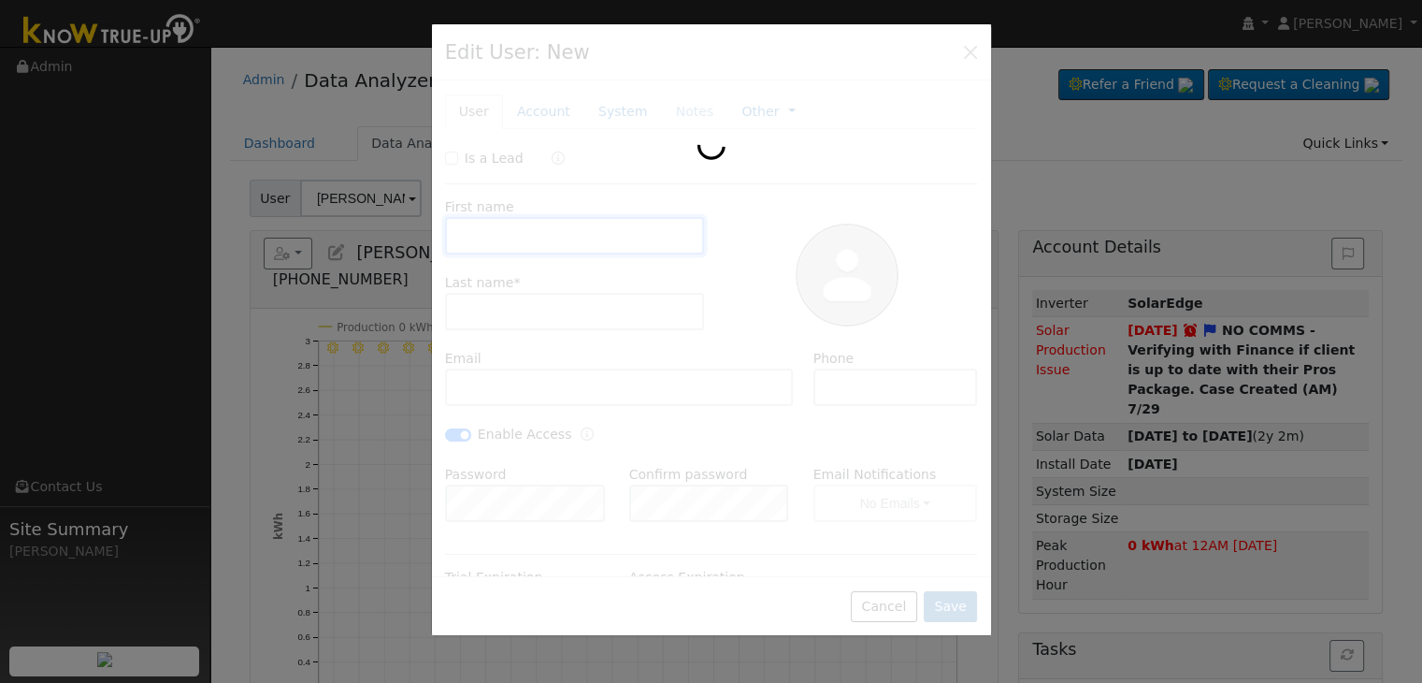
type input "Charles"
type input "Caposino"
type input "1gtpn@proton.me"
type input "559-935-4117"
checkbox input "true"
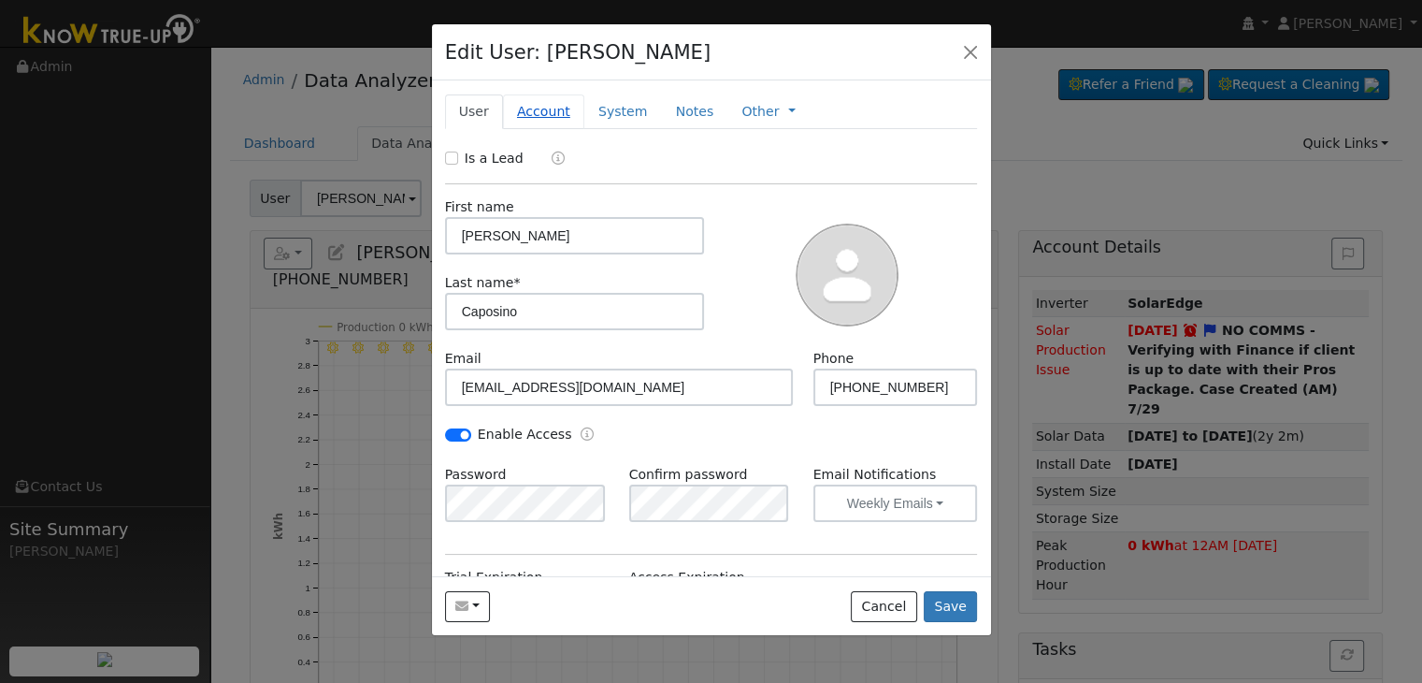
click at [528, 100] on link "Account" at bounding box center [543, 111] width 81 height 35
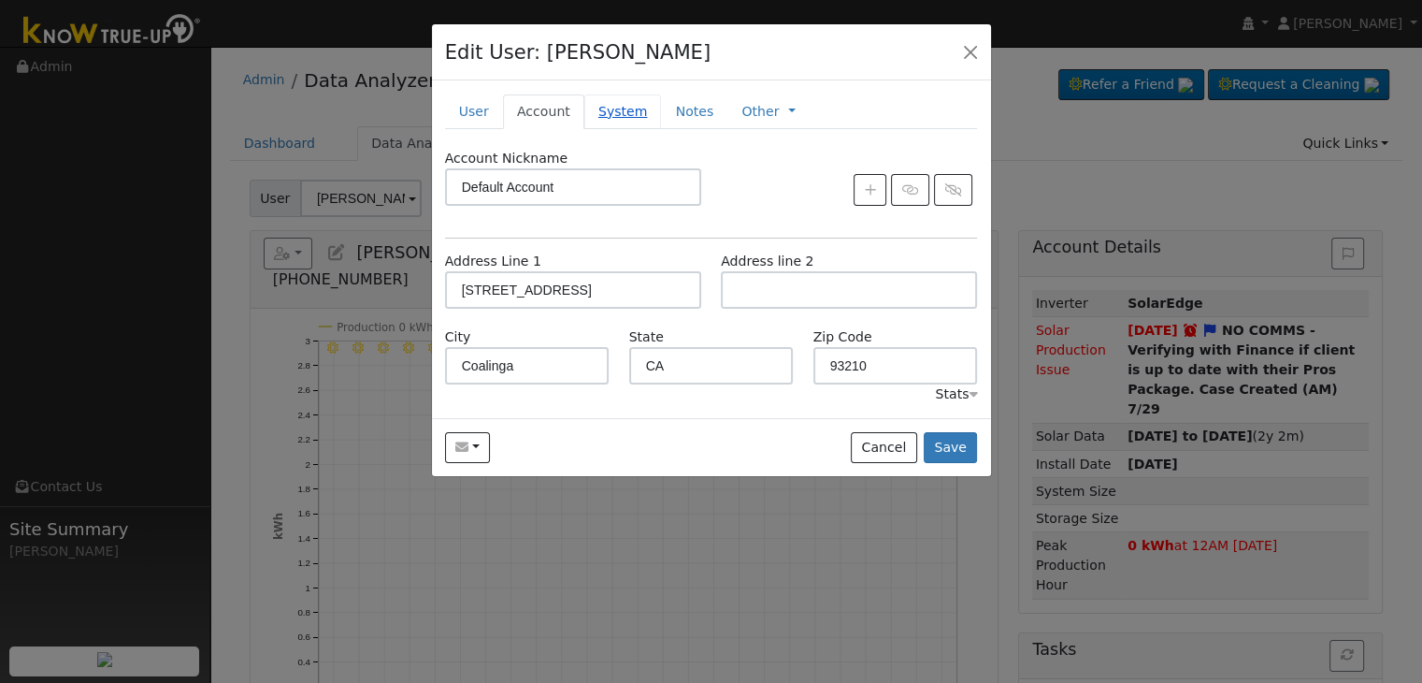
click at [599, 109] on link "System" at bounding box center [623, 111] width 78 height 35
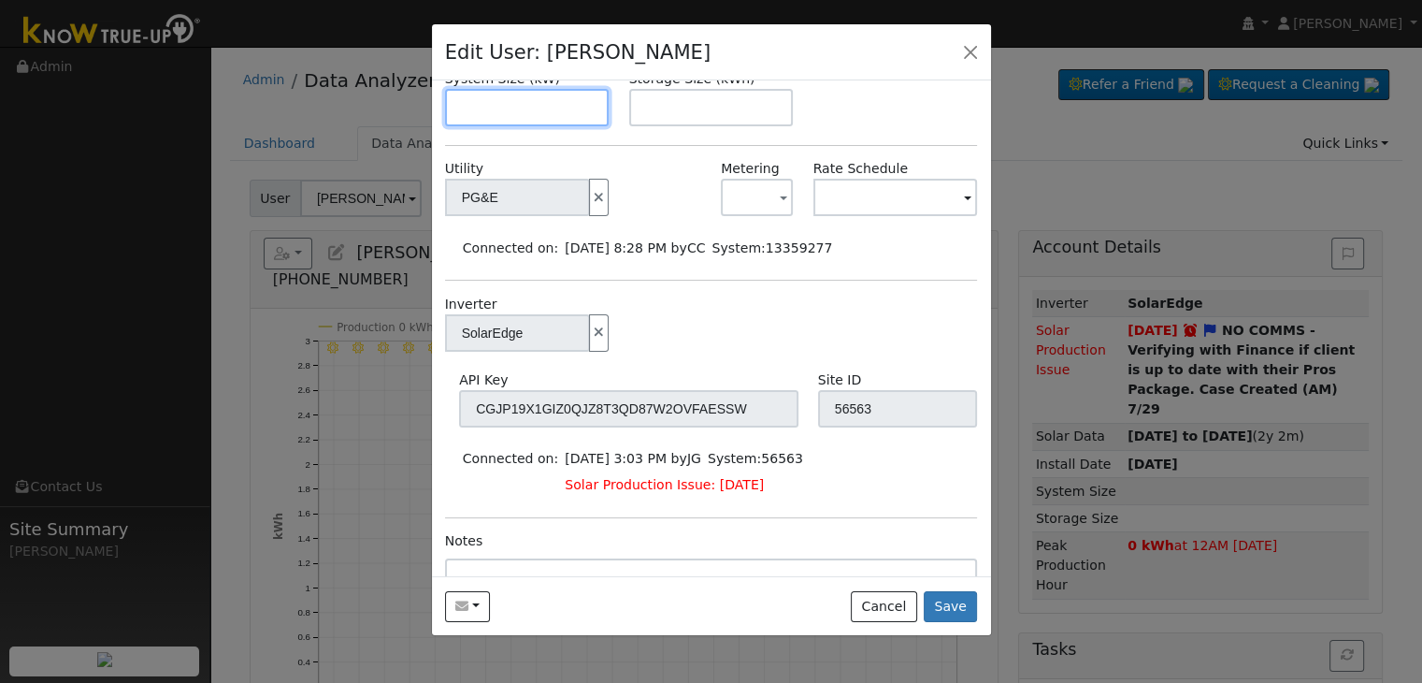
scroll to position [281, 0]
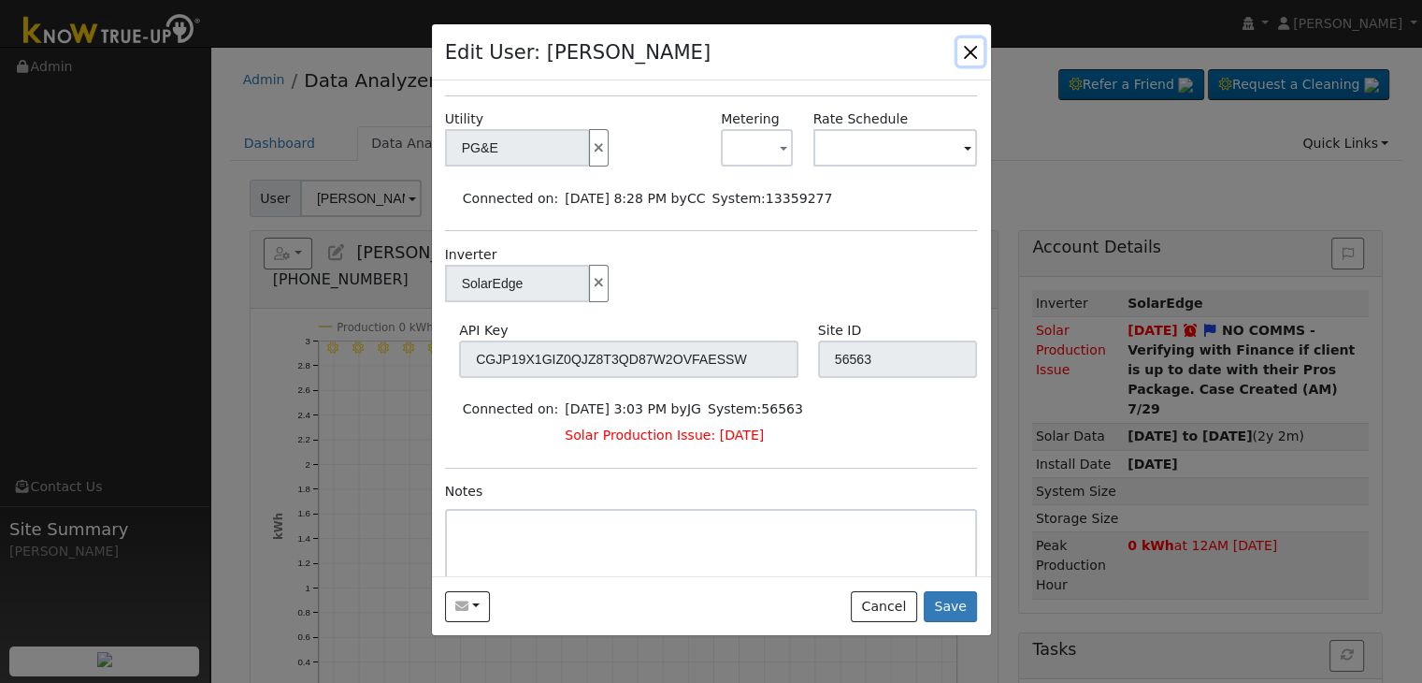
click at [976, 43] on button "button" at bounding box center [971, 51] width 26 height 26
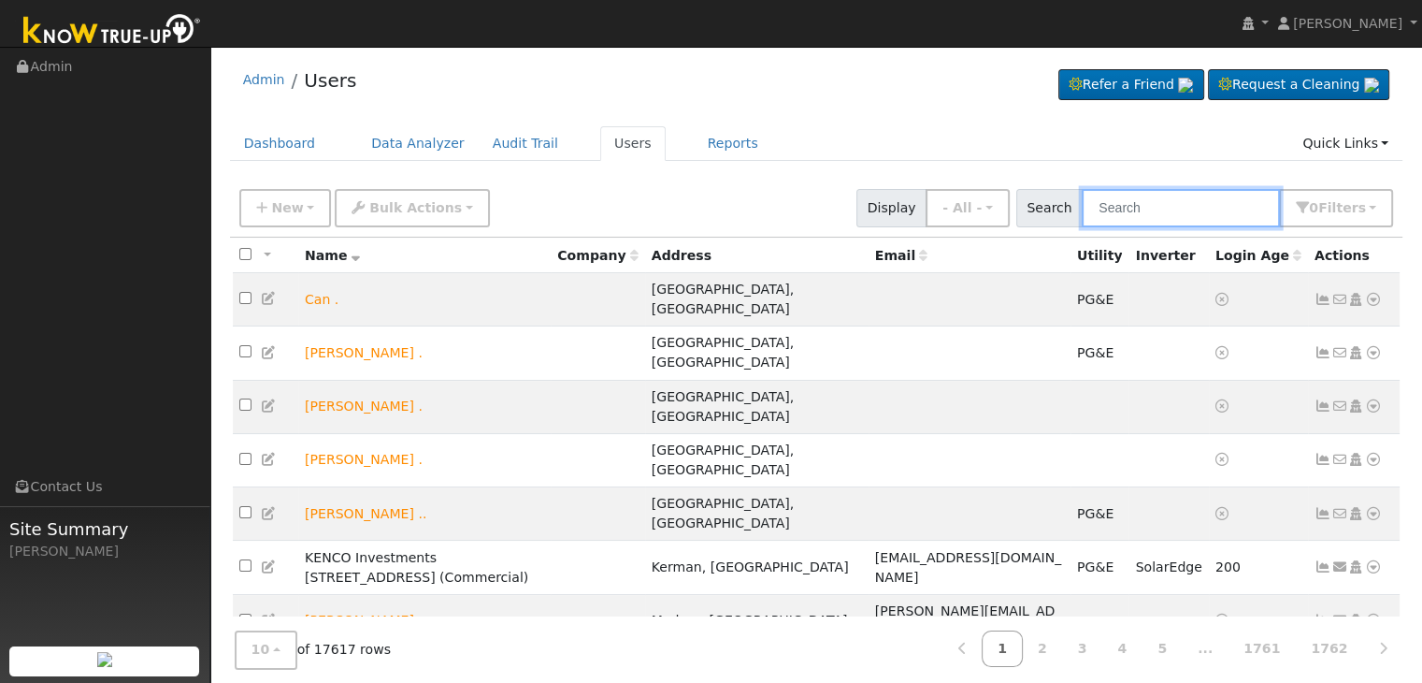
click at [1160, 196] on input "text" at bounding box center [1181, 208] width 198 height 38
type input "[PERSON_NAME]"
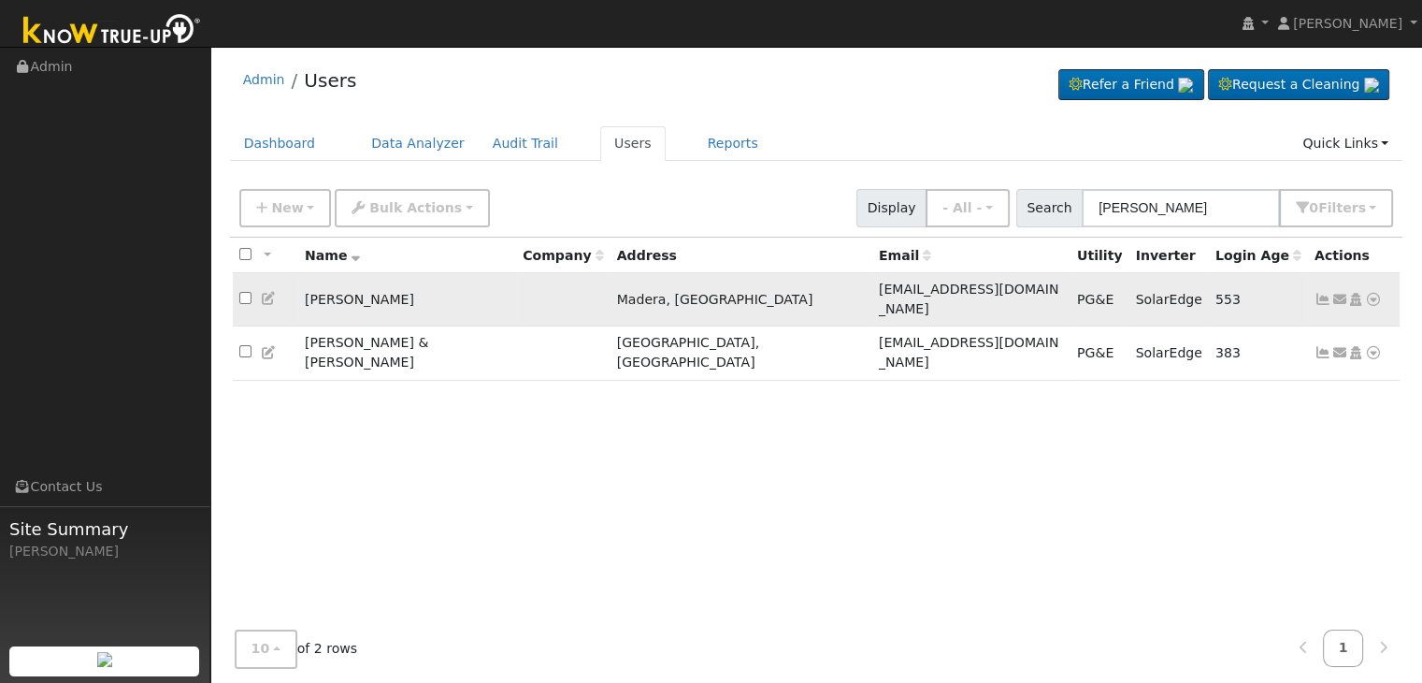
click at [1320, 293] on icon at bounding box center [1323, 299] width 17 height 13
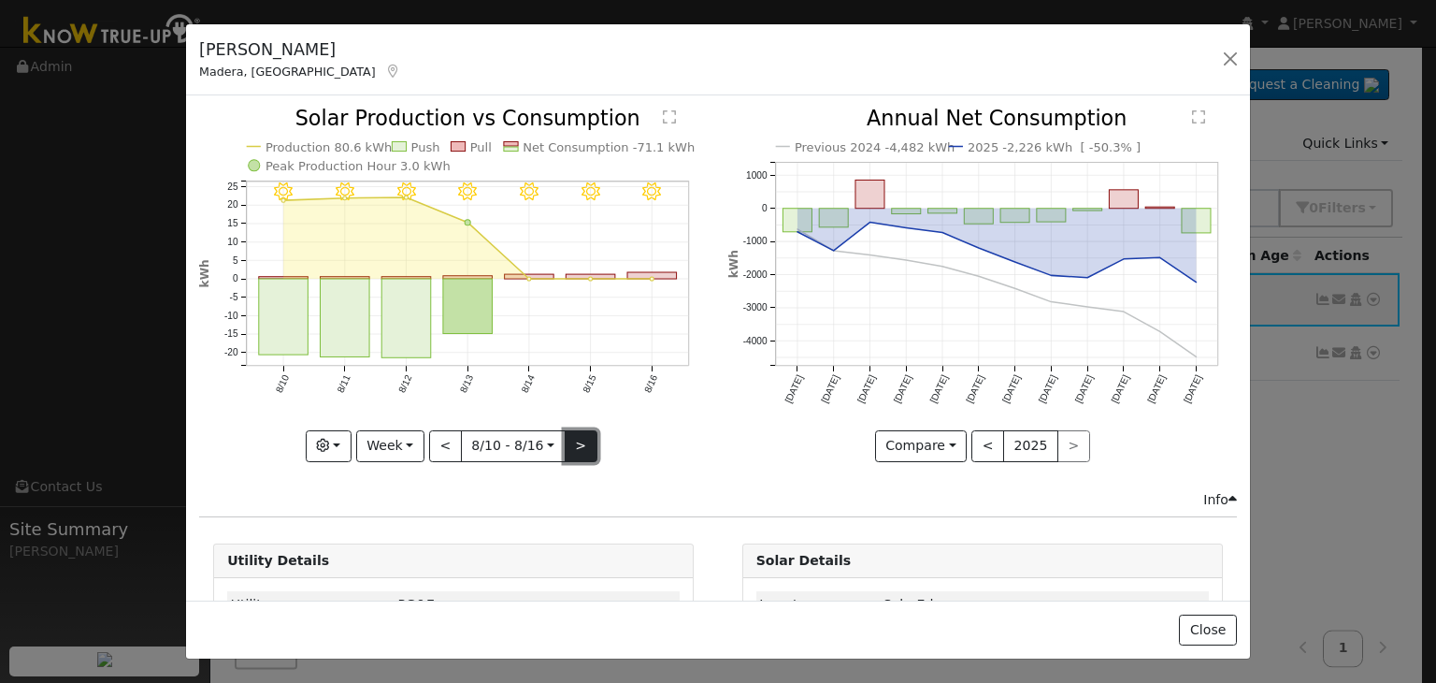
click at [581, 440] on button ">" at bounding box center [581, 446] width 33 height 32
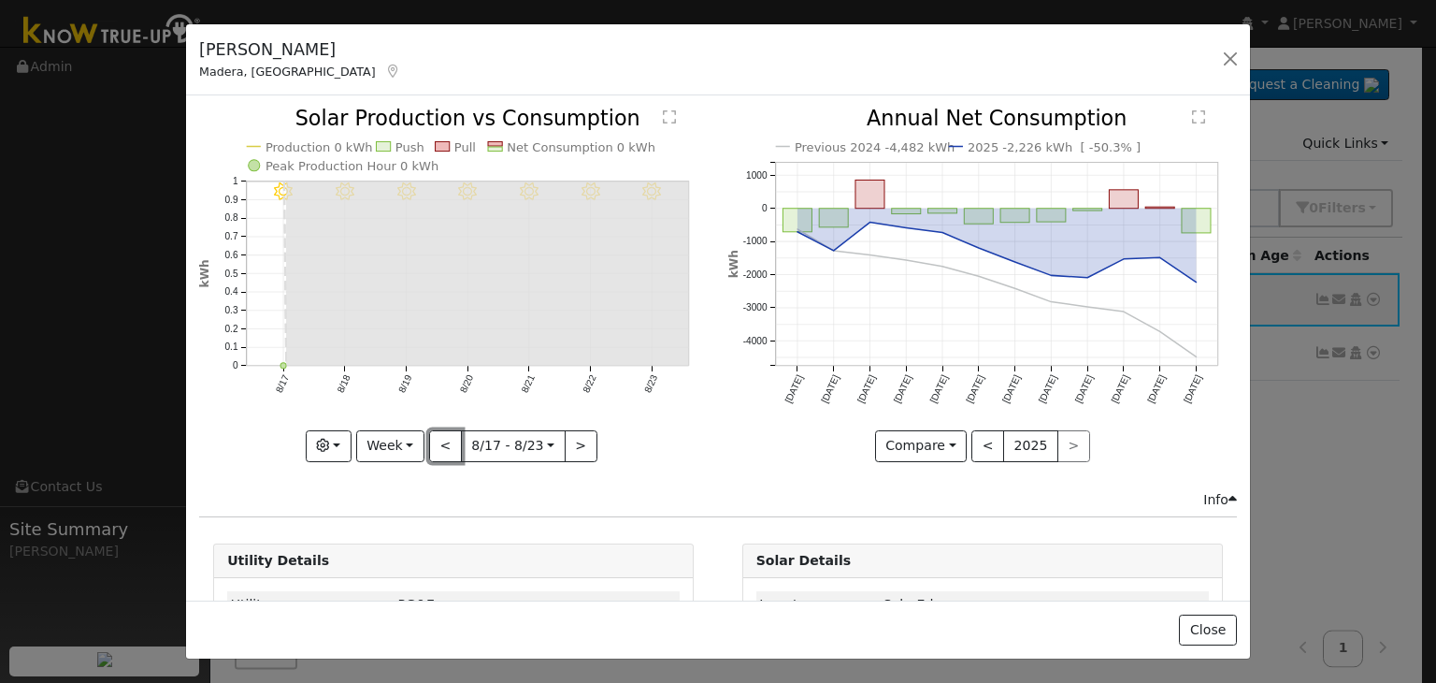
click at [440, 443] on button "<" at bounding box center [445, 446] width 33 height 32
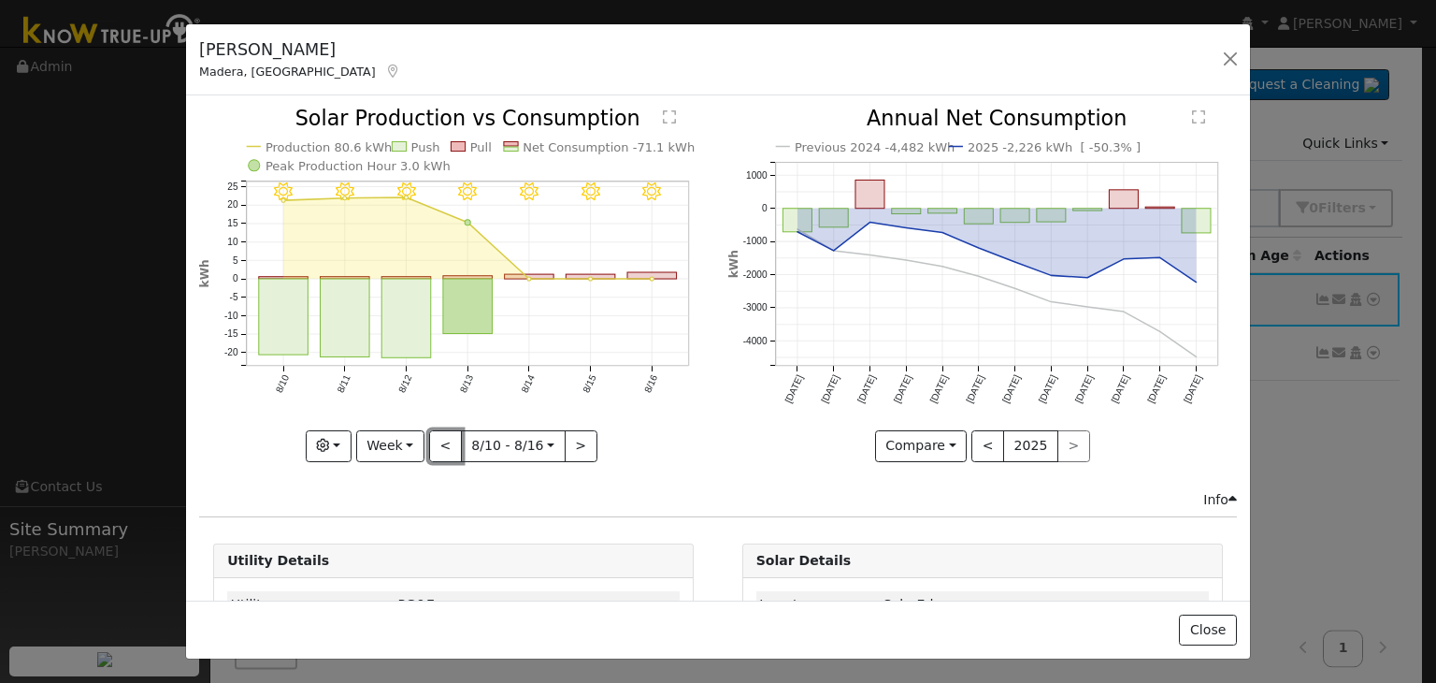
click at [440, 443] on button "<" at bounding box center [445, 446] width 33 height 32
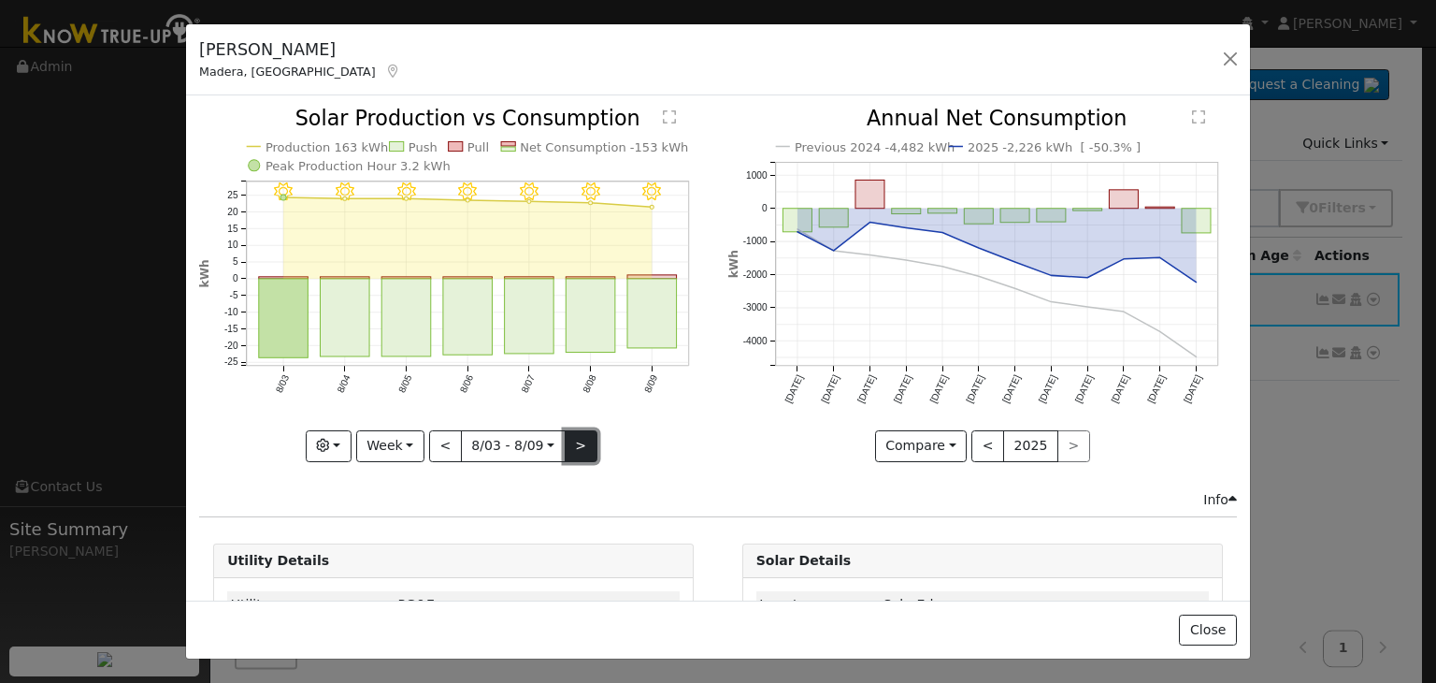
click at [574, 442] on button ">" at bounding box center [581, 446] width 33 height 32
type input "[DATE]"
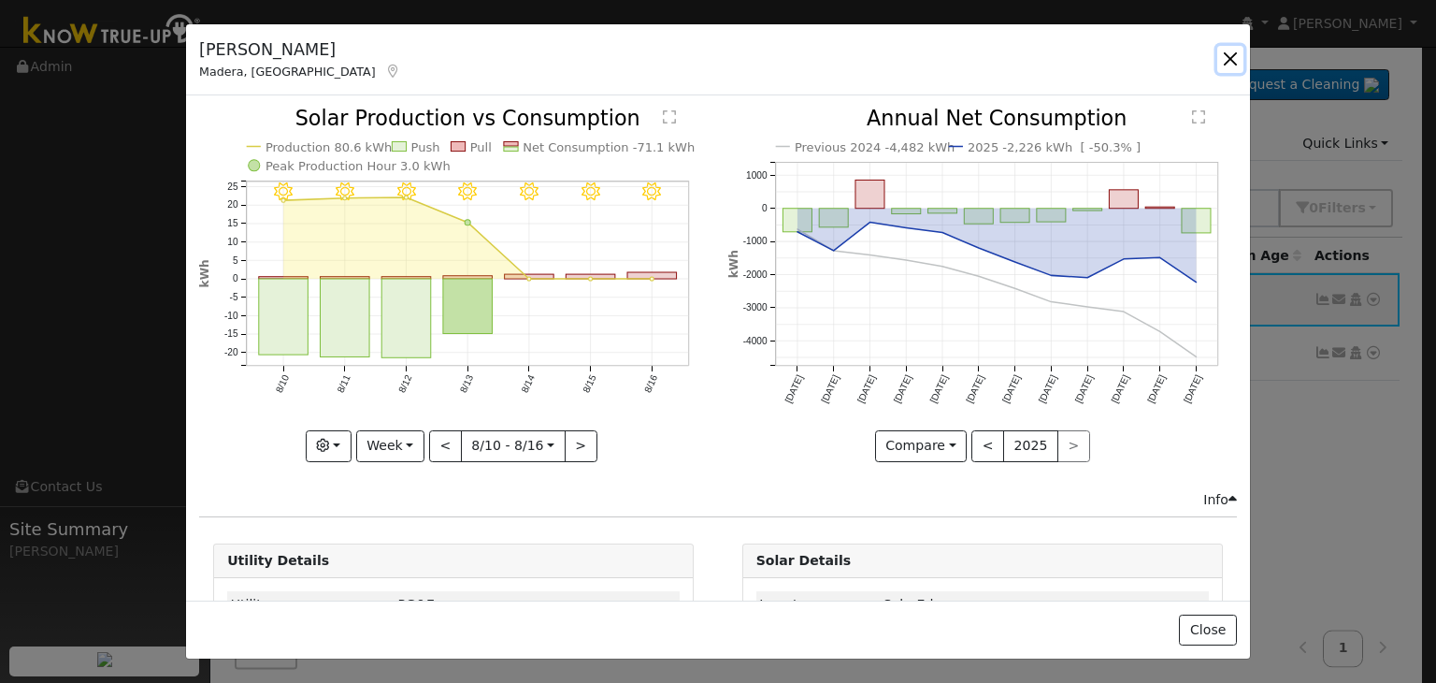
click at [1231, 57] on button "button" at bounding box center [1231, 59] width 26 height 26
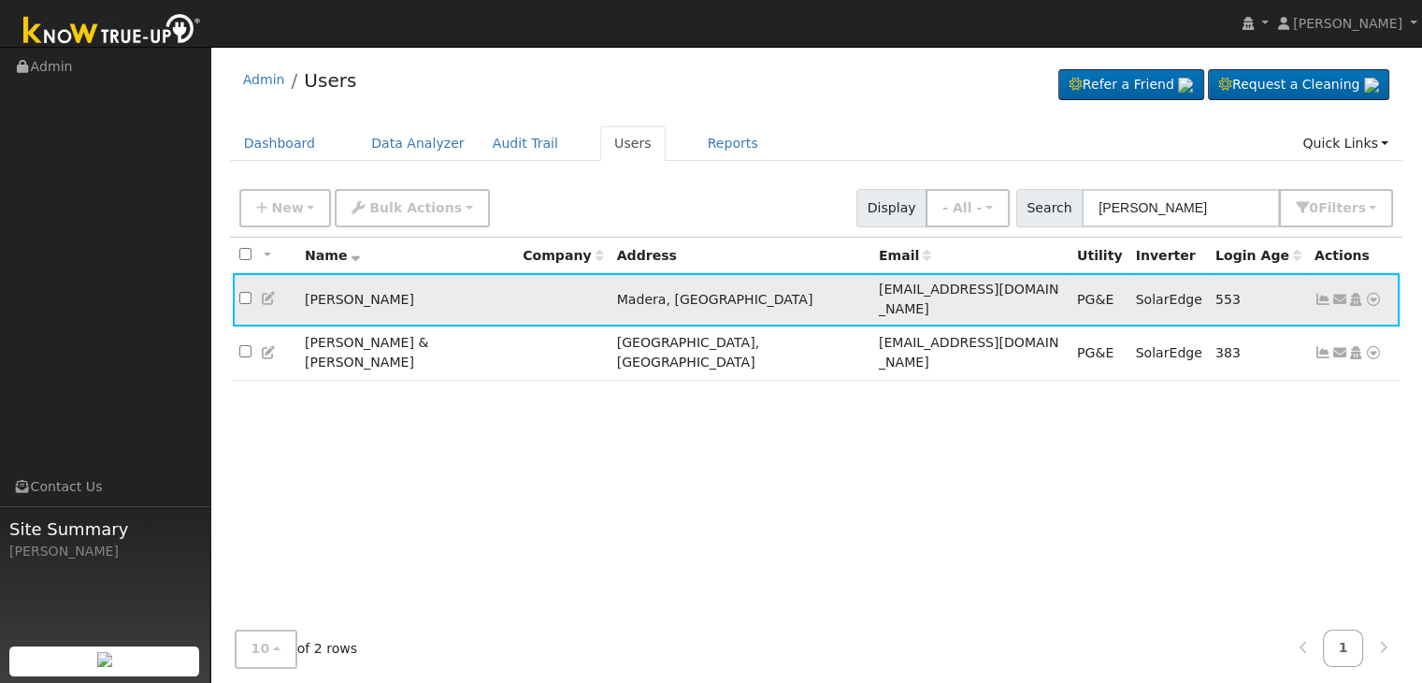
click at [1317, 295] on icon at bounding box center [1323, 299] width 17 height 13
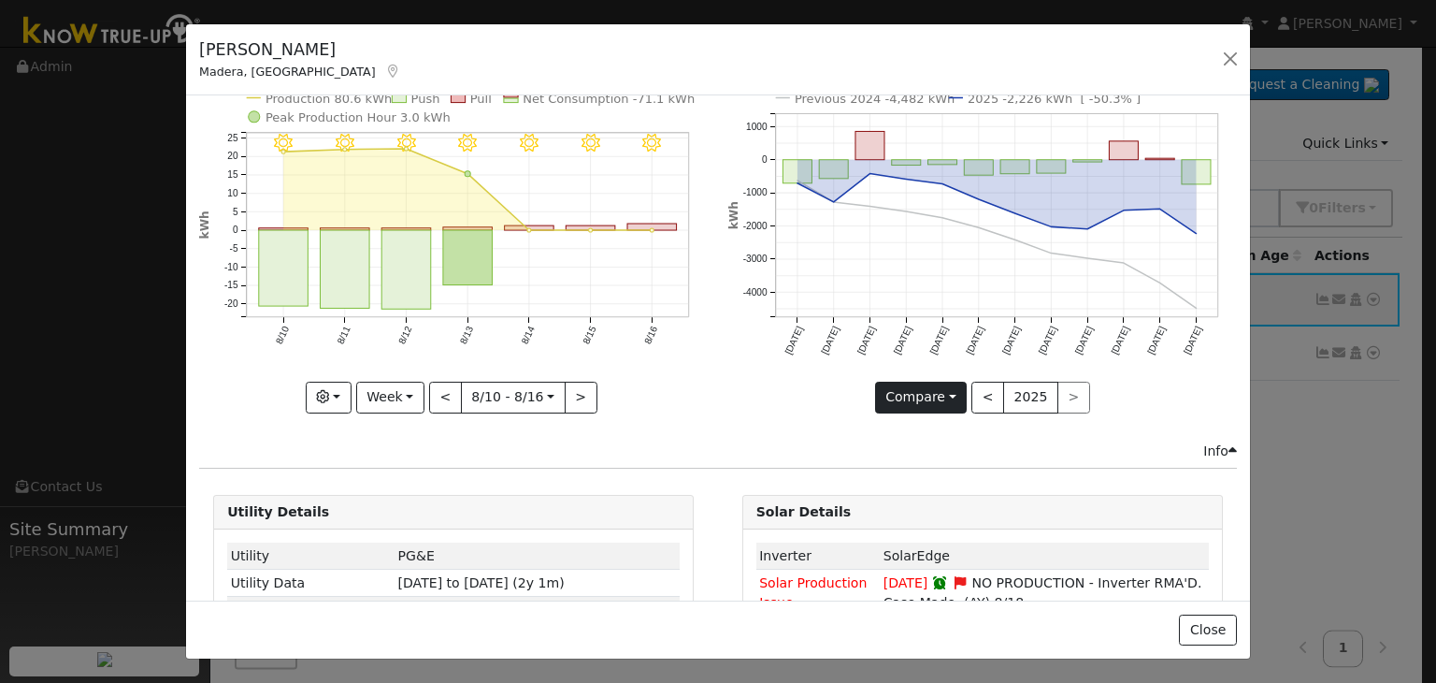
scroll to position [180, 0]
